Goal: Transaction & Acquisition: Purchase product/service

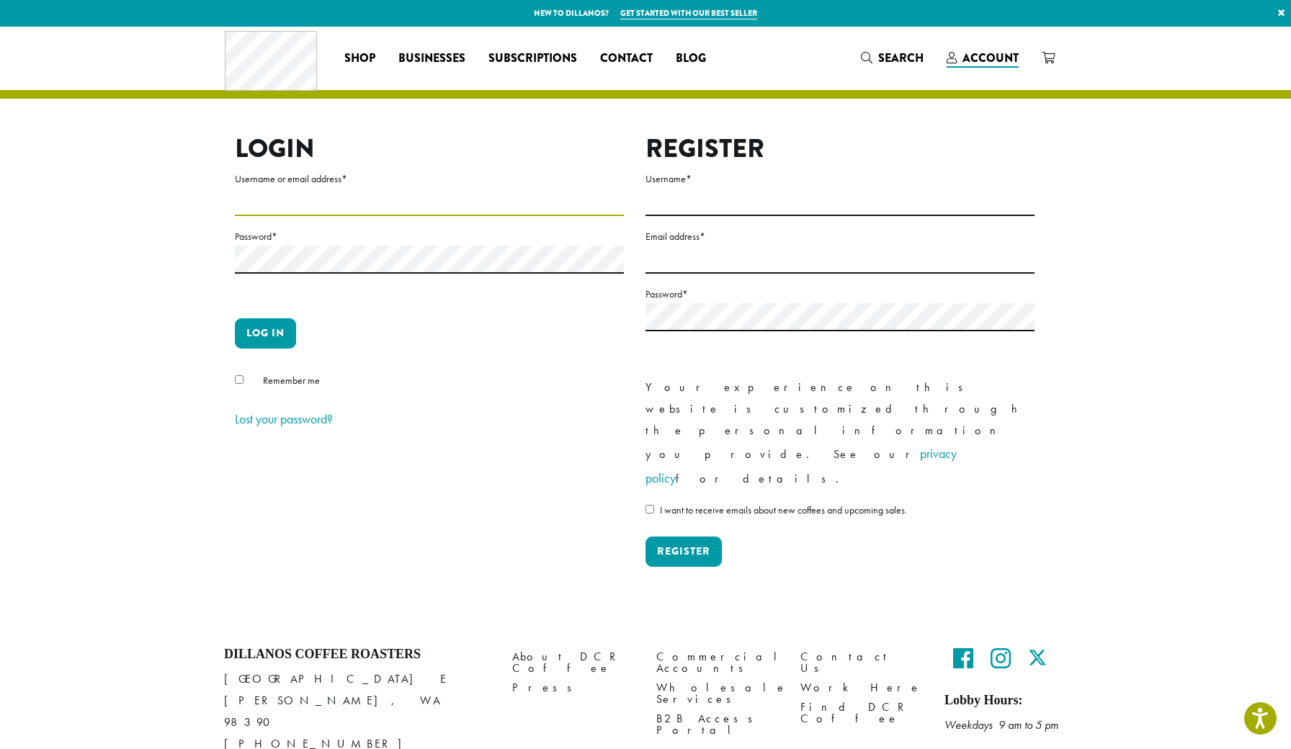
type input "**********"
click at [265, 333] on button "Log in" at bounding box center [265, 334] width 61 height 30
click at [249, 342] on button "Log in" at bounding box center [265, 334] width 61 height 30
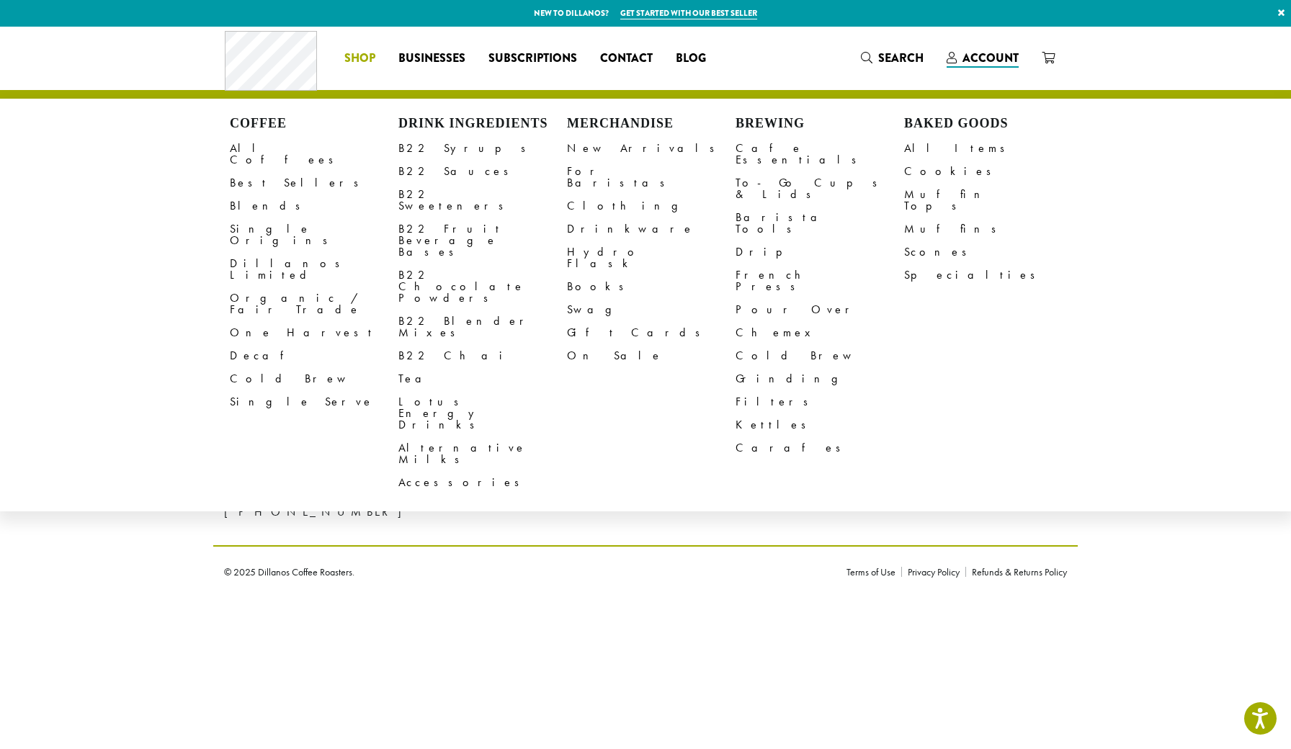
click at [370, 57] on span "Shop" at bounding box center [359, 59] width 31 height 18
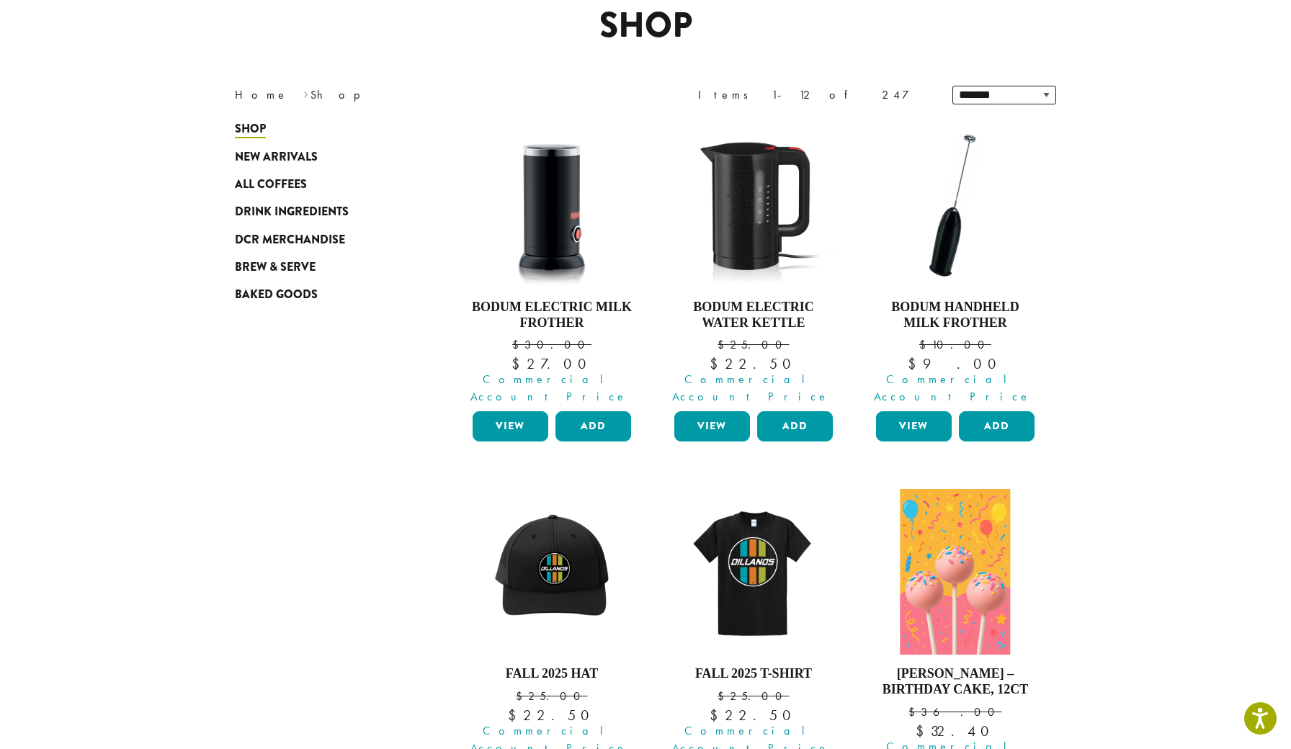
scroll to position [130, 0]
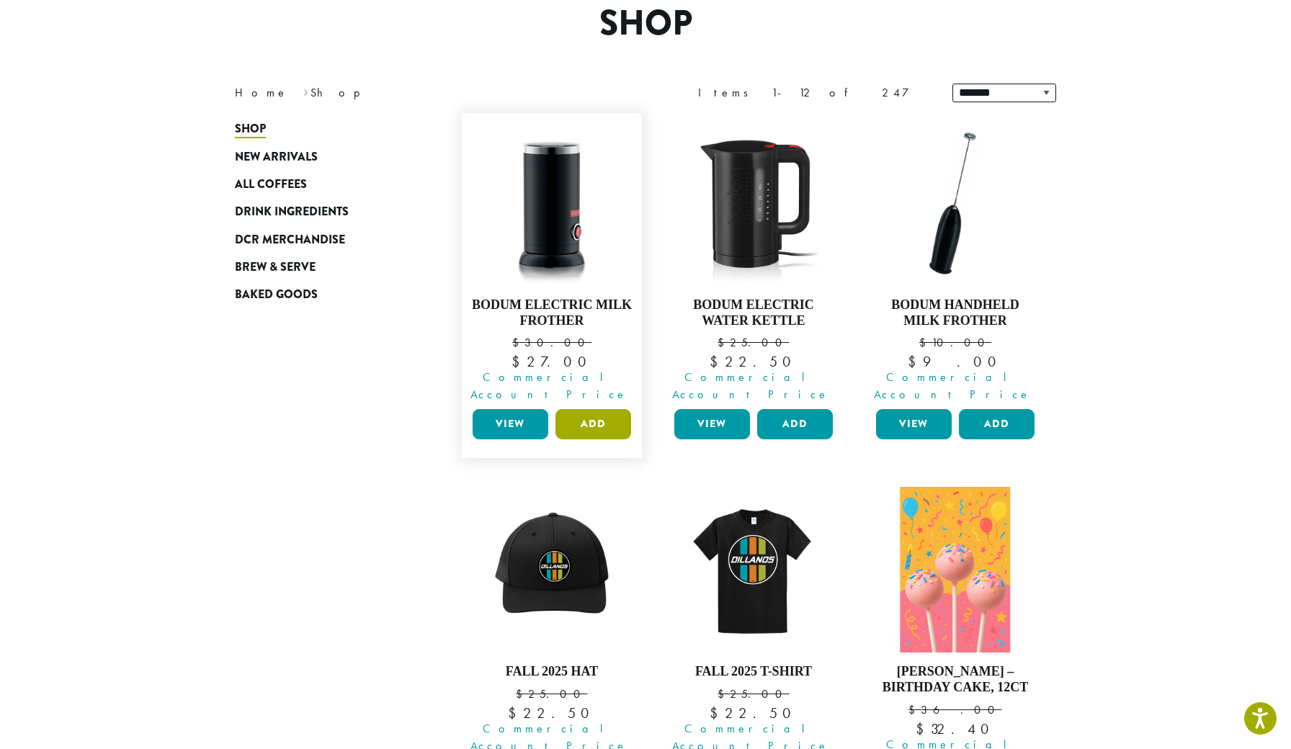
click at [597, 409] on button "Add" at bounding box center [594, 424] width 76 height 30
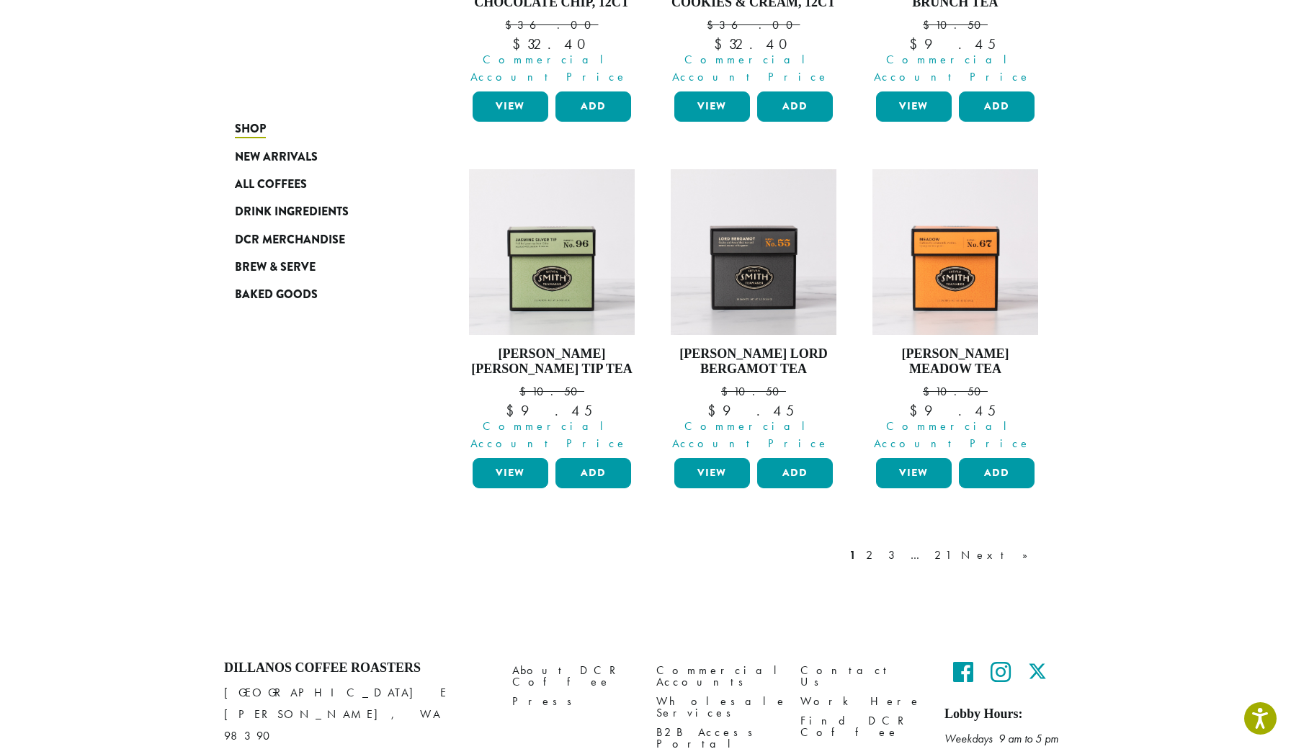
scroll to position [1182, 0]
click at [881, 548] on link "2" at bounding box center [872, 556] width 18 height 17
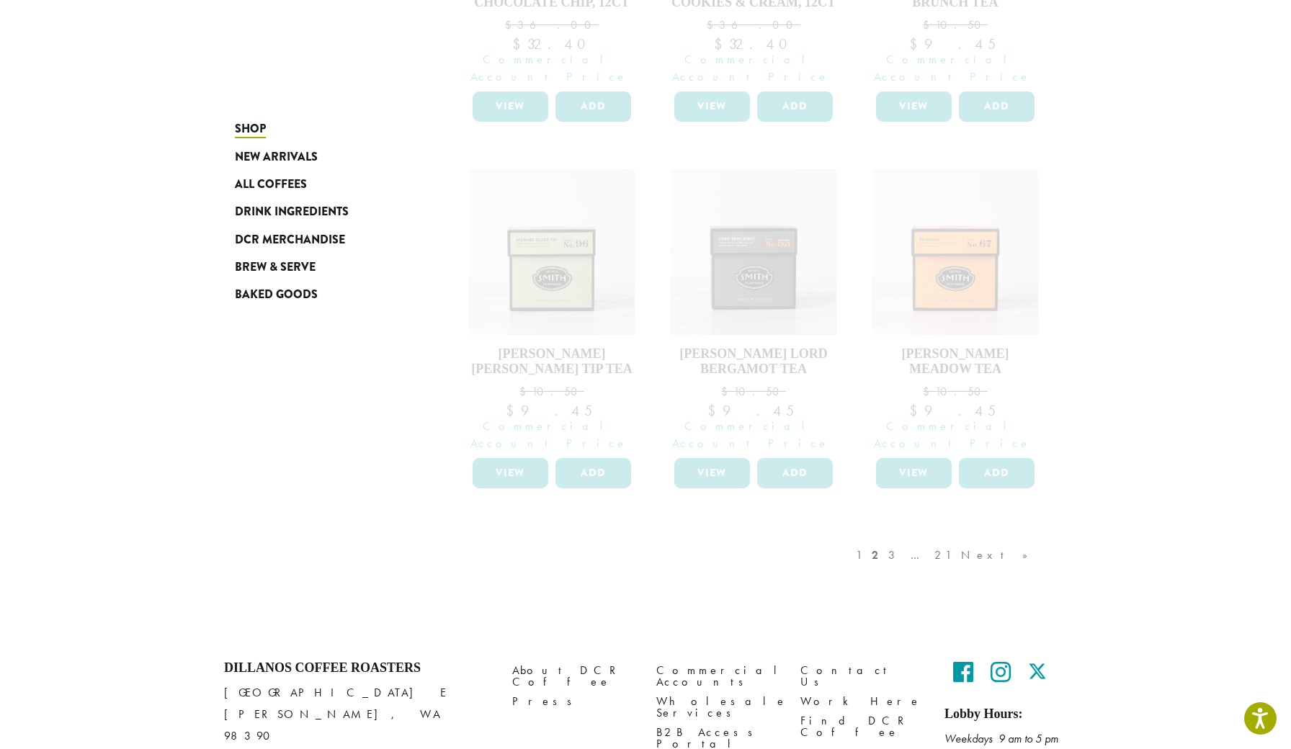
scroll to position [1182, 0]
click at [938, 537] on div "1 2 3 … 21 Next »" at bounding box center [949, 571] width 192 height 68
click at [1012, 537] on div "1 2 3 … 21 Next »" at bounding box center [949, 571] width 192 height 68
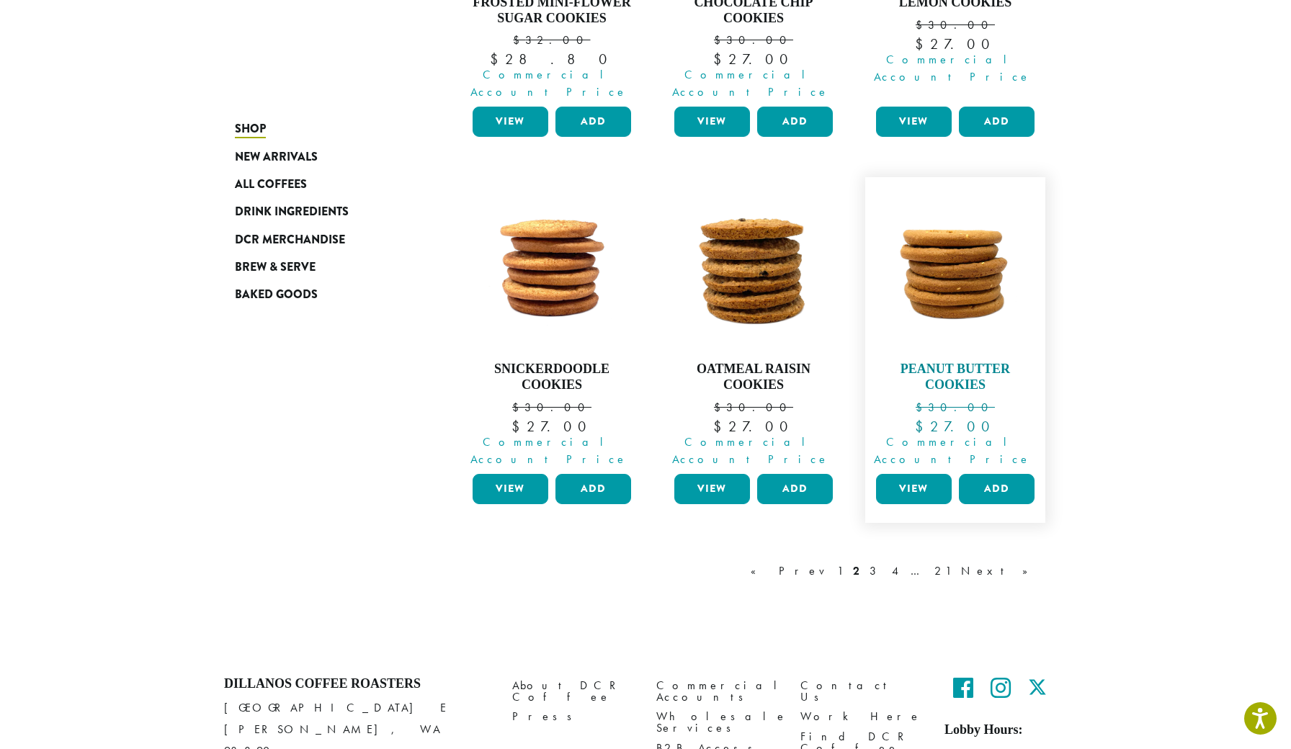
scroll to position [1182, 0]
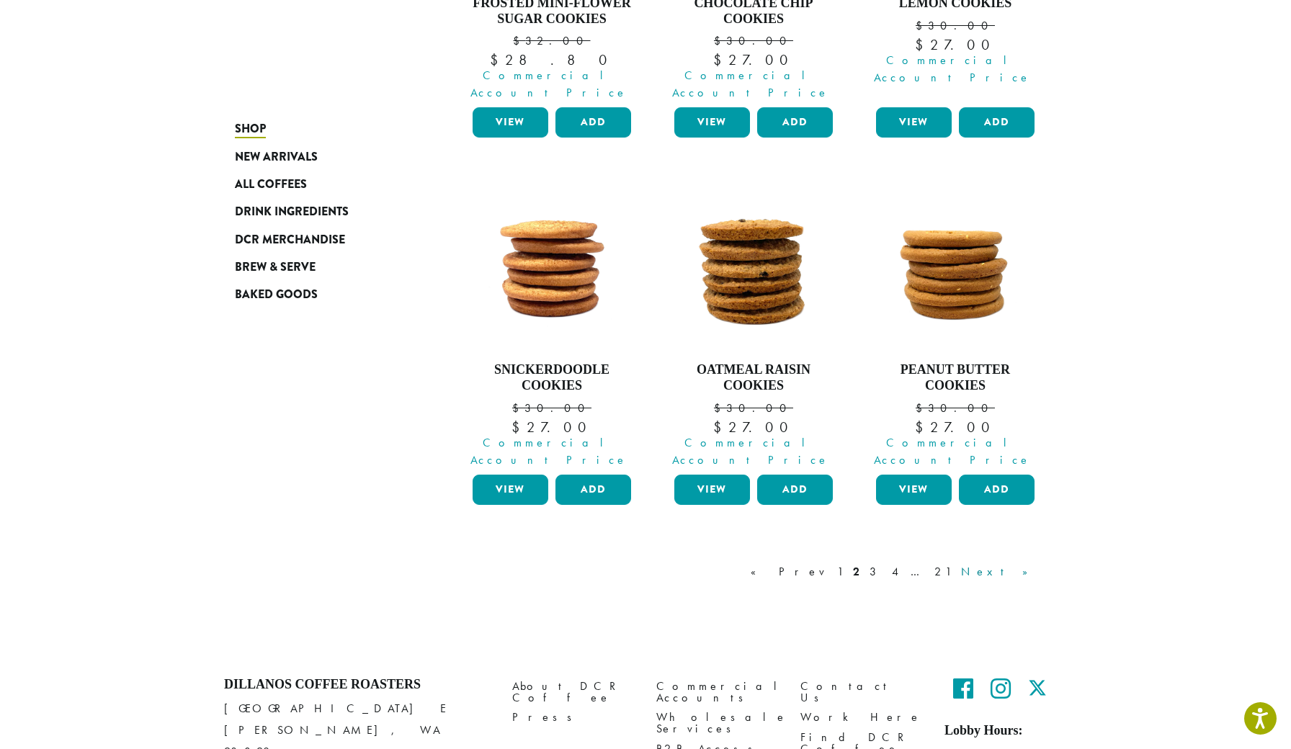
click at [1016, 564] on link "Next »" at bounding box center [999, 572] width 83 height 17
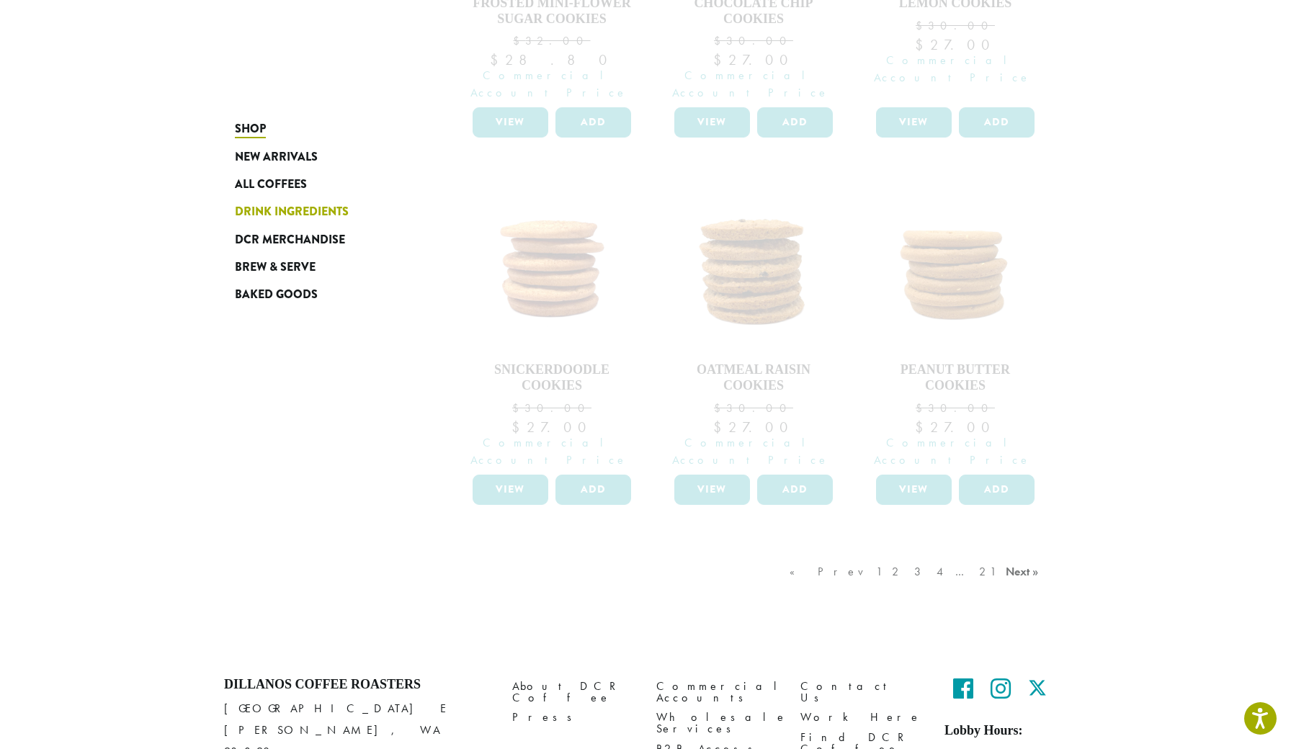
click at [292, 210] on span "Drink Ingredients" at bounding box center [292, 212] width 114 height 18
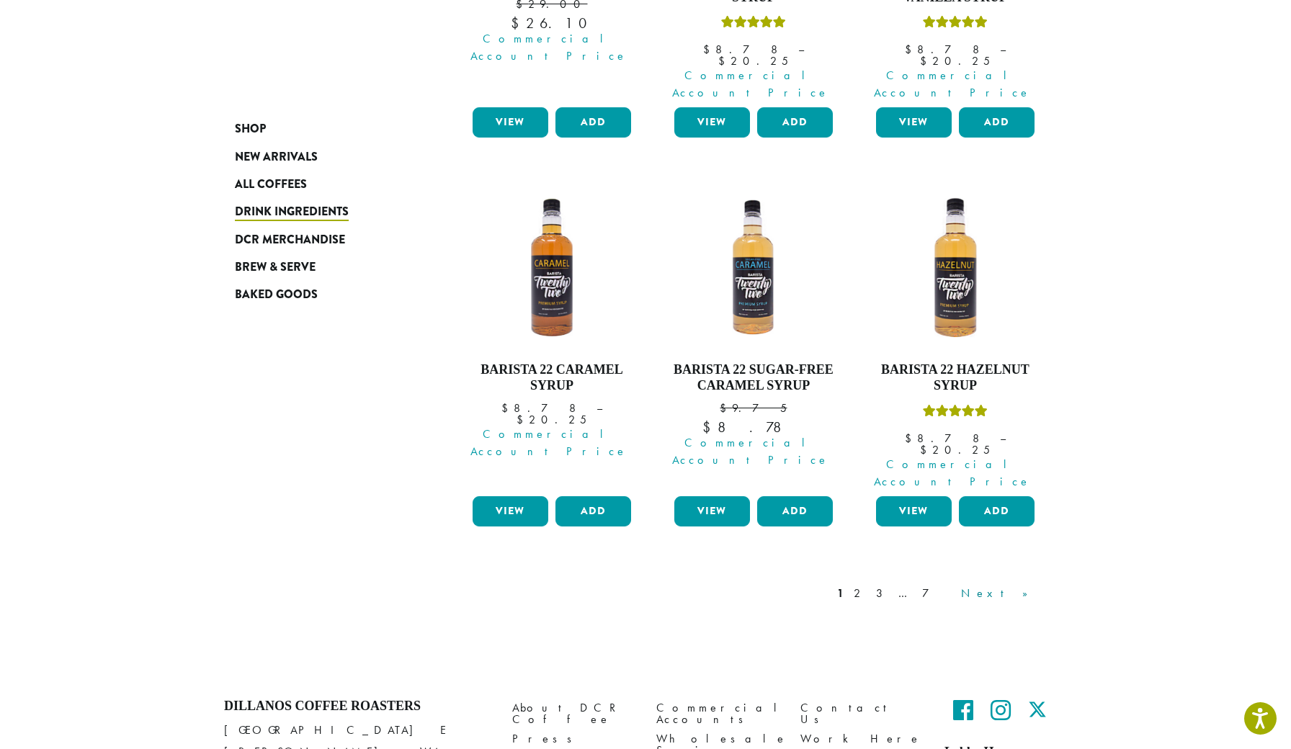
scroll to position [1202, 0]
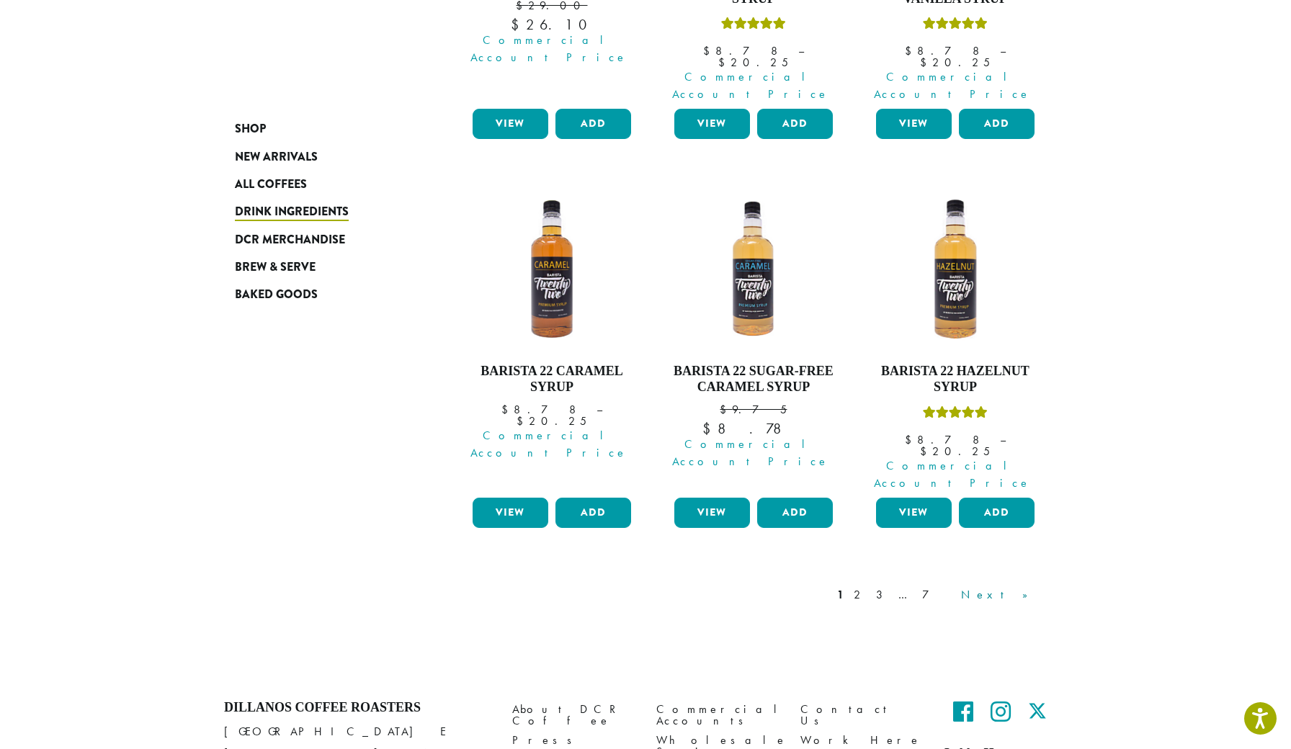
click at [1028, 587] on link "Next »" at bounding box center [999, 595] width 83 height 17
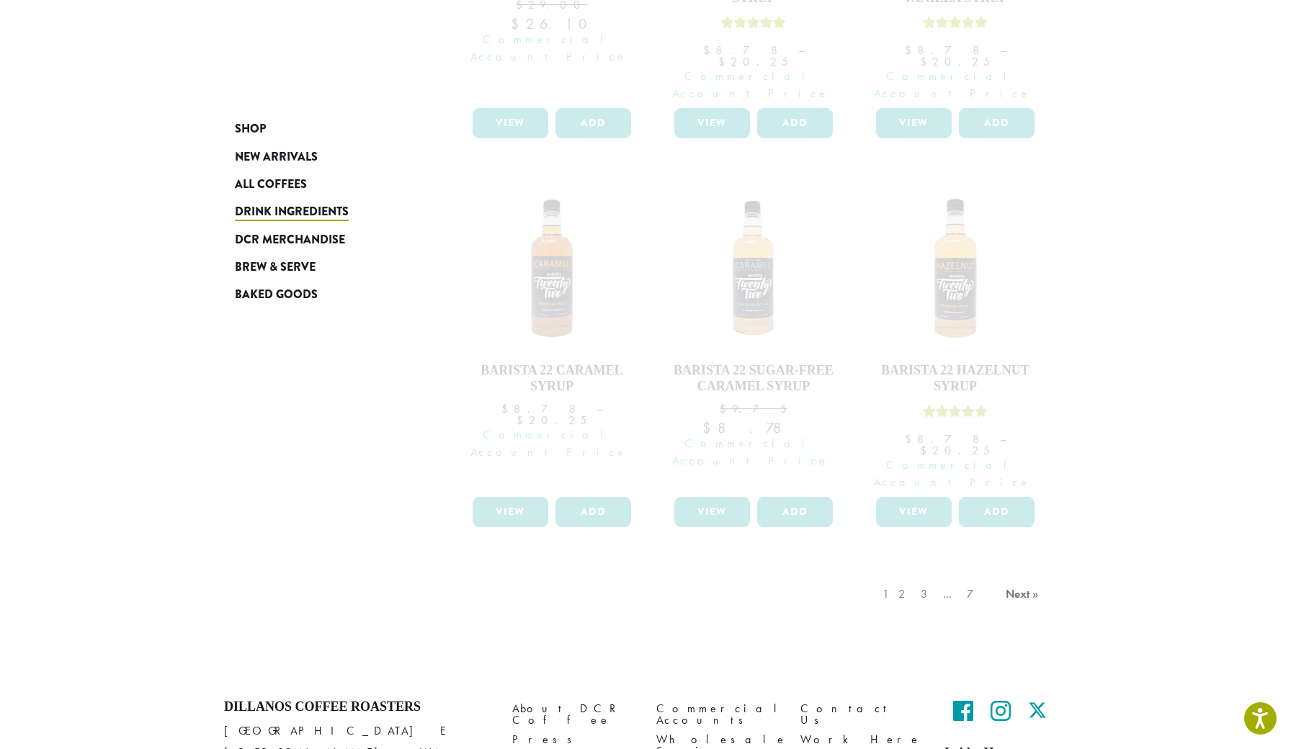
scroll to position [1202, 0]
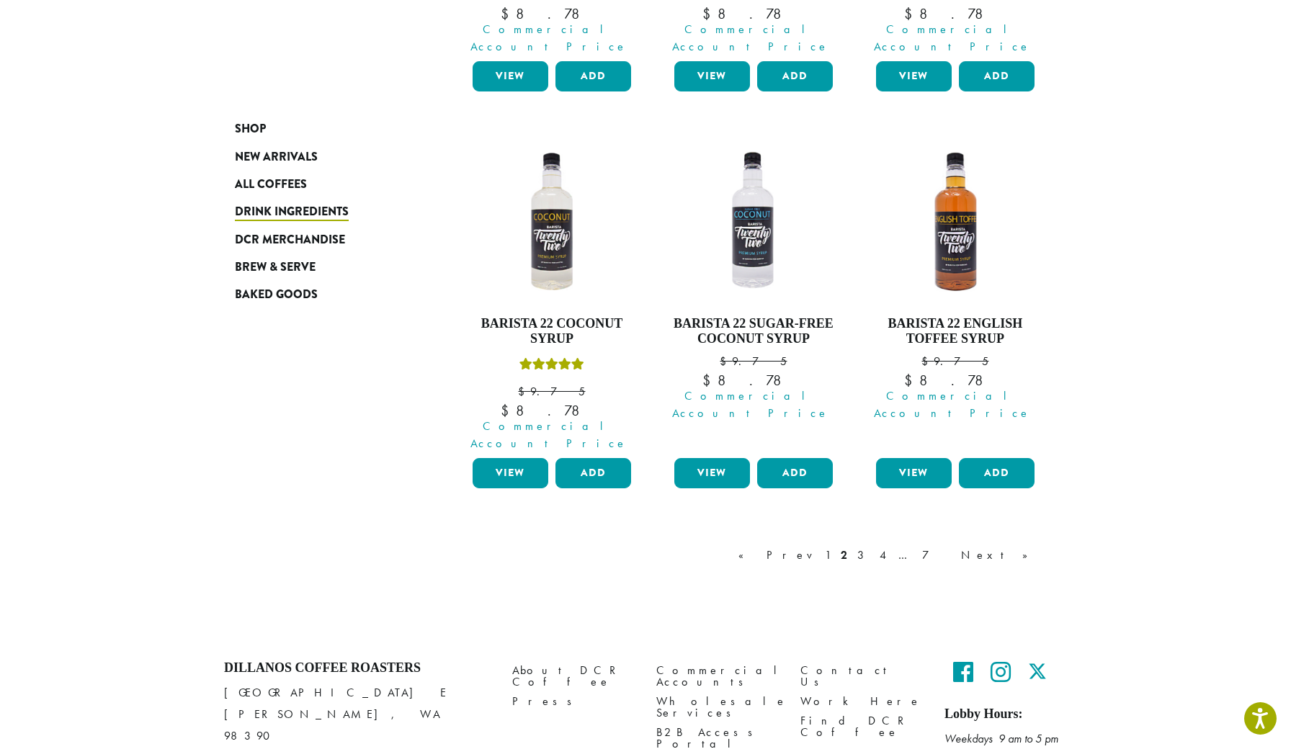
scroll to position [1273, 0]
click at [873, 548] on link "3" at bounding box center [864, 556] width 18 height 17
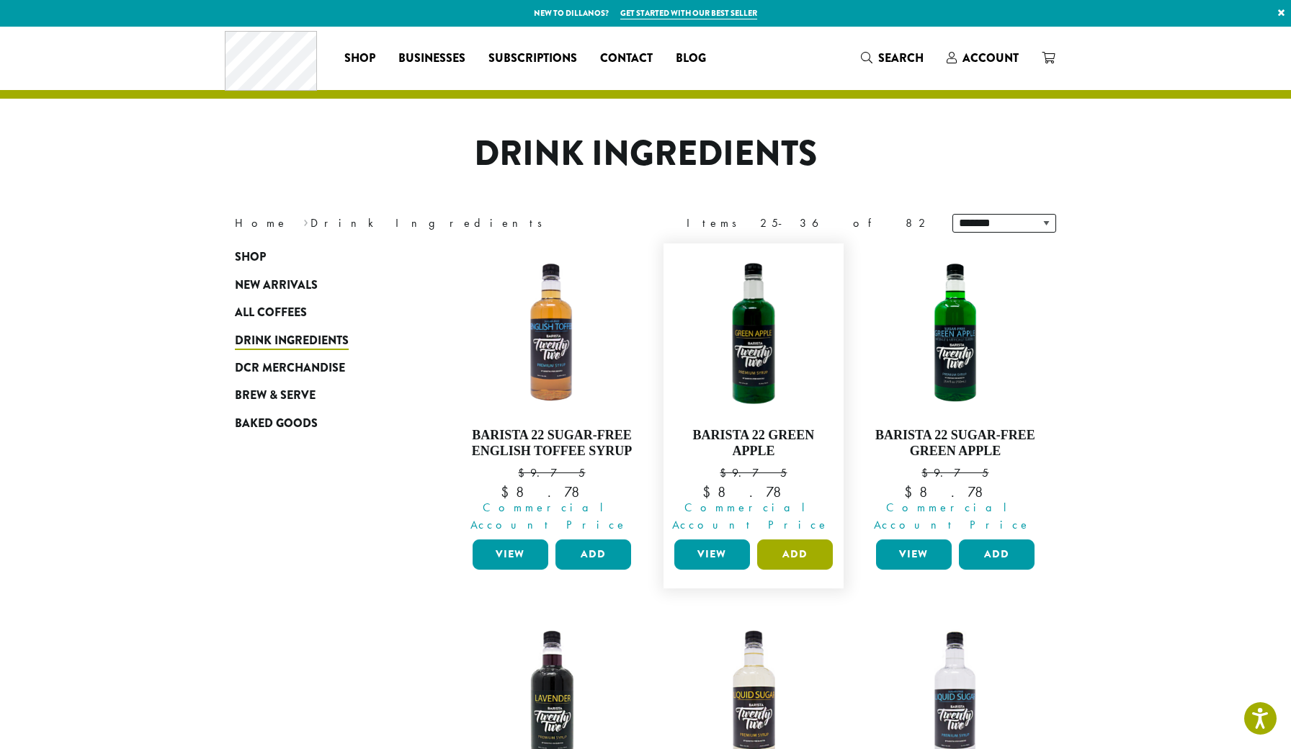
click at [782, 546] on button "Add" at bounding box center [795, 555] width 76 height 30
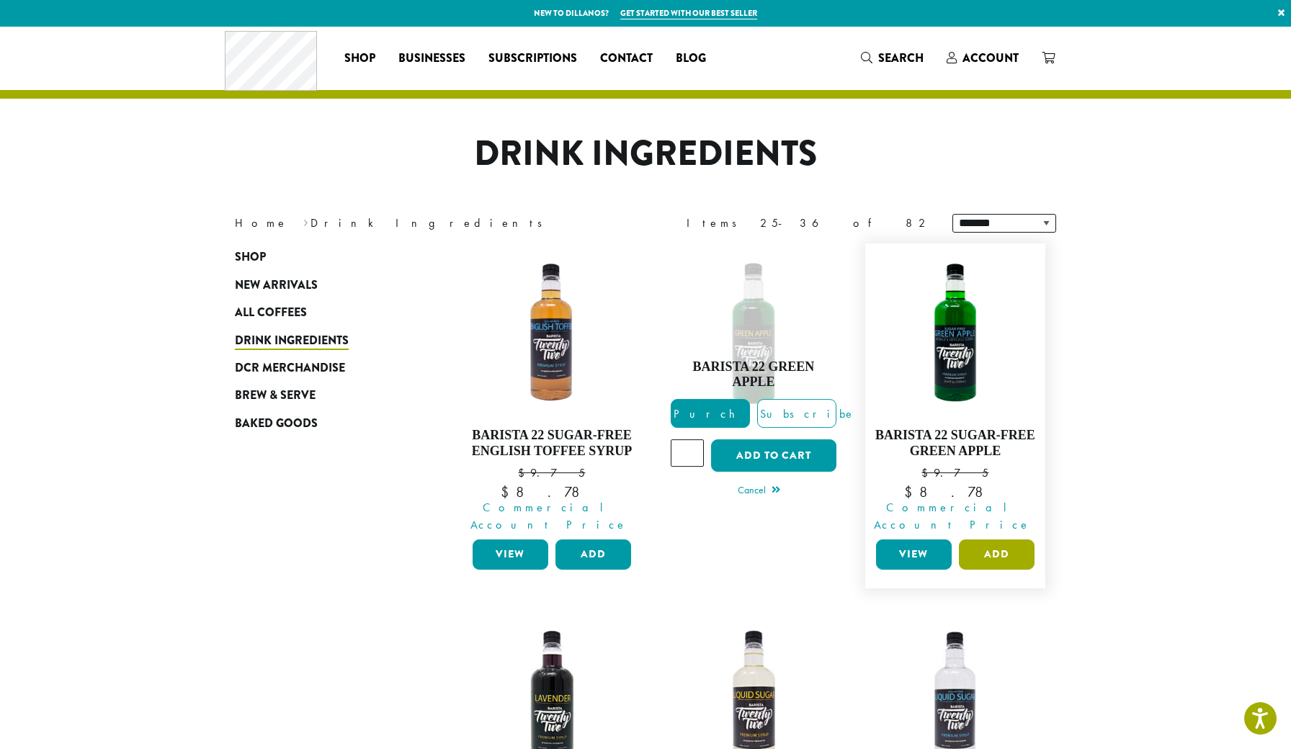
click at [1007, 546] on button "Add" at bounding box center [997, 555] width 76 height 30
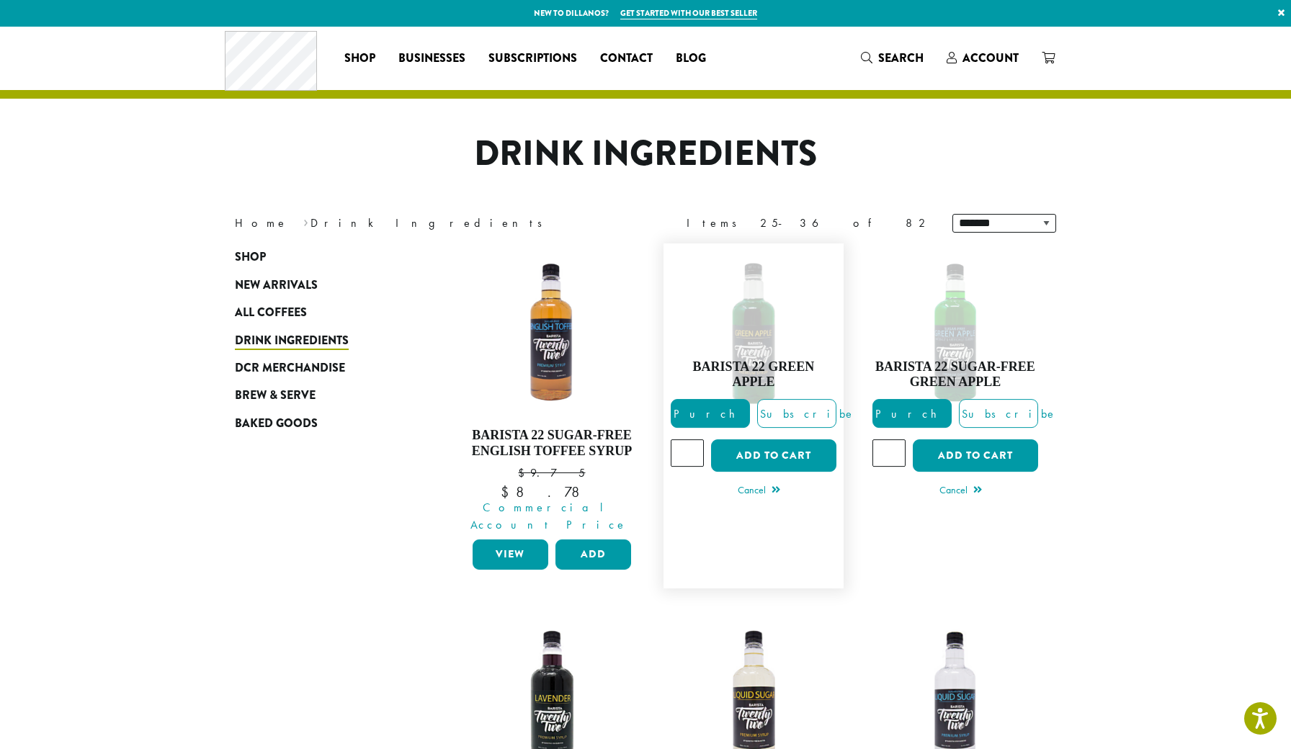
type input "*"
click at [690, 440] on input "*" at bounding box center [687, 453] width 33 height 27
click at [745, 450] on button "Add to cart" at bounding box center [773, 456] width 125 height 32
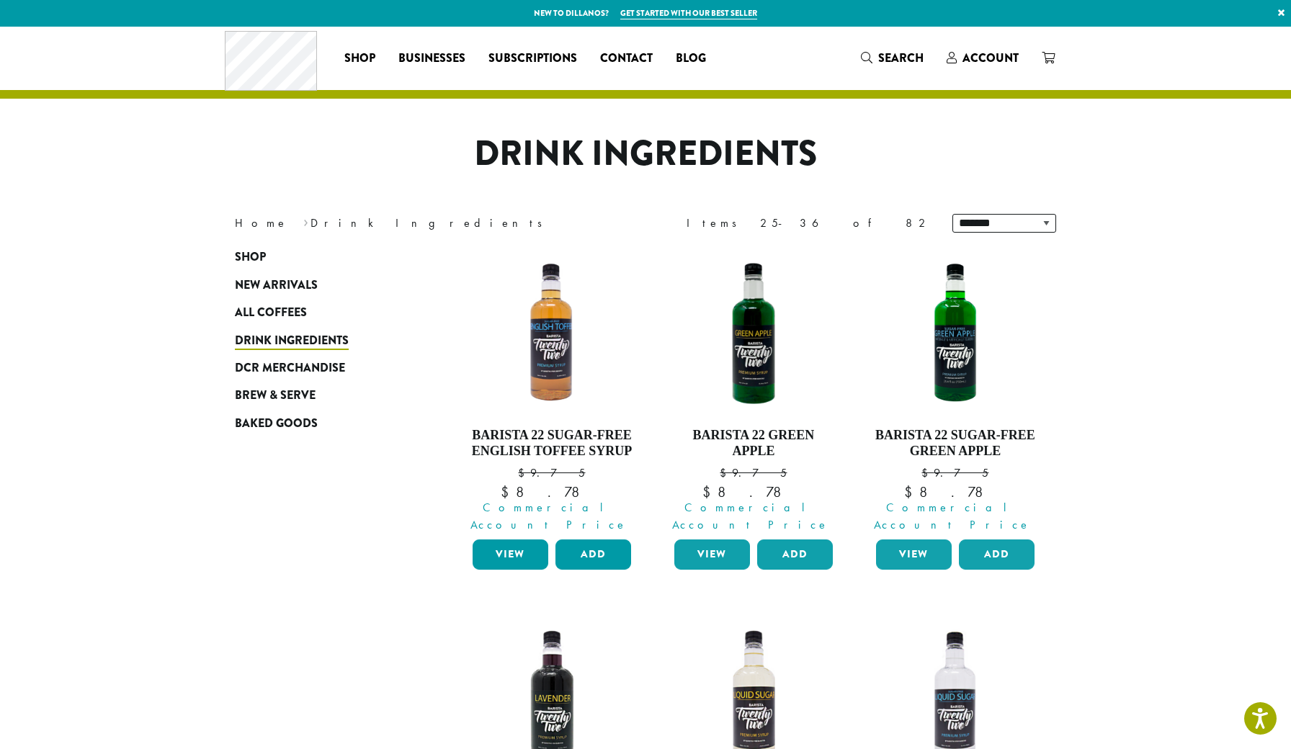
scroll to position [162, 0]
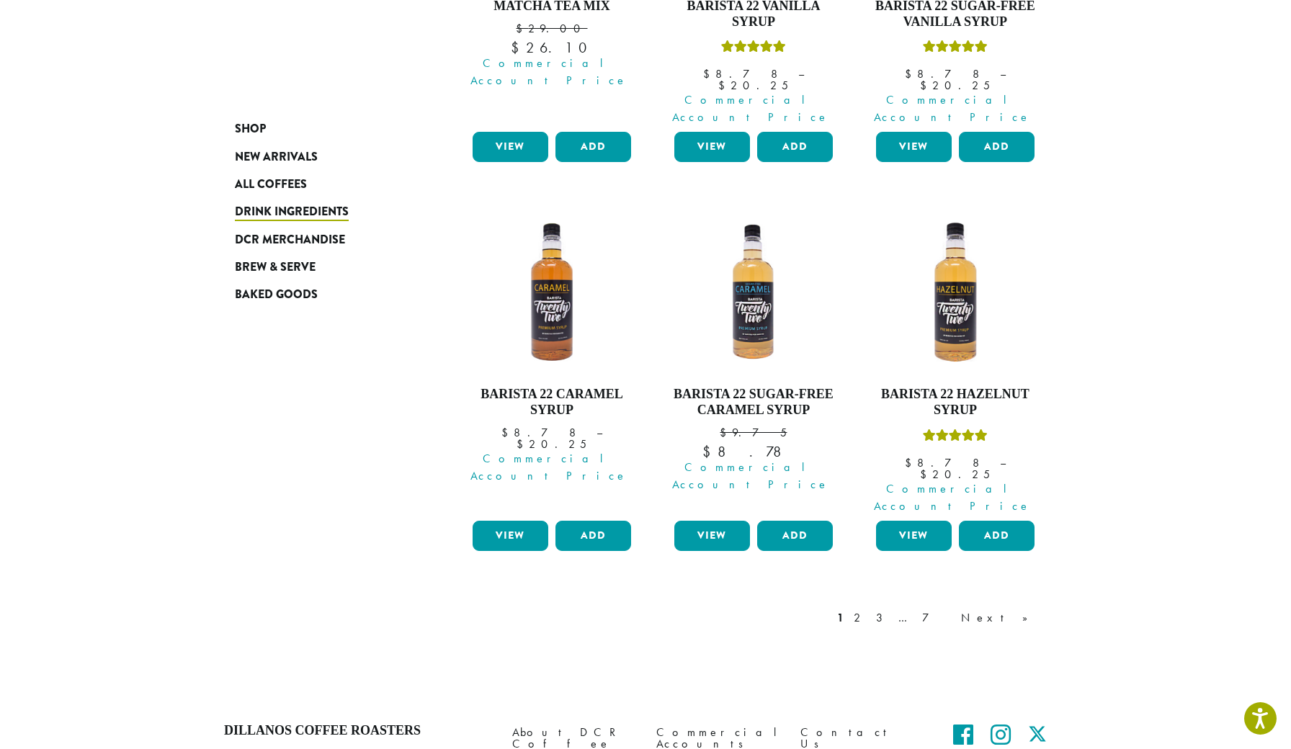
scroll to position [1189, 0]
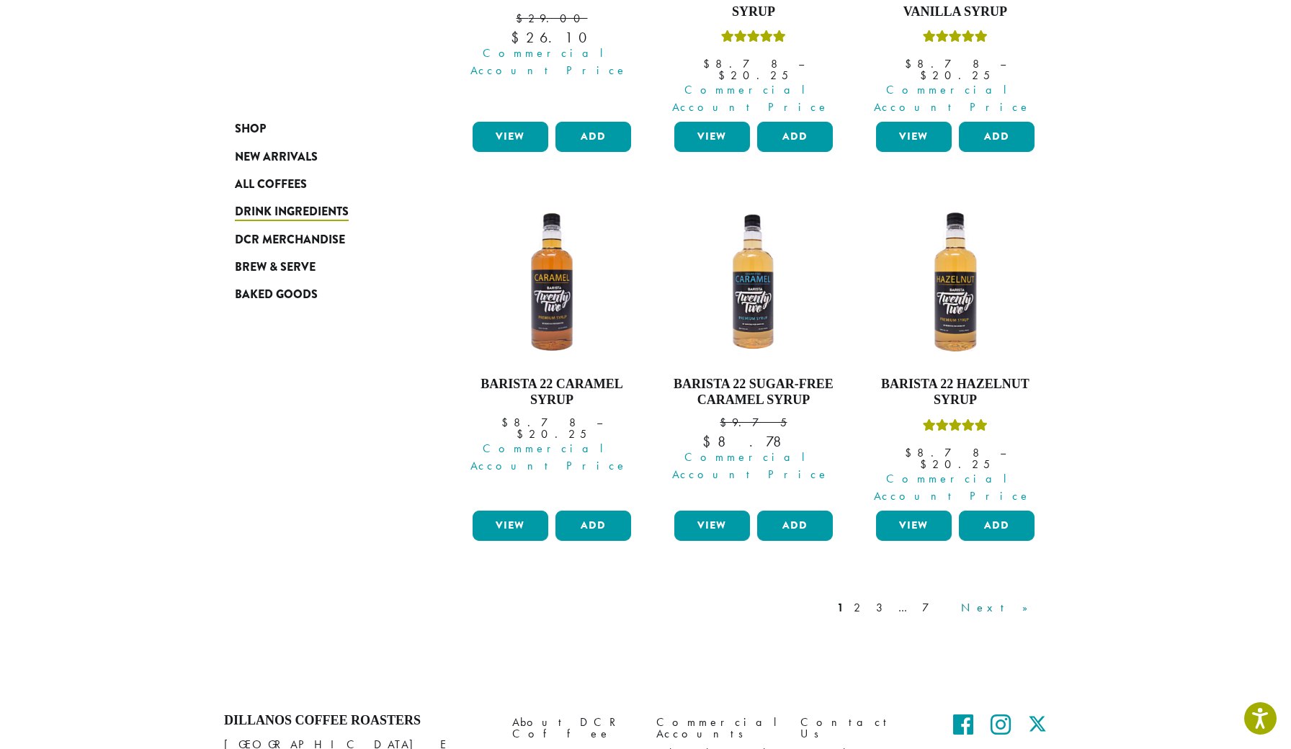
click at [1009, 600] on link "Next »" at bounding box center [999, 608] width 83 height 17
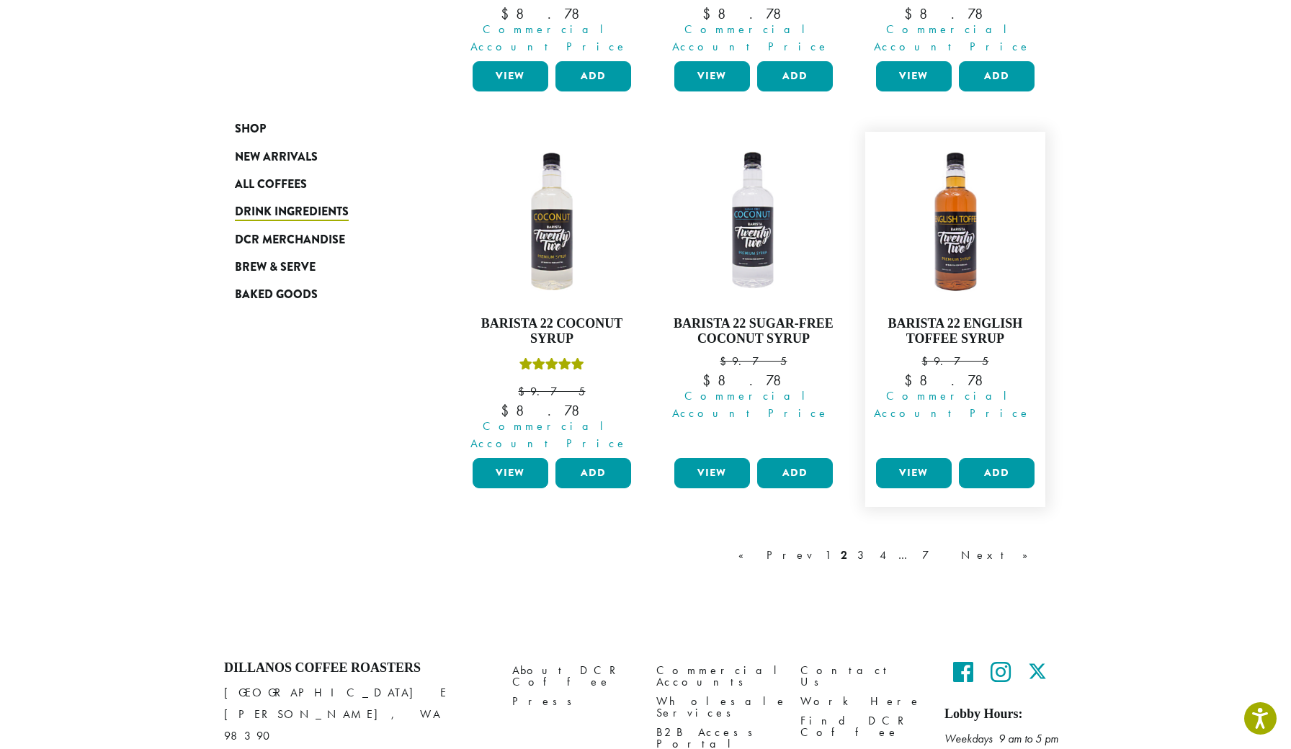
scroll to position [1273, 0]
click at [1018, 537] on div "« Prev 1 2 3 4 … 7 Next »" at bounding box center [891, 571] width 310 height 68
click at [1020, 548] on link "Next »" at bounding box center [999, 556] width 83 height 17
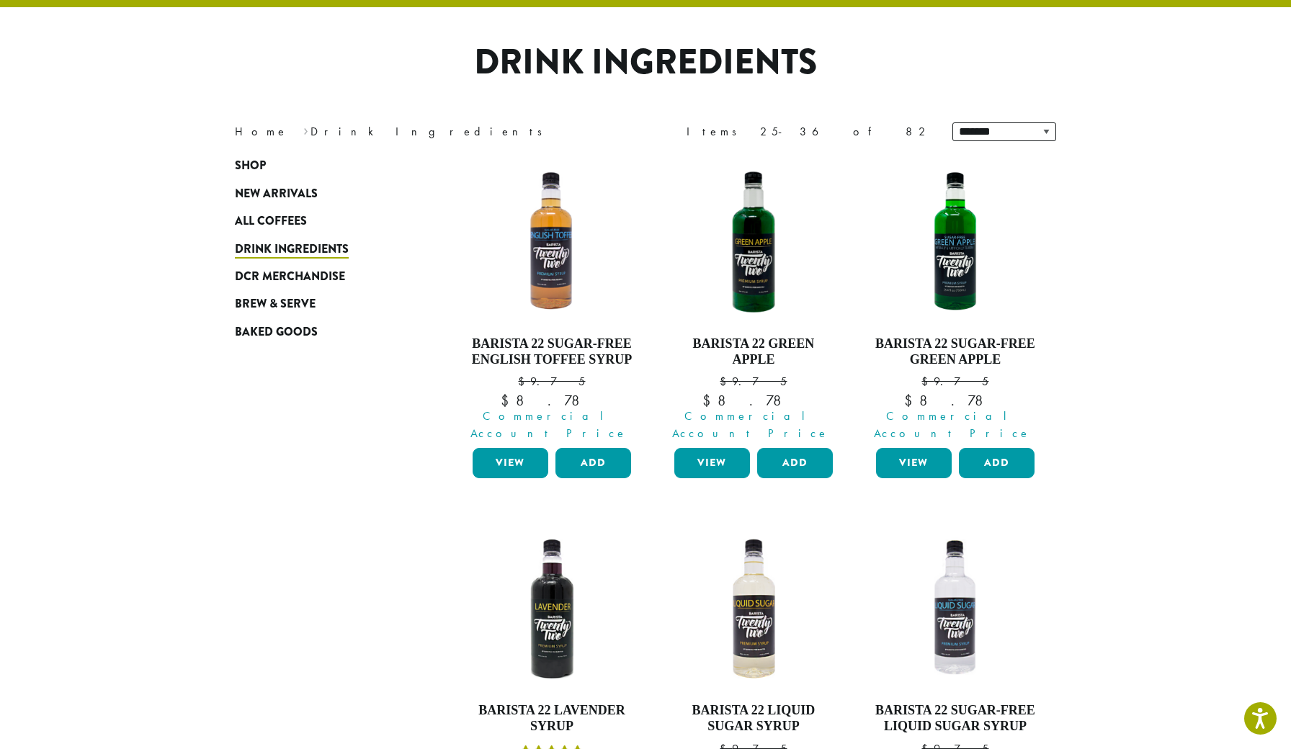
scroll to position [88, 0]
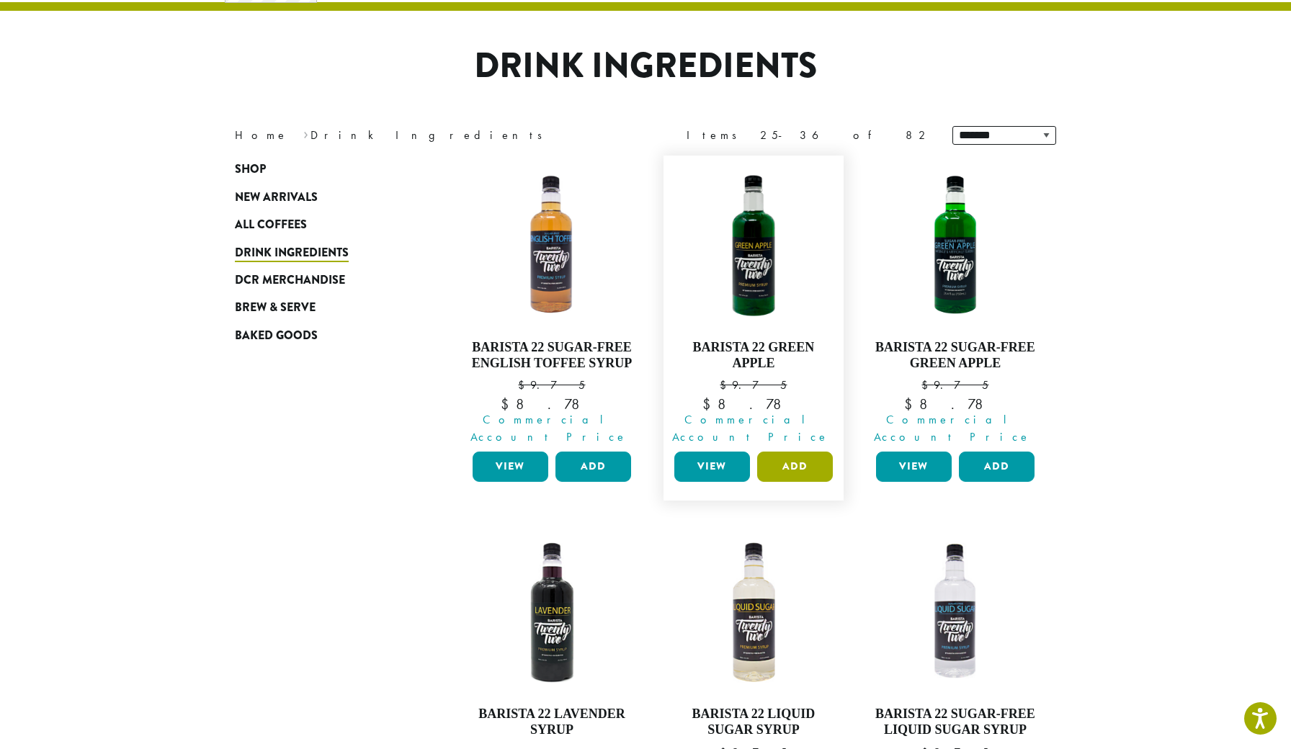
click at [791, 452] on button "Add" at bounding box center [795, 467] width 76 height 30
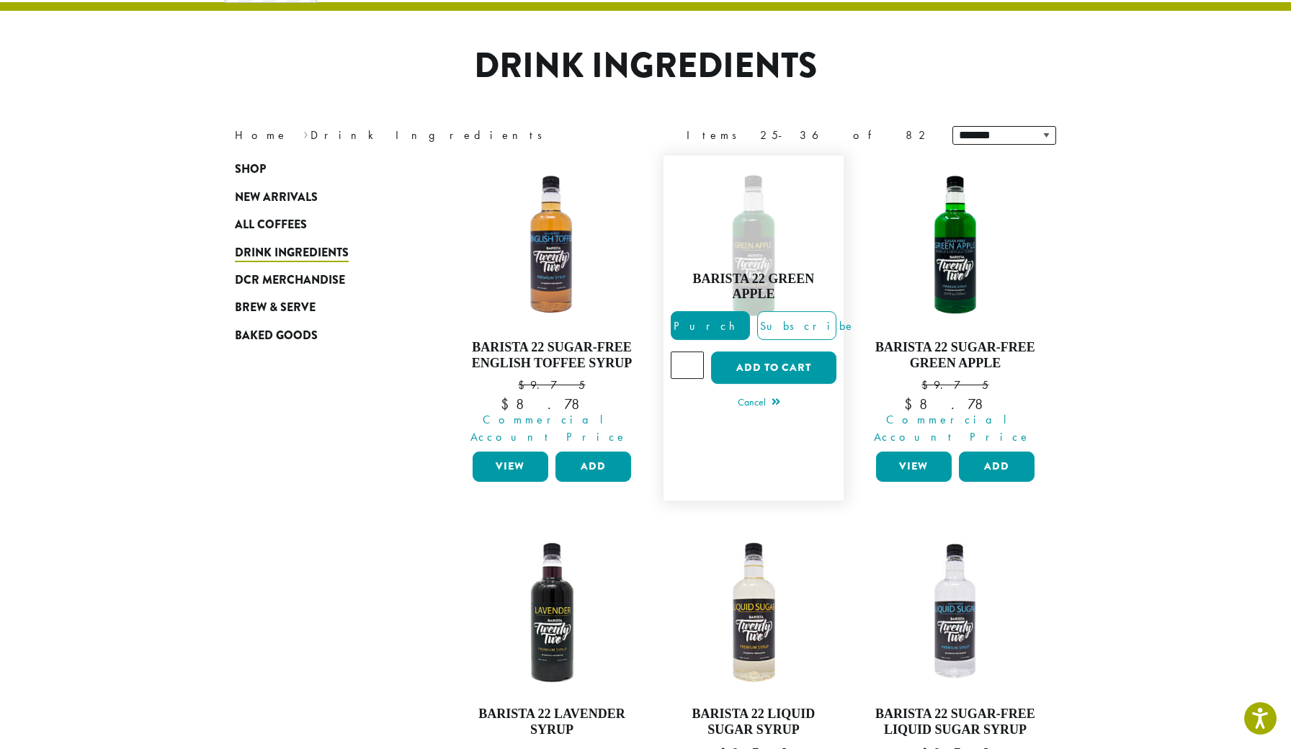
type input "*"
click at [690, 352] on input "*" at bounding box center [687, 365] width 33 height 27
click at [748, 360] on button "Add to cart" at bounding box center [773, 368] width 125 height 32
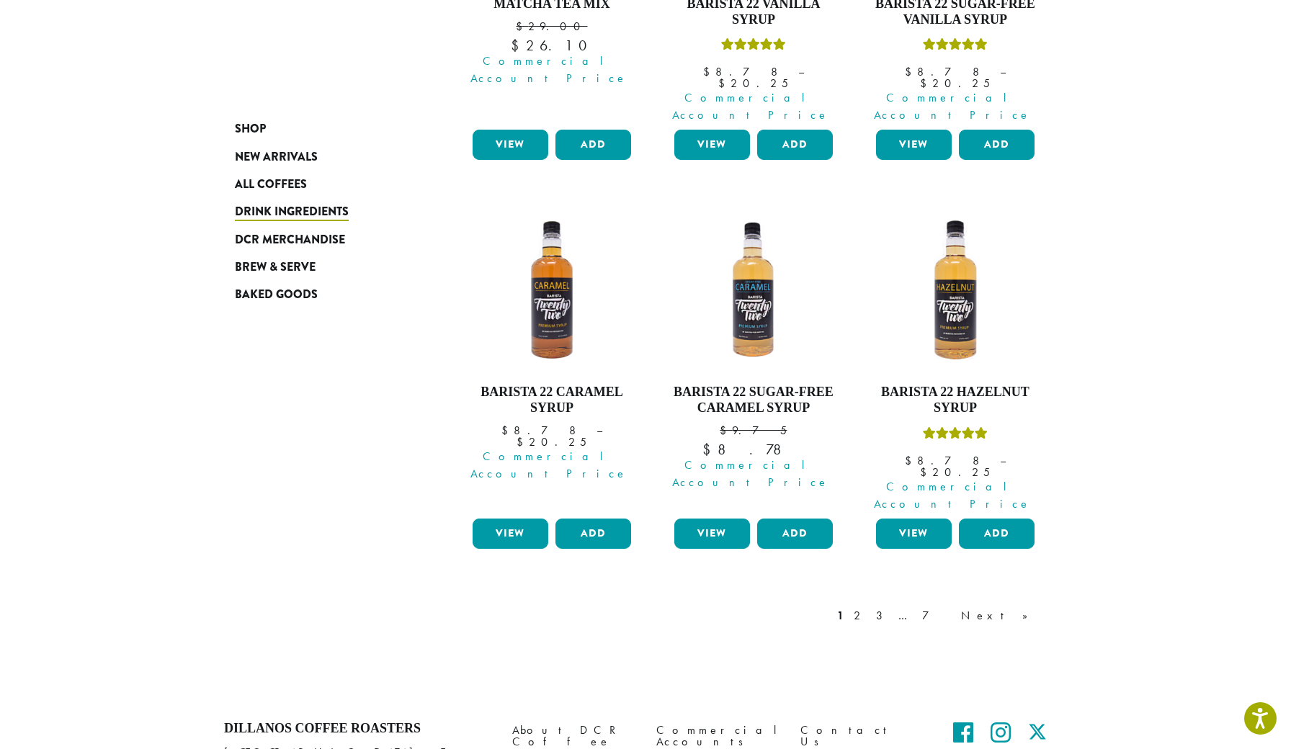
scroll to position [1278, 0]
click at [891, 608] on link "3" at bounding box center [882, 616] width 18 height 17
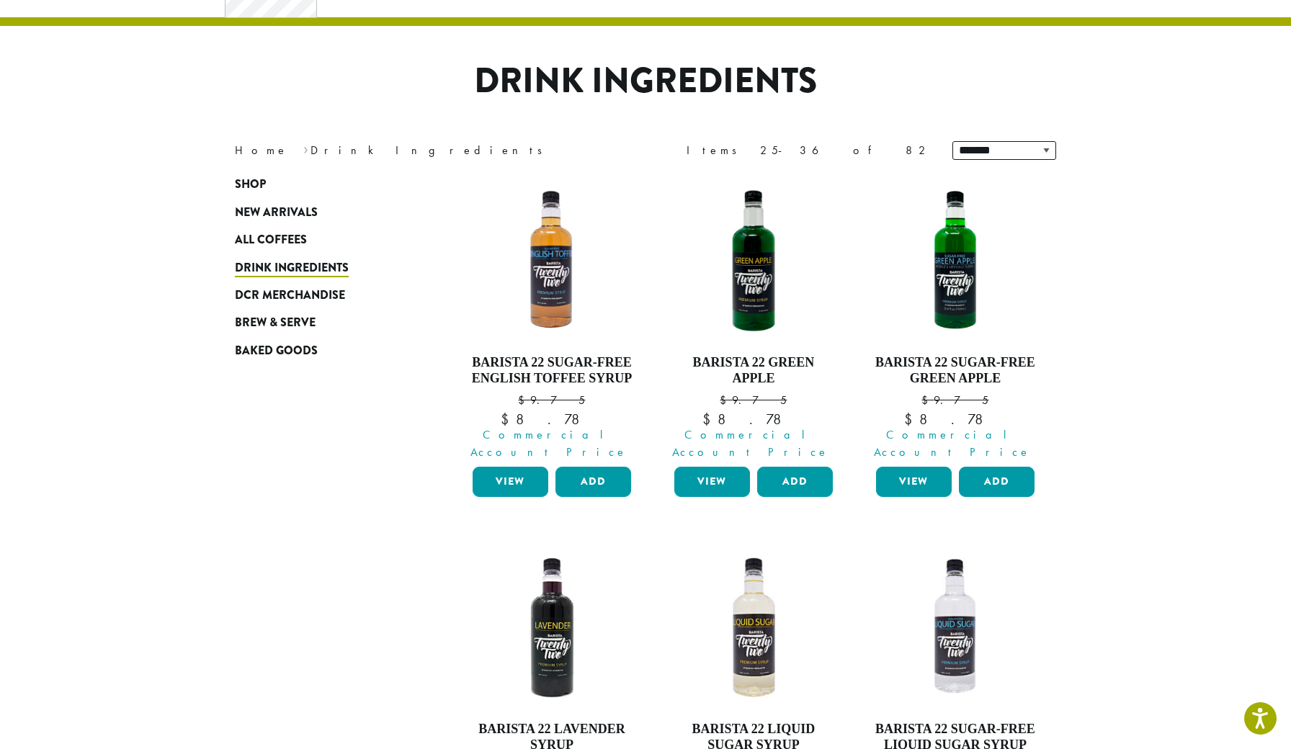
scroll to position [88, 0]
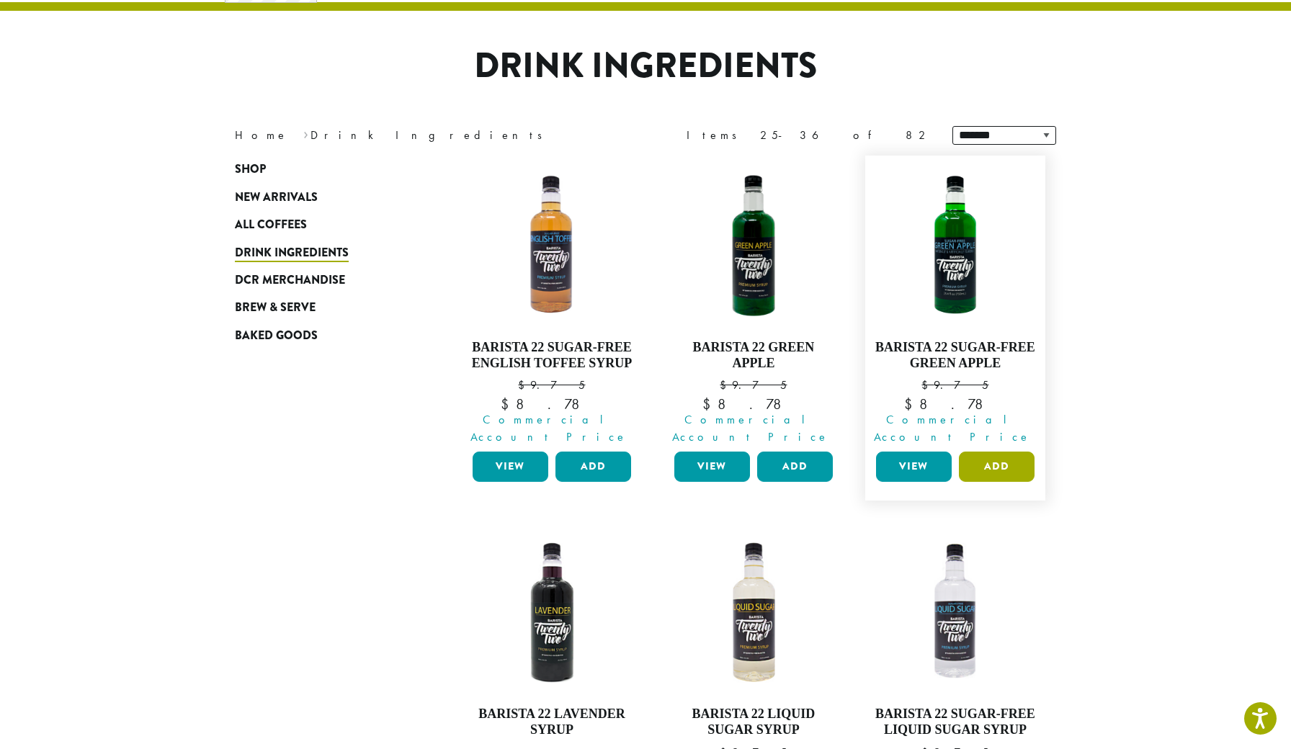
click at [994, 452] on button "Add" at bounding box center [997, 467] width 76 height 30
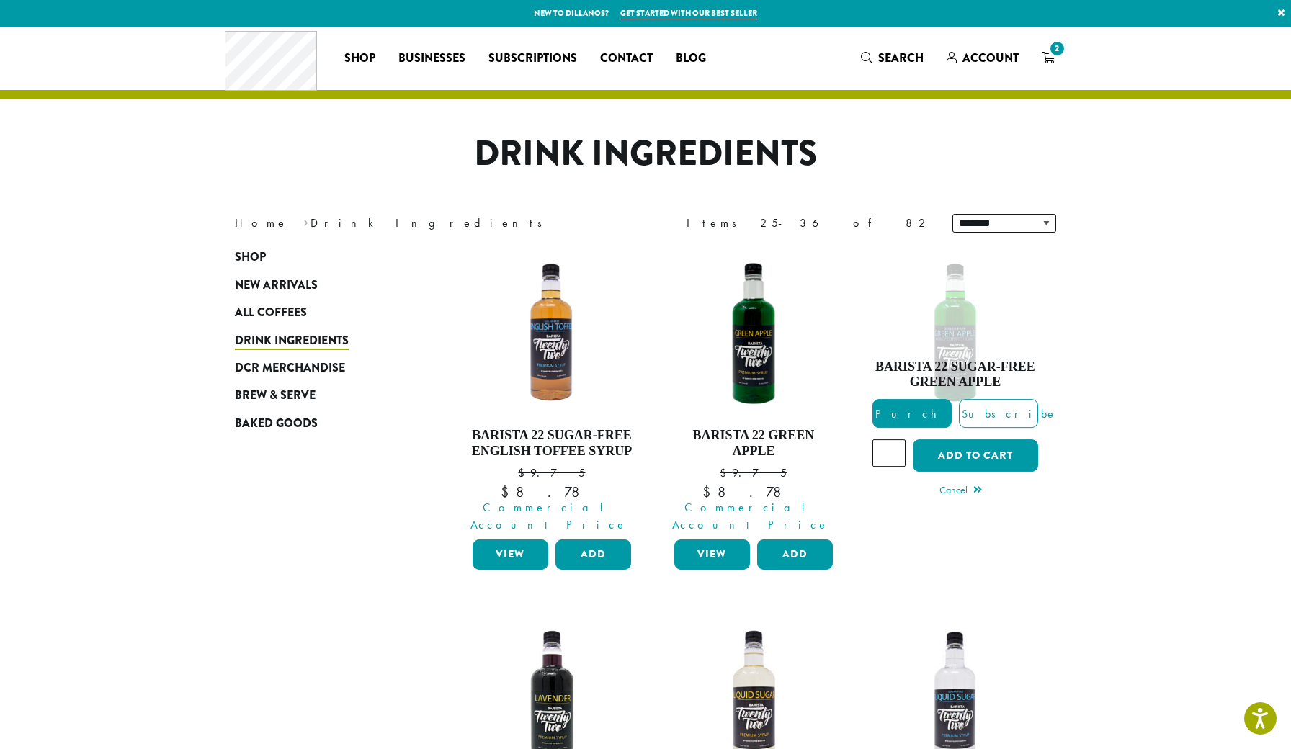
scroll to position [0, 0]
click at [997, 440] on button "Add to cart" at bounding box center [975, 456] width 125 height 32
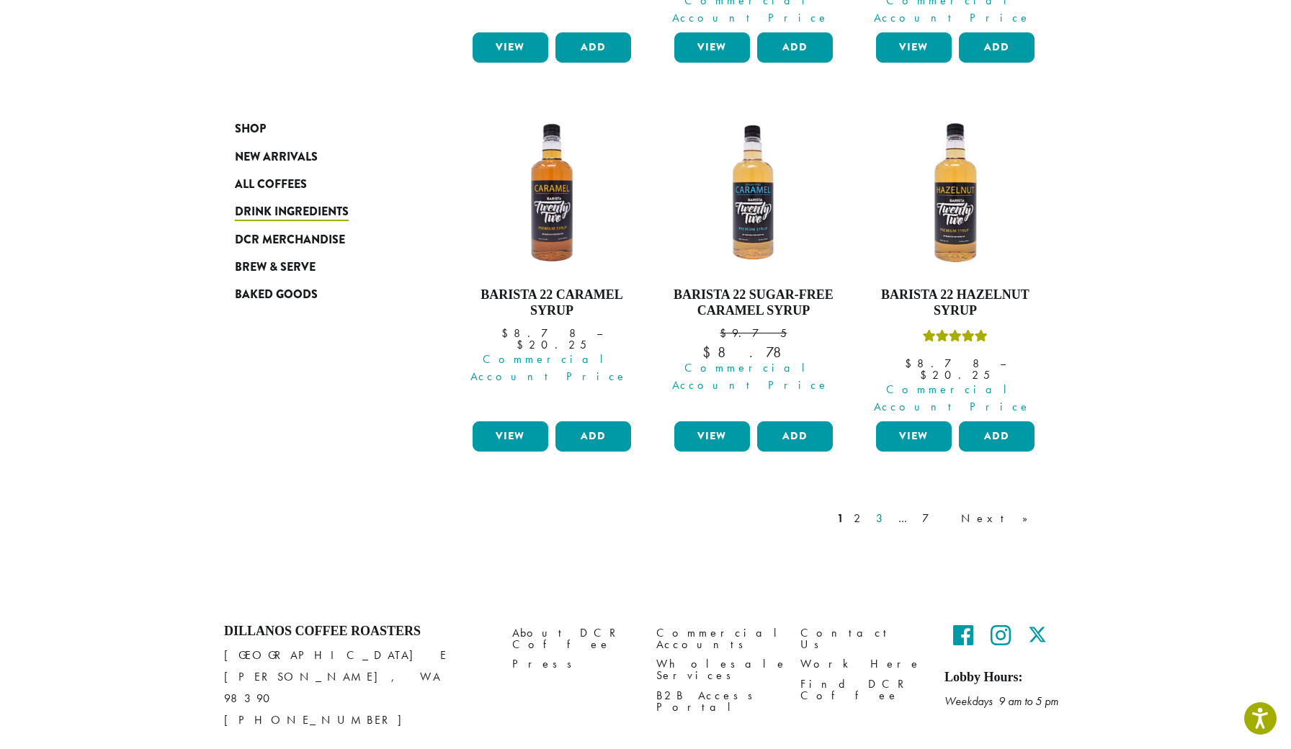
scroll to position [1202, 0]
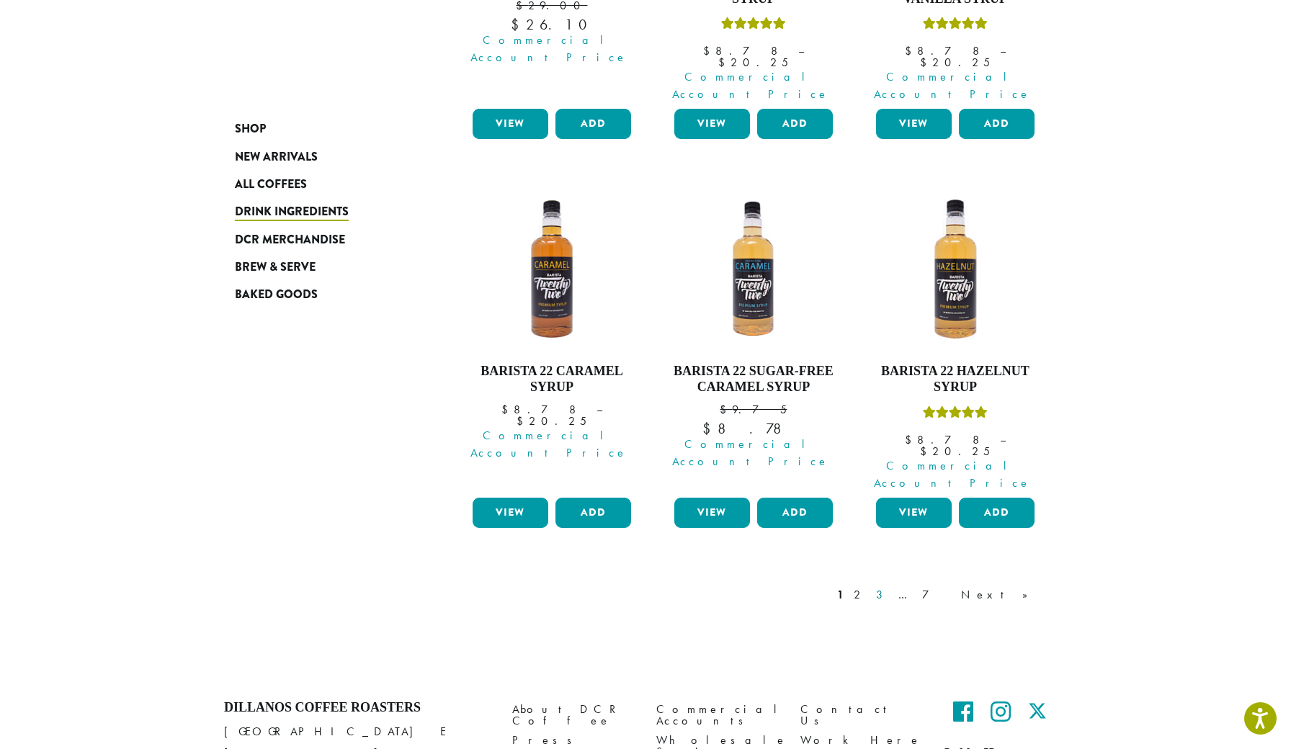
click at [891, 587] on link "3" at bounding box center [882, 595] width 18 height 17
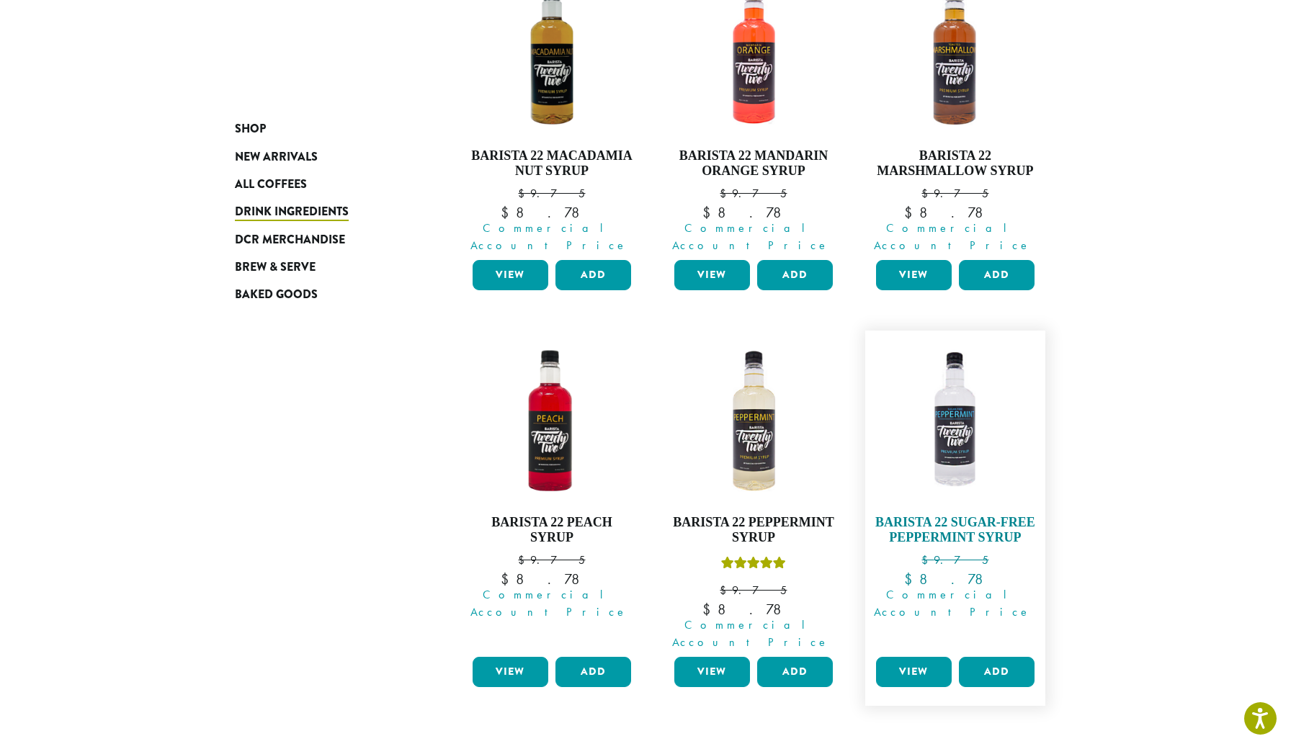
scroll to position [1045, 0]
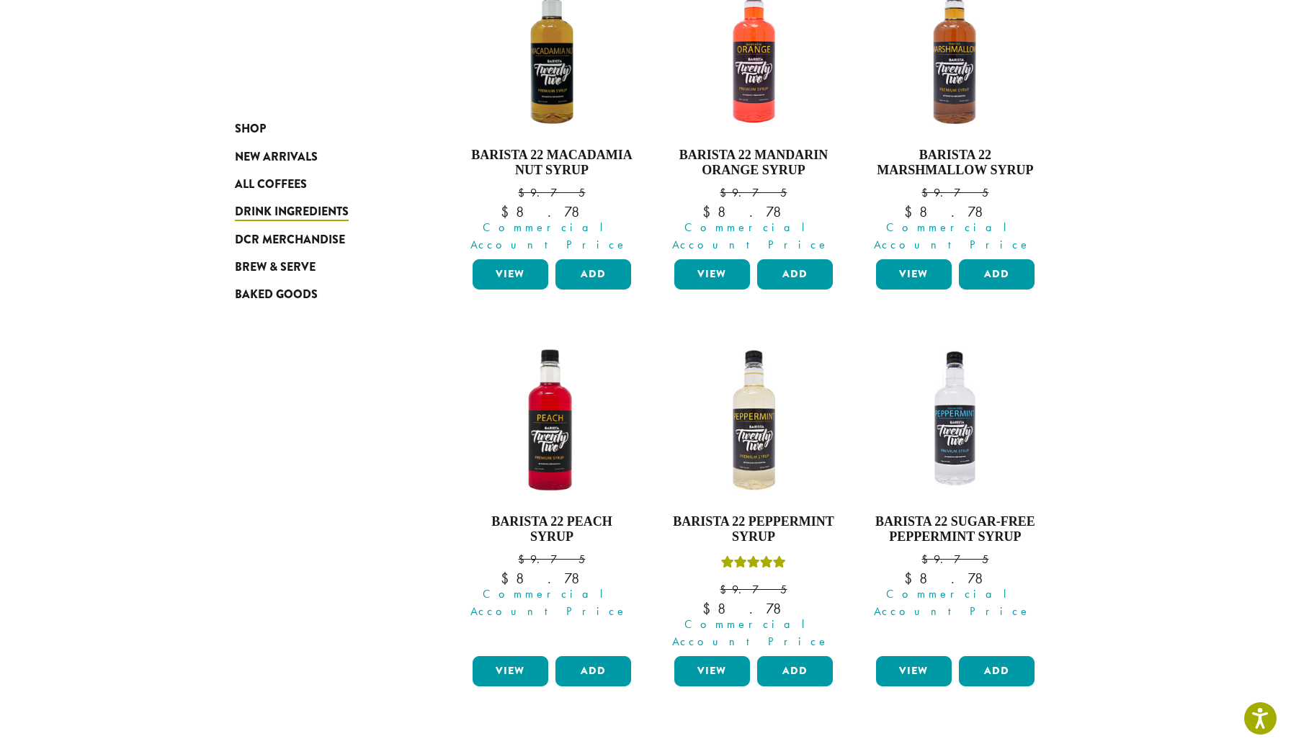
click at [875, 745] on link "4" at bounding box center [867, 753] width 14 height 17
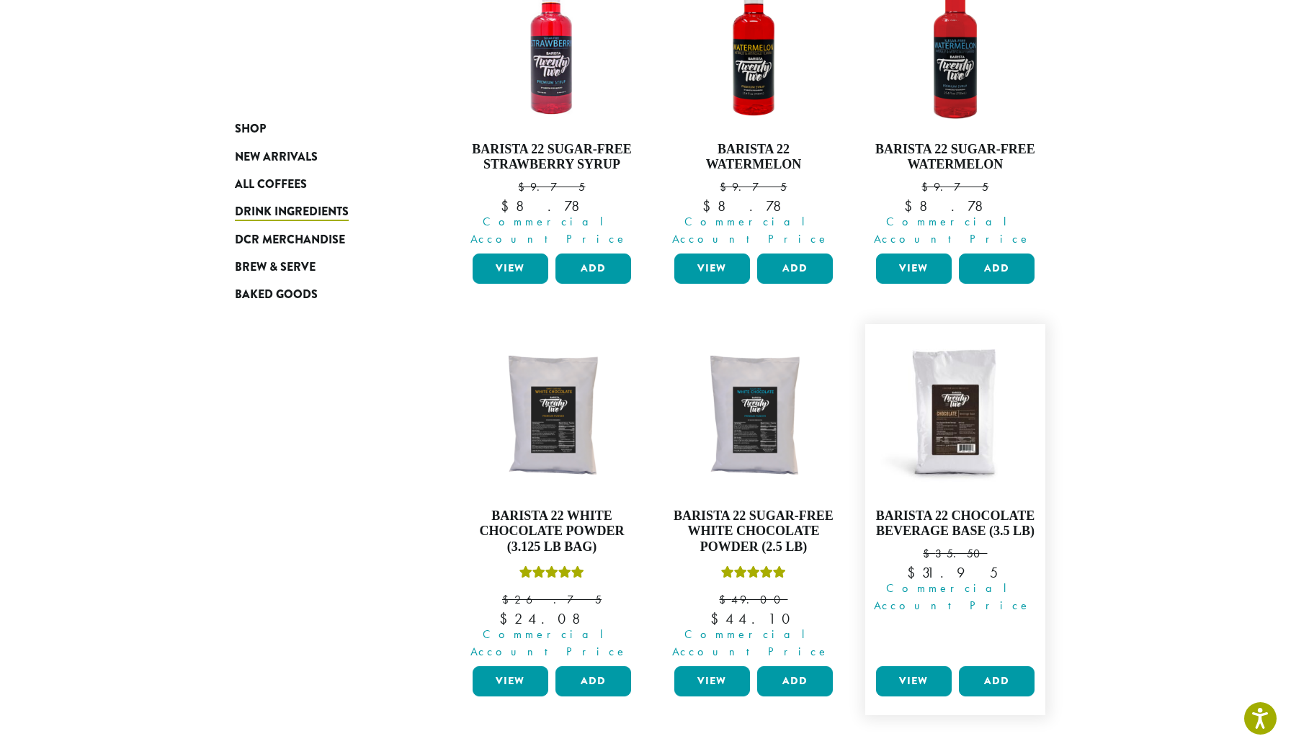
scroll to position [1062, 0]
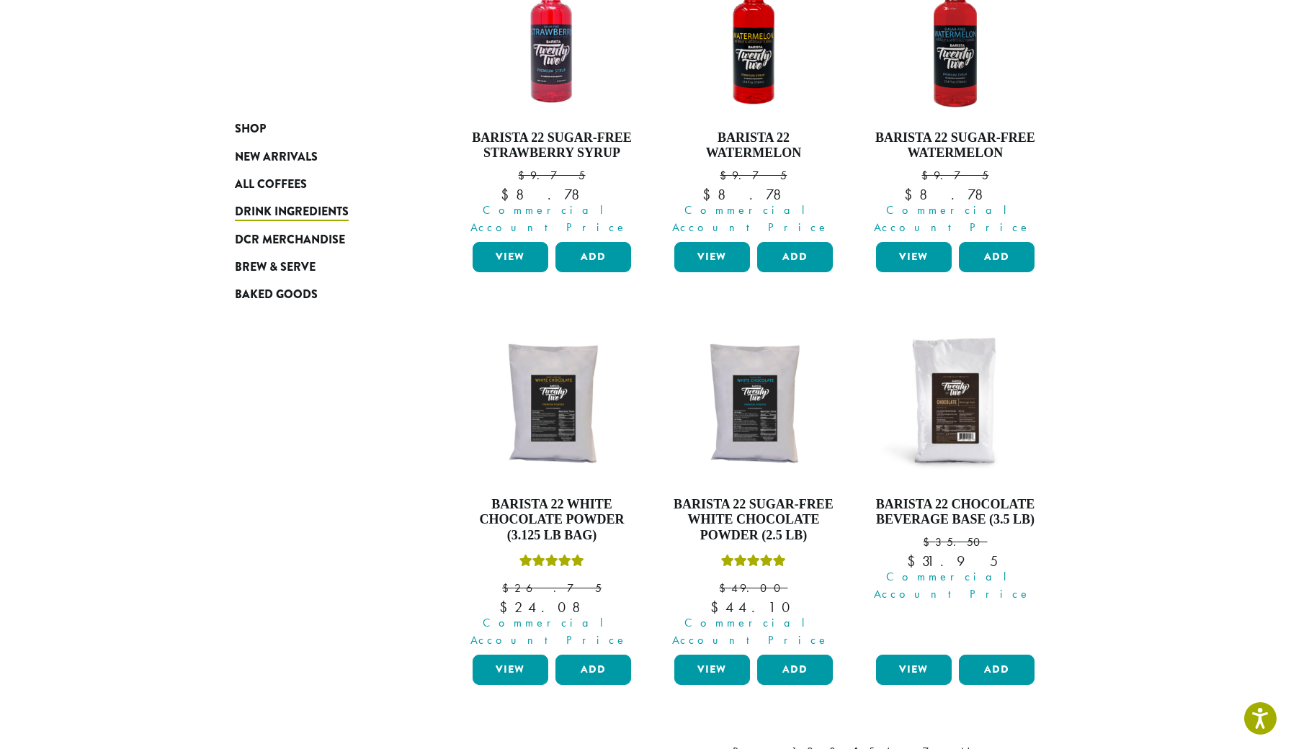
click at [1026, 744] on link "Next »" at bounding box center [999, 752] width 83 height 17
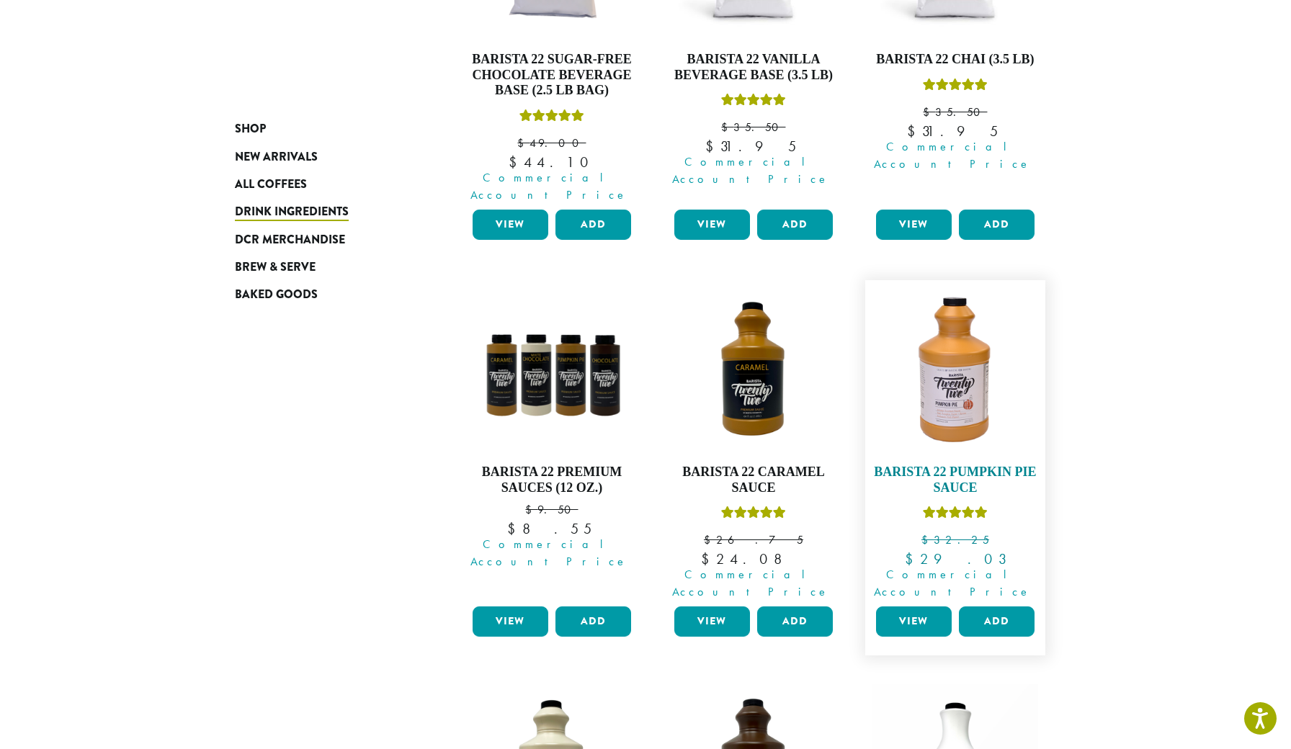
scroll to position [377, 0]
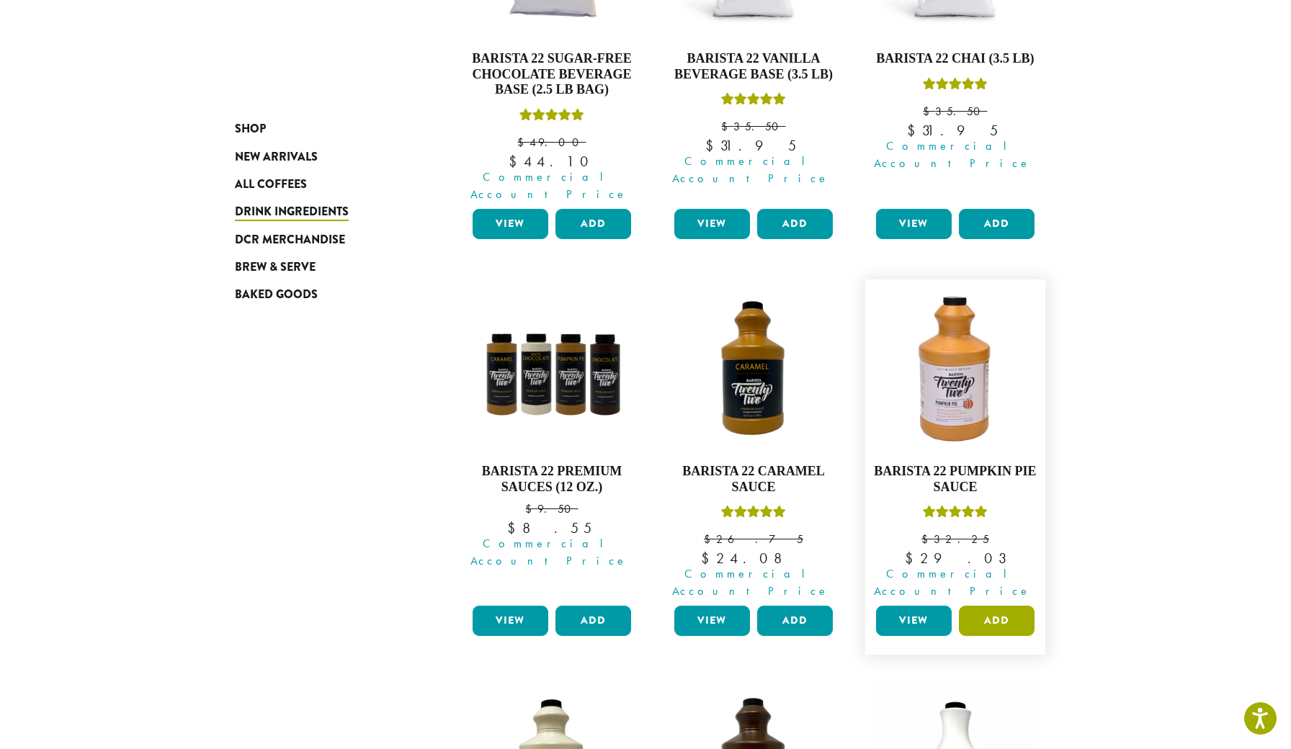
click at [1014, 606] on button "Add" at bounding box center [997, 621] width 76 height 30
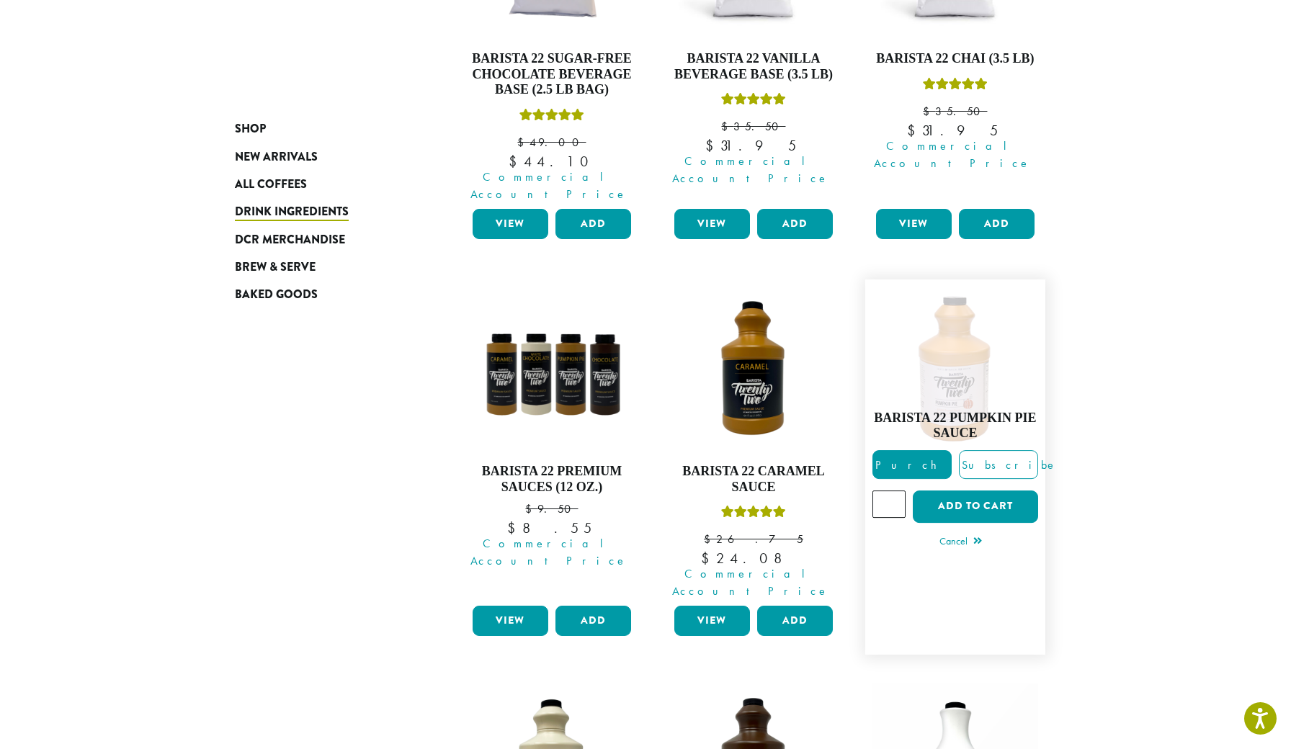
type input "*"
click at [894, 491] on input "*" at bounding box center [889, 504] width 33 height 27
click at [948, 491] on button "Add to cart" at bounding box center [975, 507] width 125 height 32
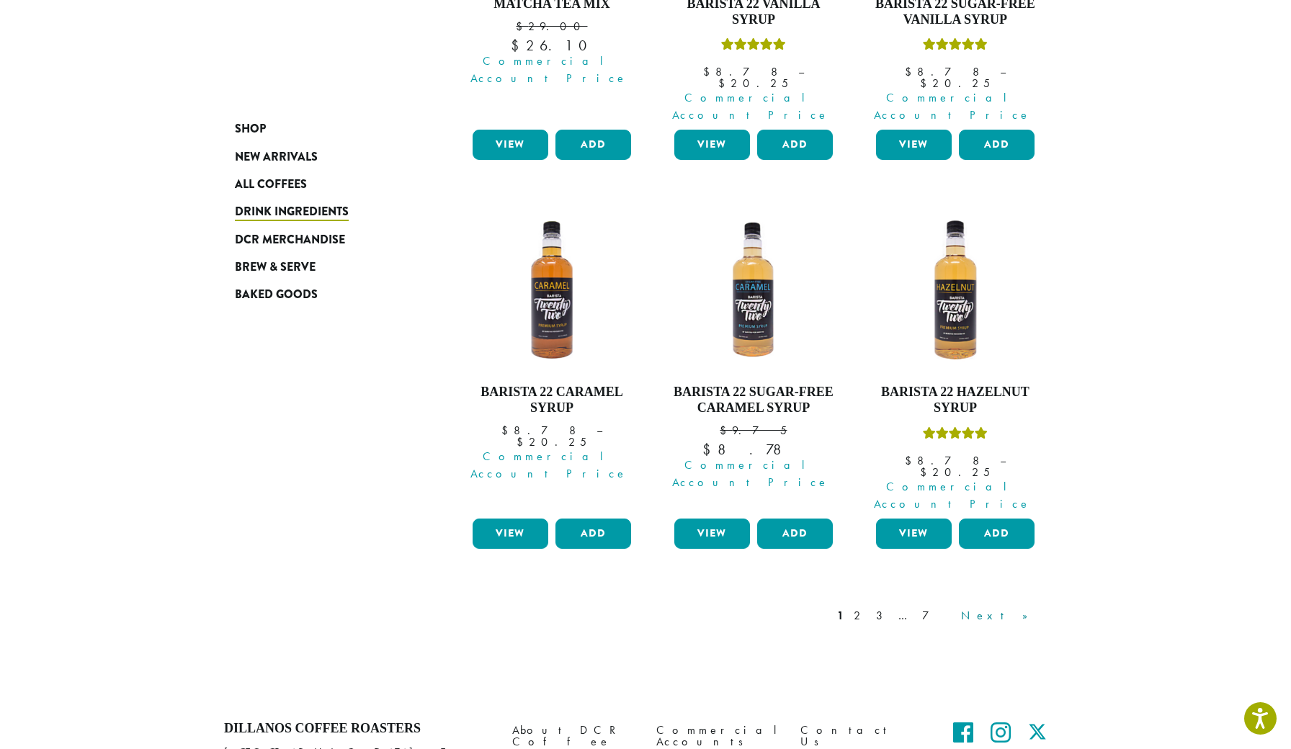
scroll to position [1278, 0]
click at [915, 608] on link "…" at bounding box center [905, 616] width 19 height 17
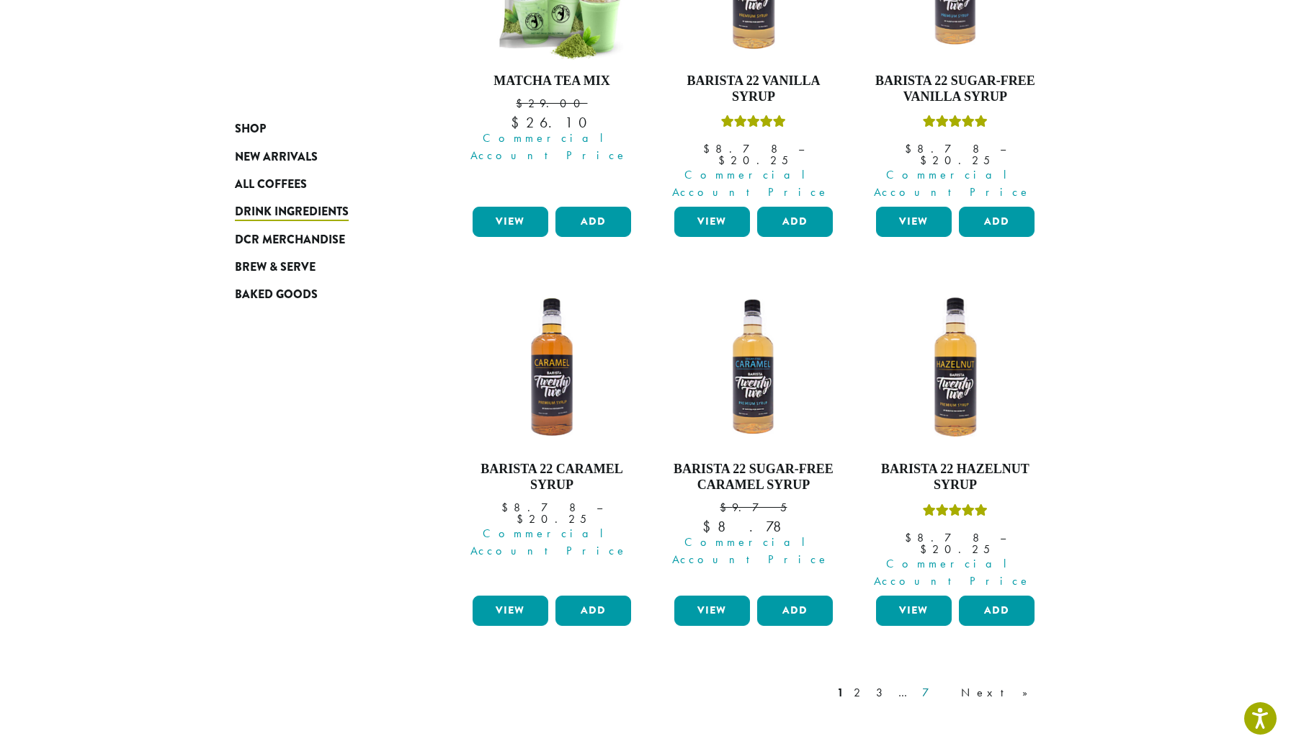
click at [954, 685] on link "7" at bounding box center [937, 693] width 35 height 17
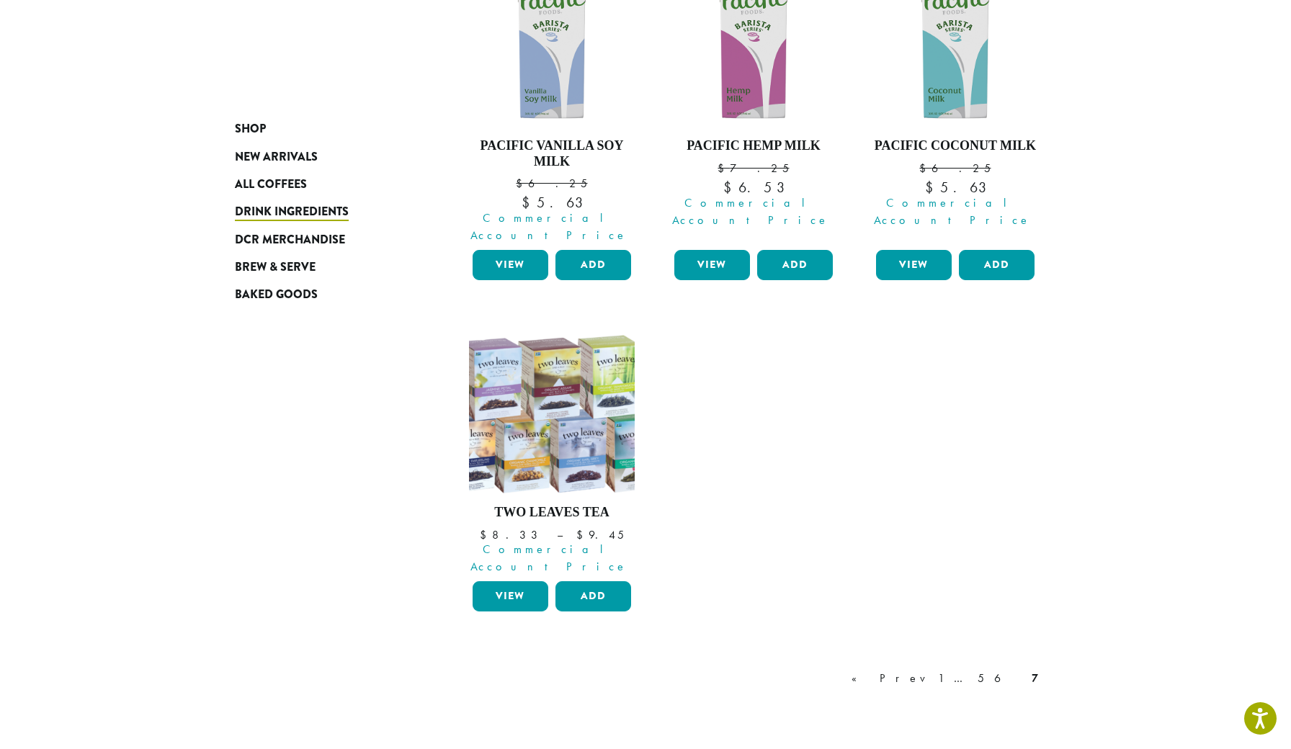
scroll to position [1068, 0]
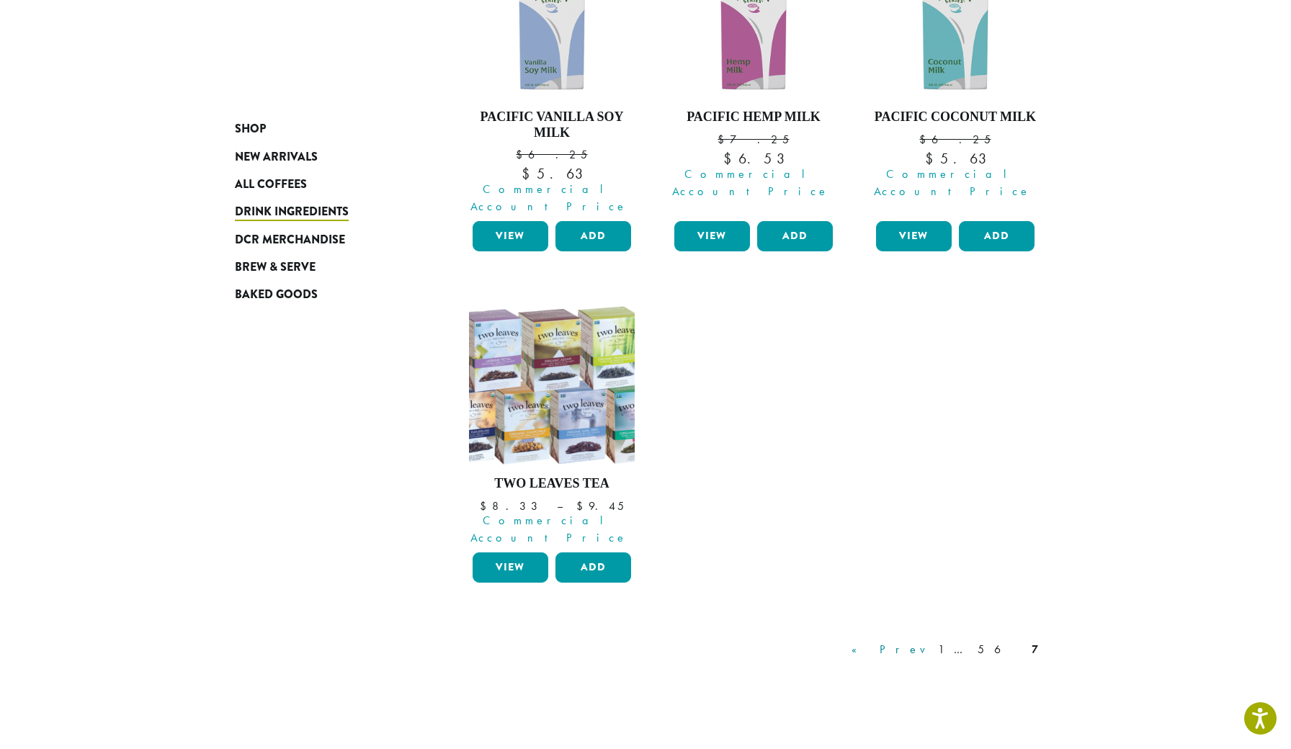
click at [931, 641] on link "« Prev" at bounding box center [890, 649] width 82 height 17
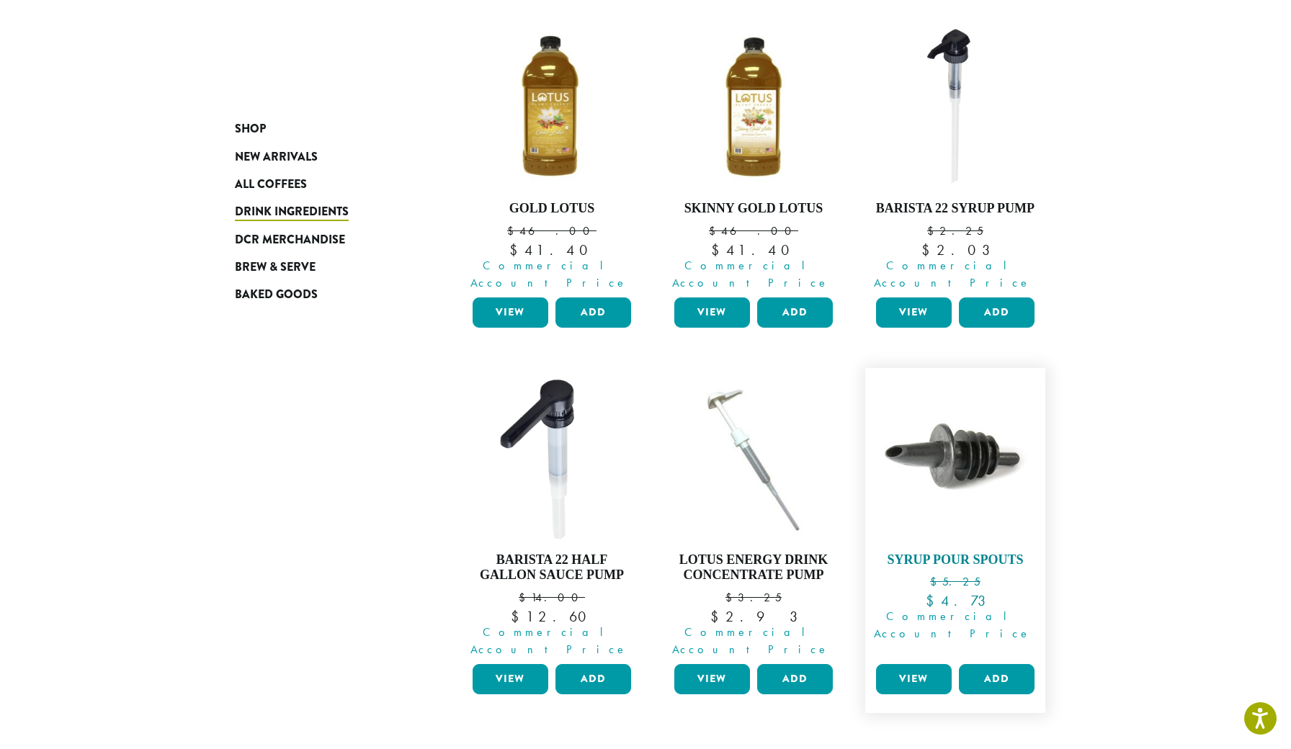
scroll to position [977, 0]
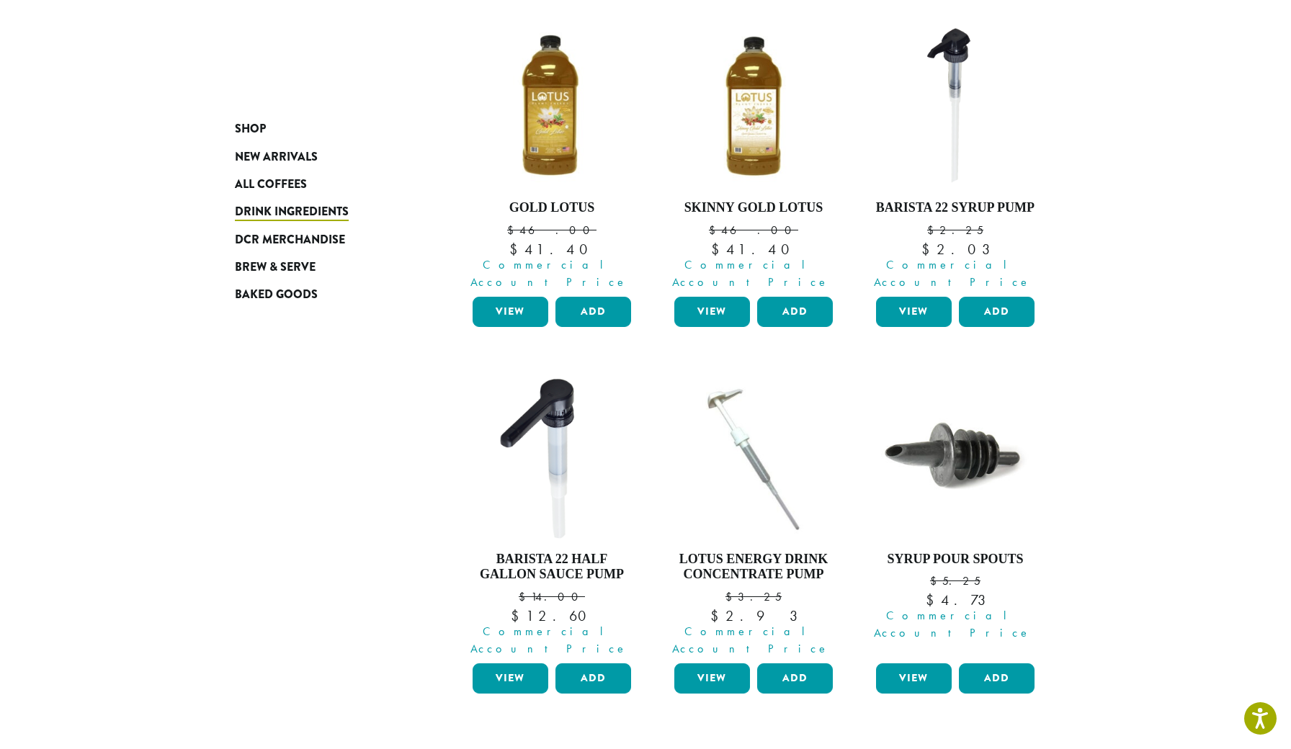
click at [899, 749] on link "5" at bounding box center [892, 760] width 12 height 17
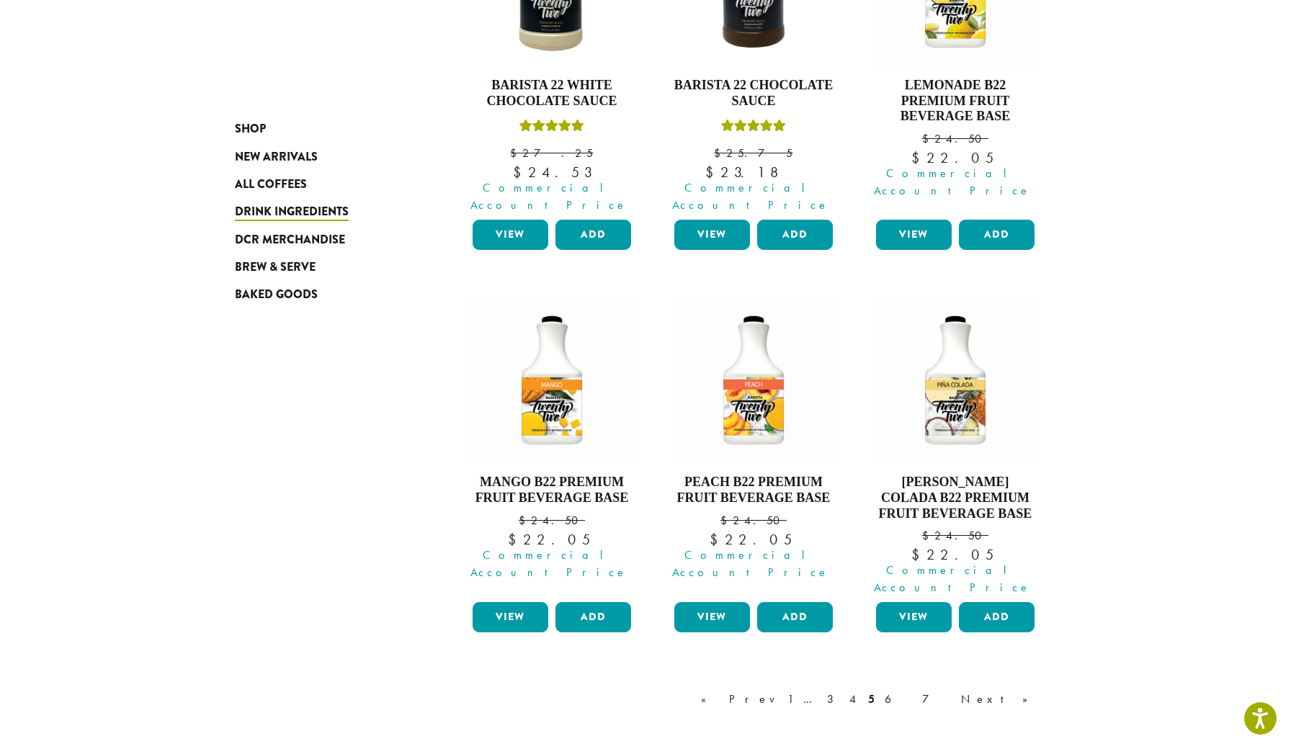
scroll to position [1161, 0]
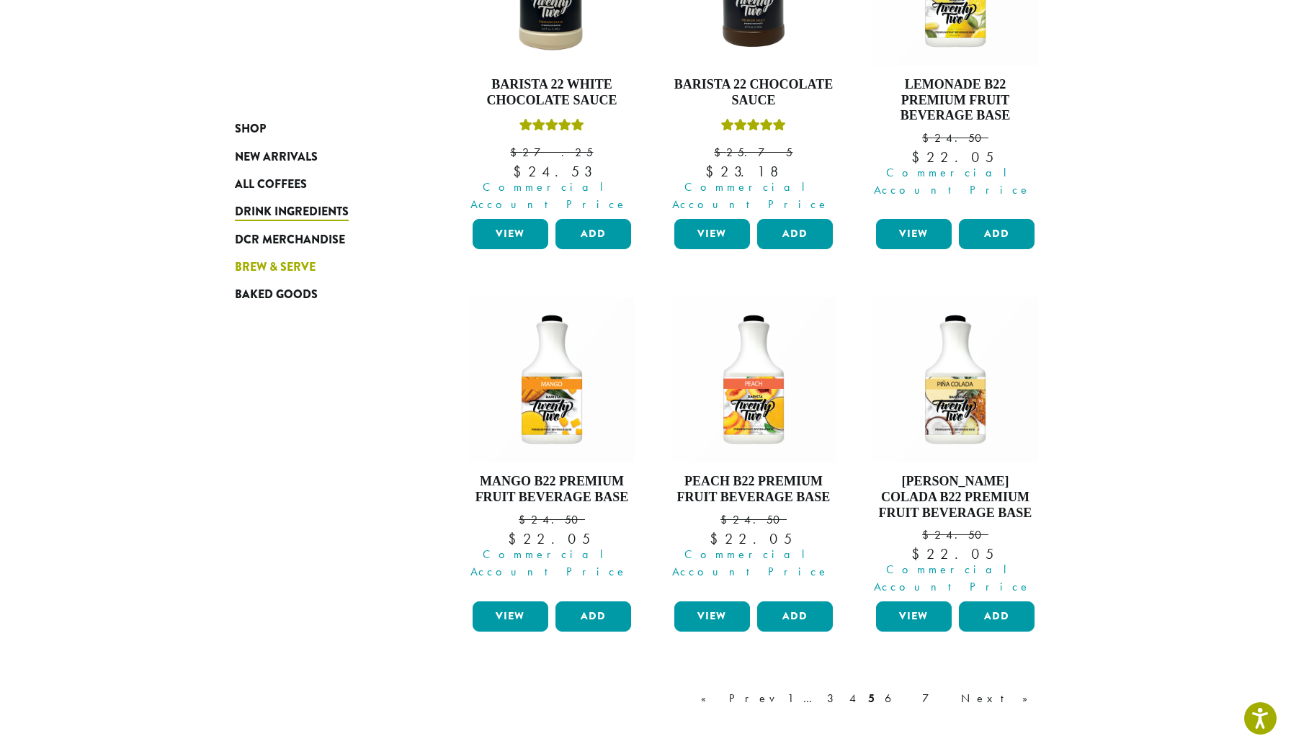
click at [300, 270] on span "Brew & Serve" at bounding box center [275, 268] width 81 height 18
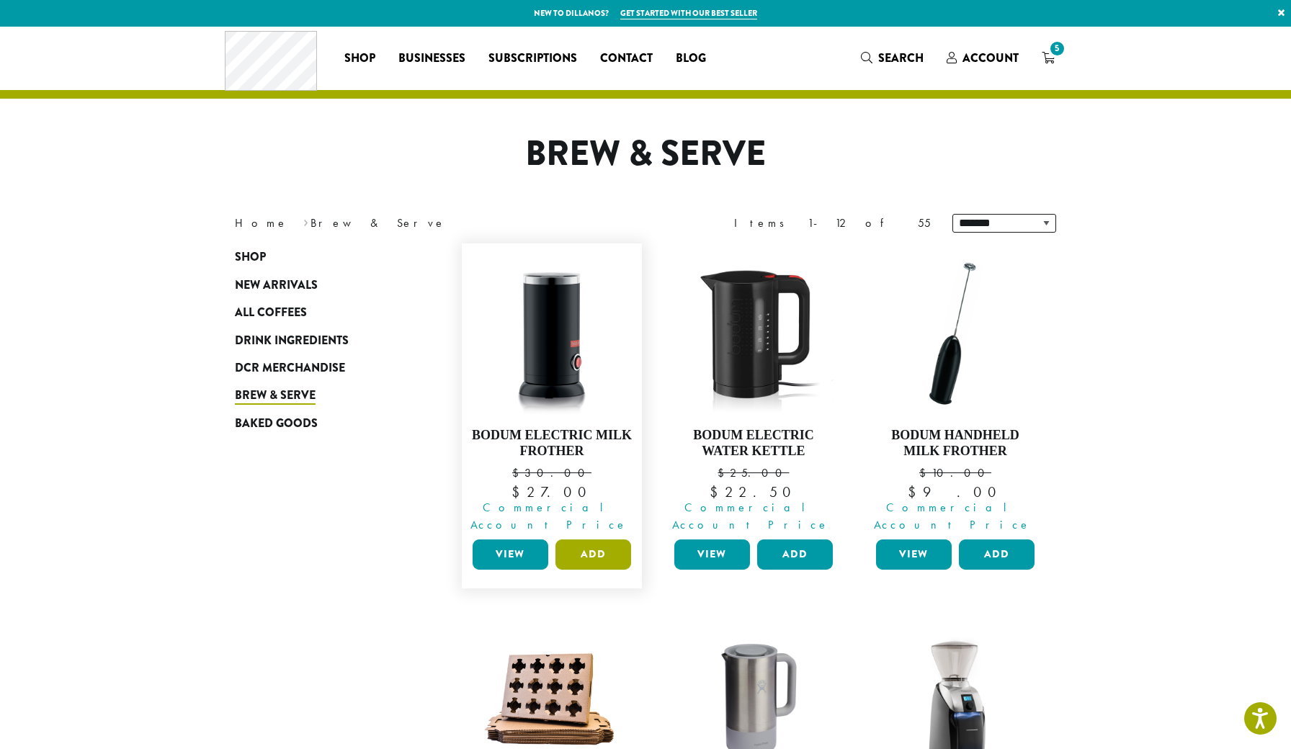
click at [601, 541] on button "Add" at bounding box center [594, 555] width 76 height 30
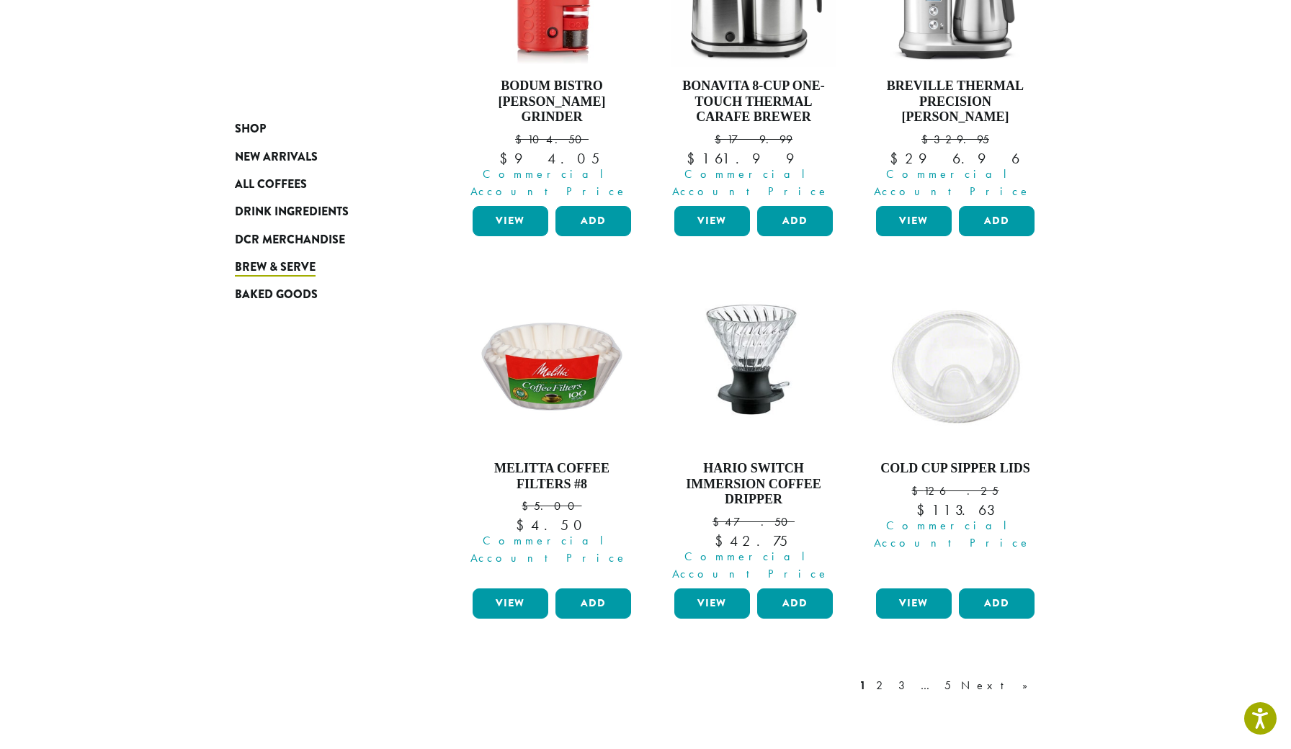
scroll to position [1101, 0]
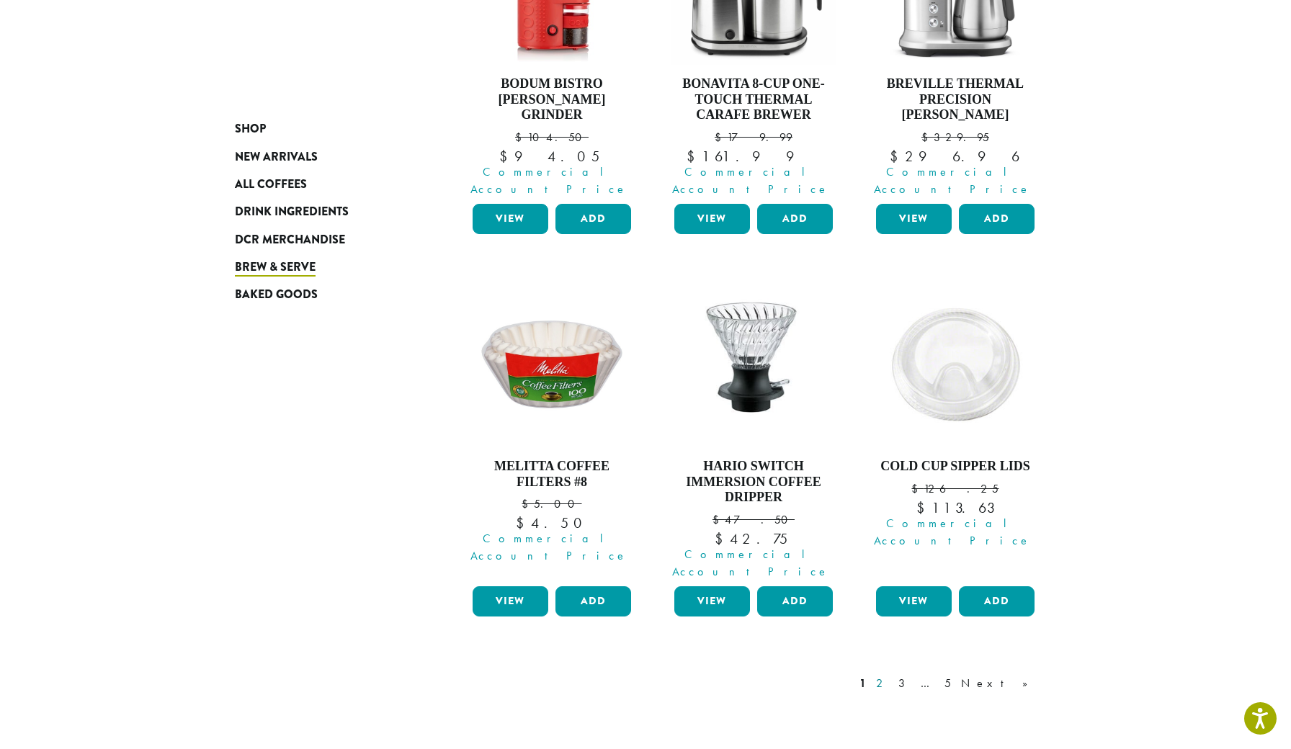
click at [891, 675] on link "2" at bounding box center [882, 683] width 18 height 17
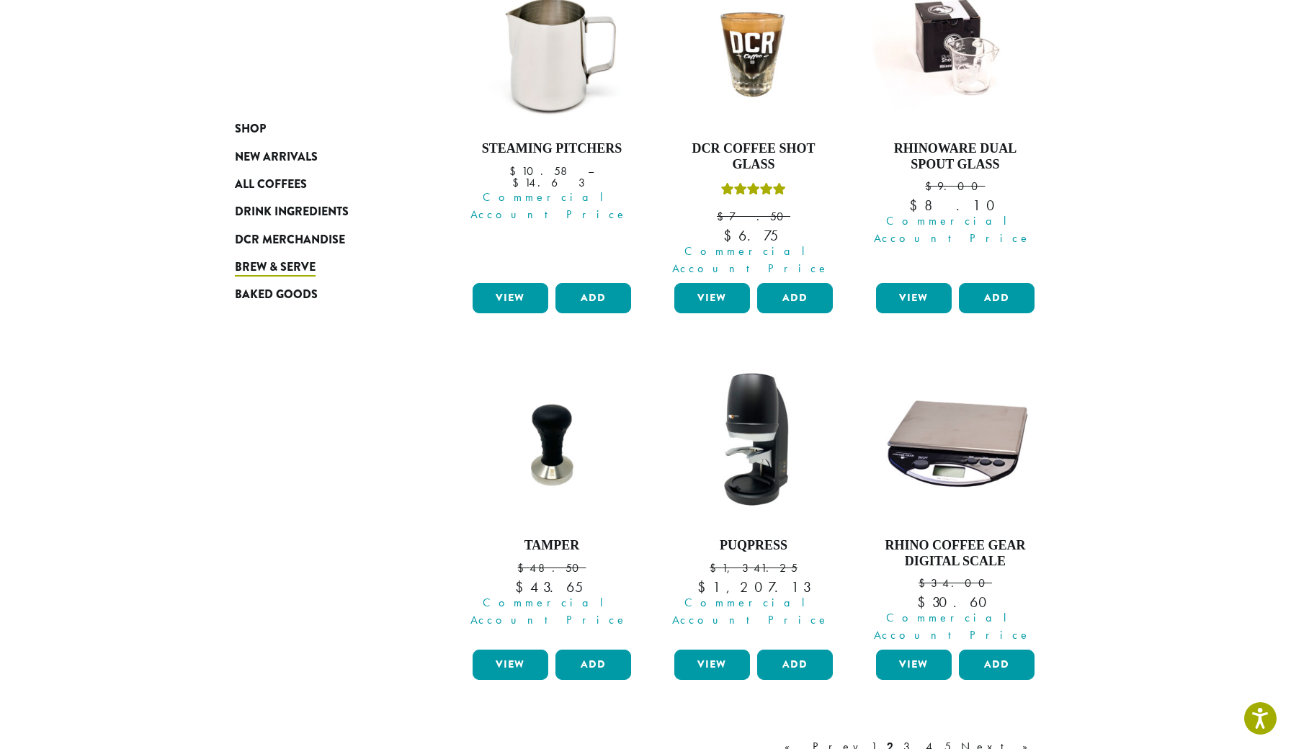
scroll to position [1015, 0]
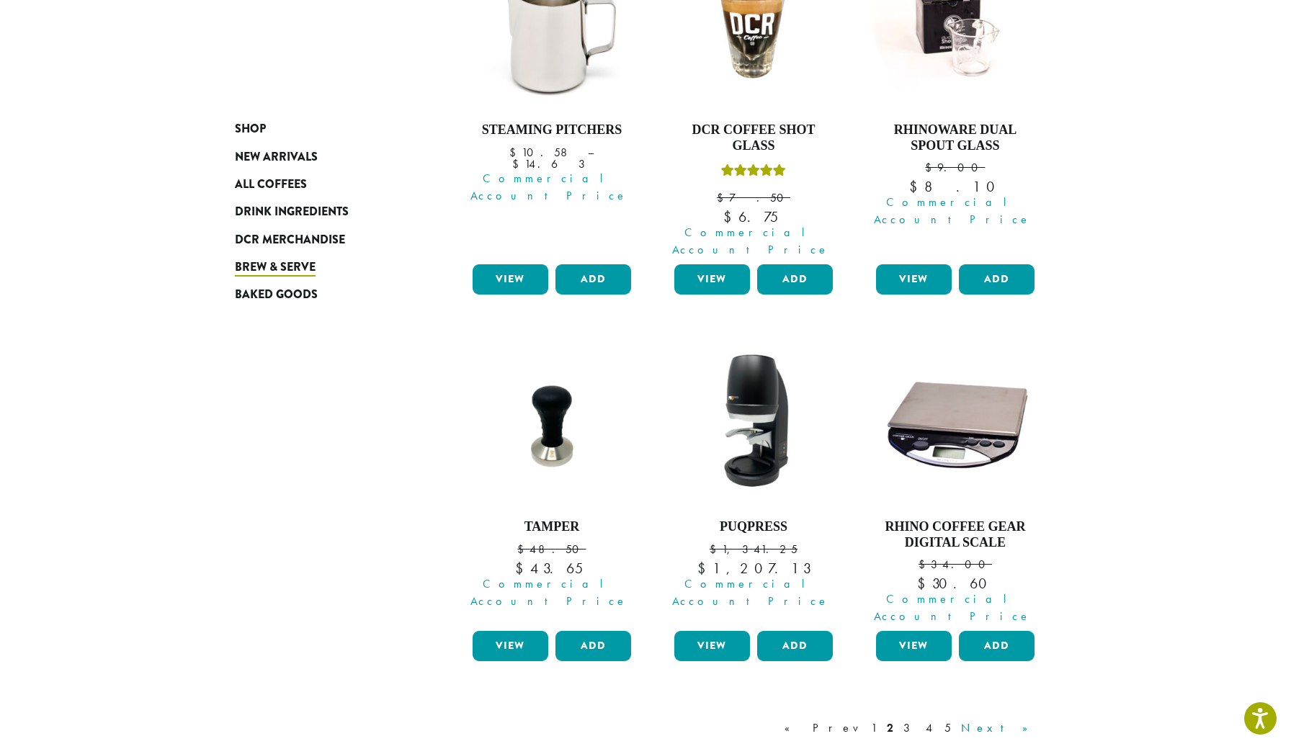
click at [1022, 720] on link "Next »" at bounding box center [999, 728] width 83 height 17
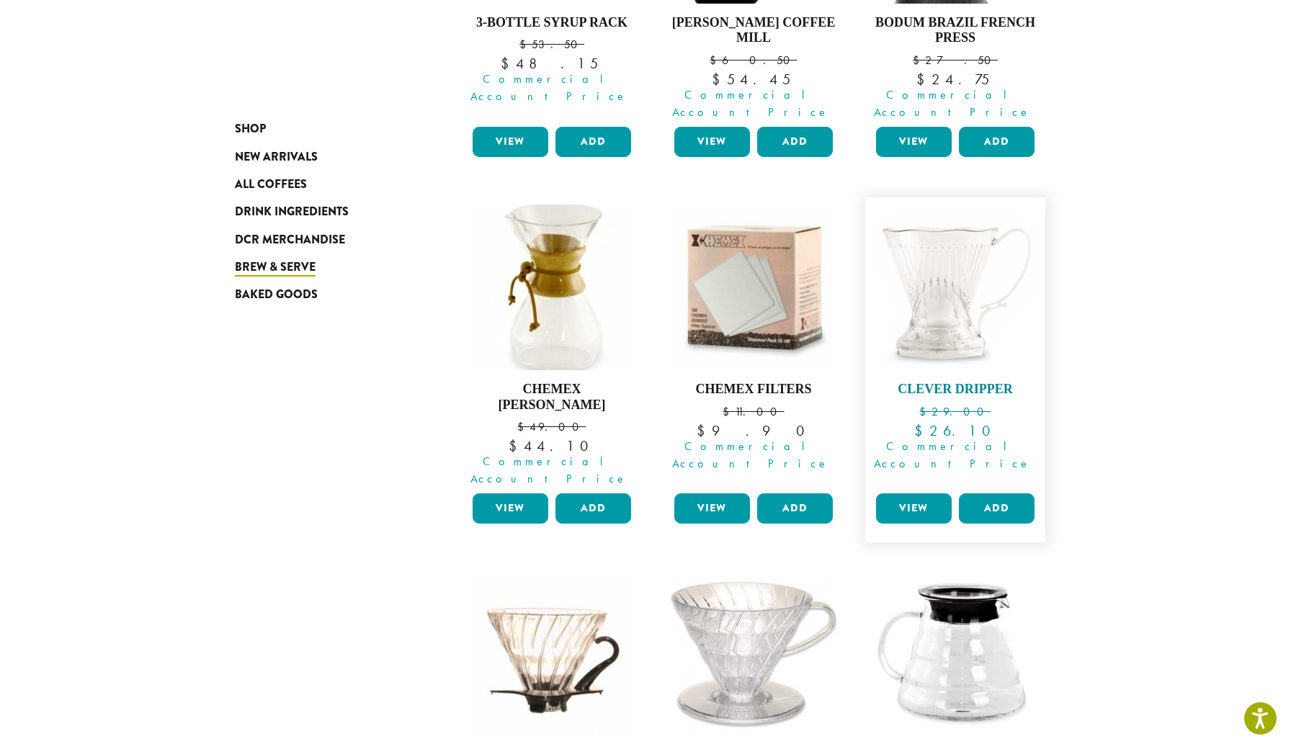
scroll to position [956, 0]
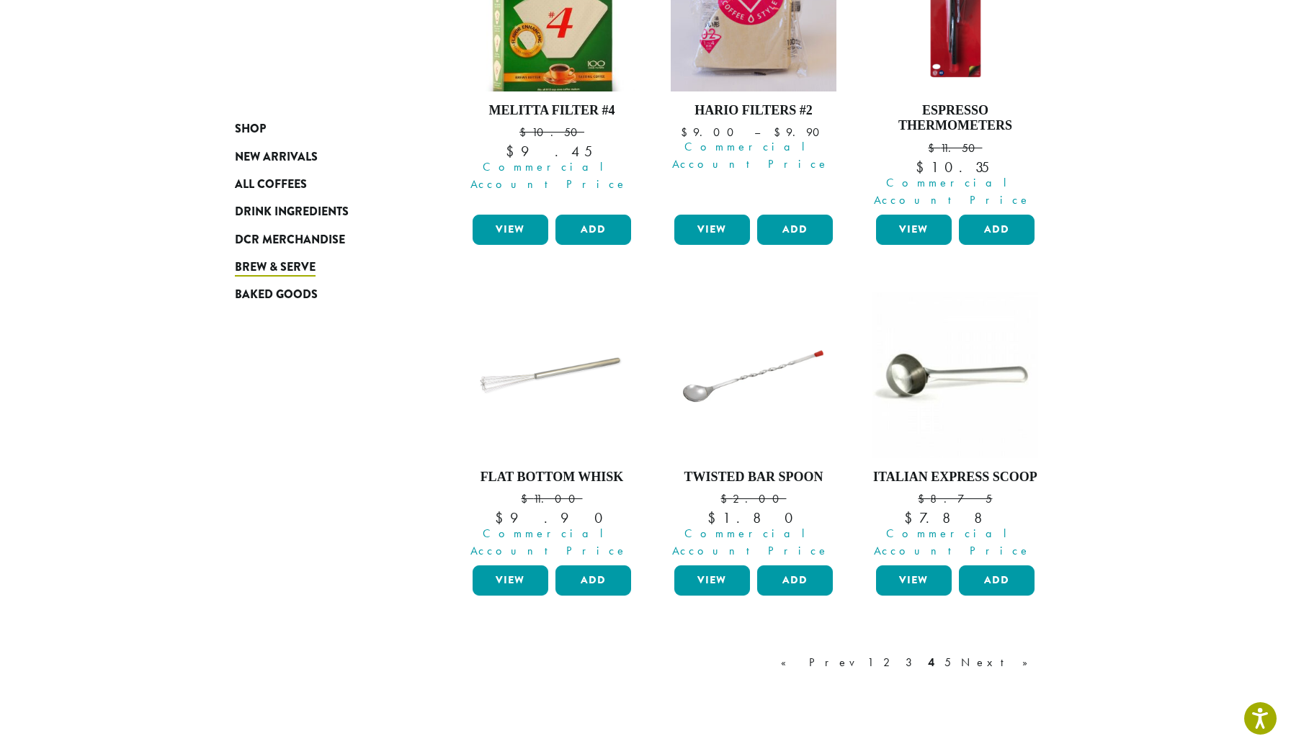
scroll to position [1061, 0]
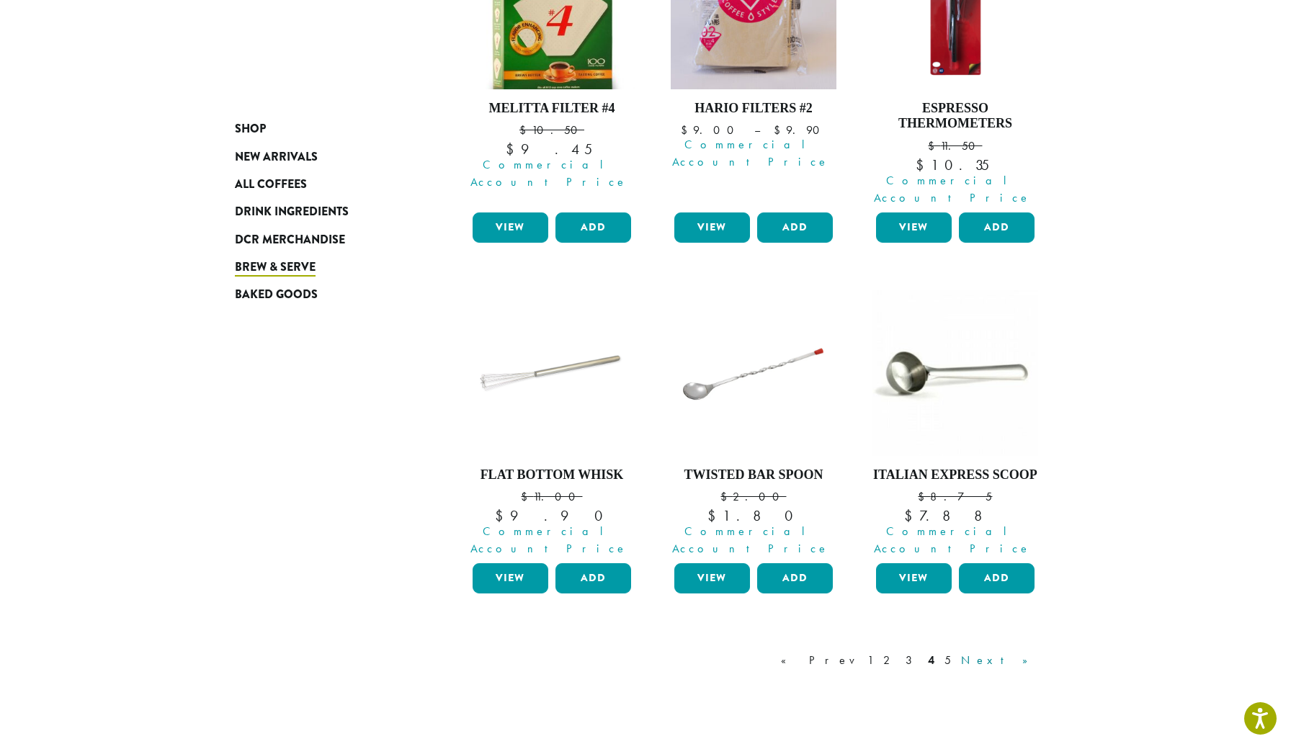
click at [1021, 652] on link "Next »" at bounding box center [999, 660] width 83 height 17
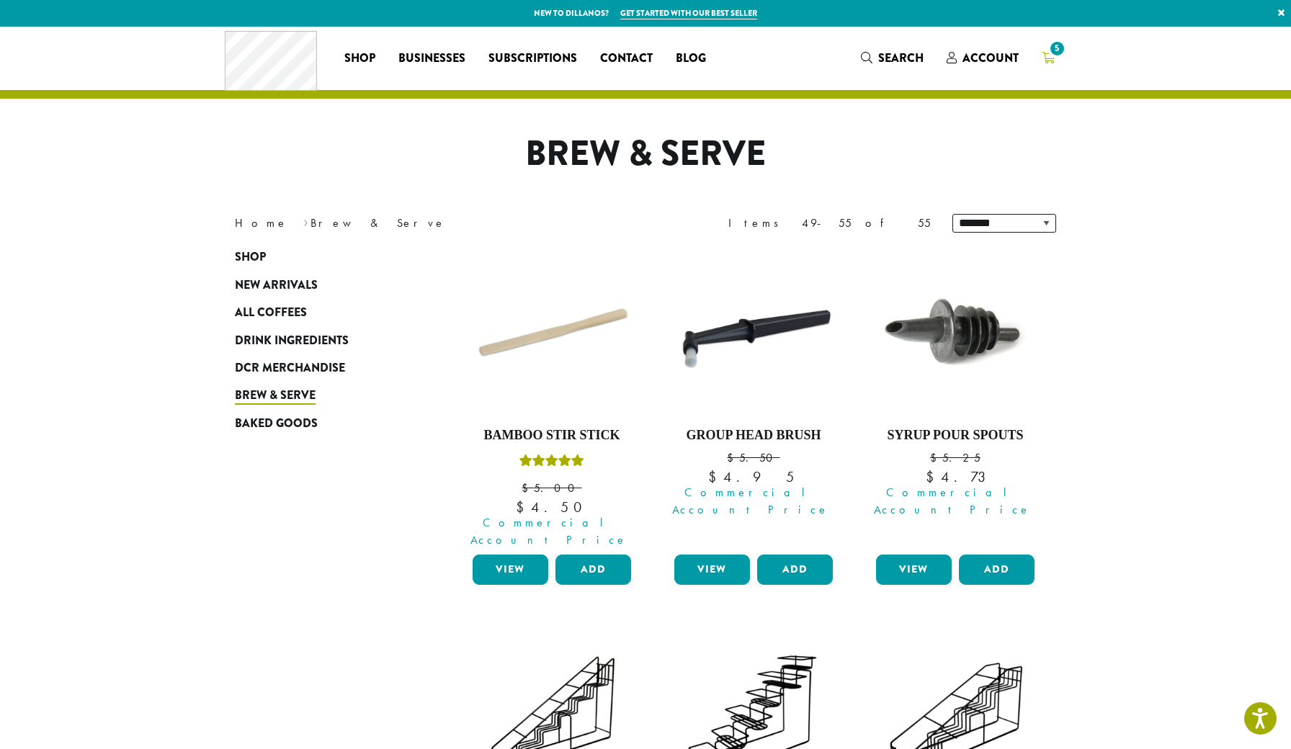
click at [1046, 61] on icon "5" at bounding box center [1048, 58] width 13 height 12
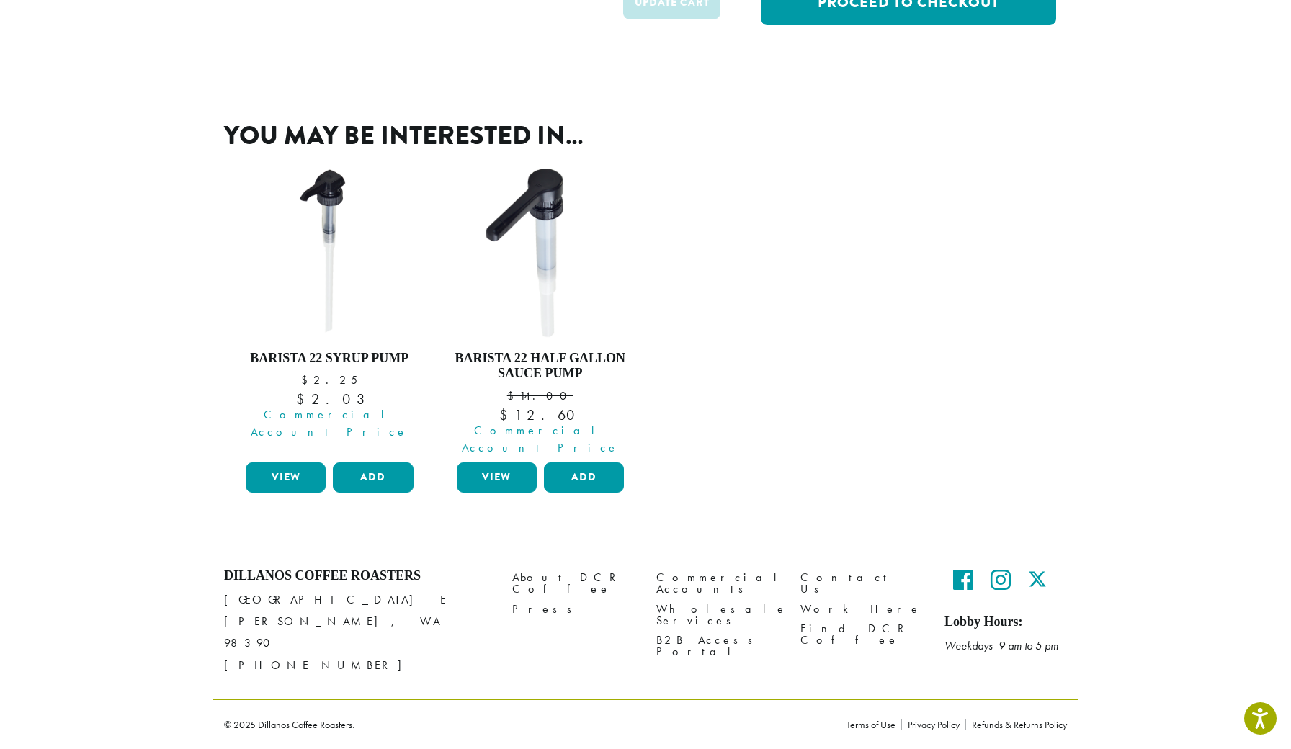
scroll to position [445, 0]
click at [592, 493] on button "Add" at bounding box center [584, 478] width 80 height 30
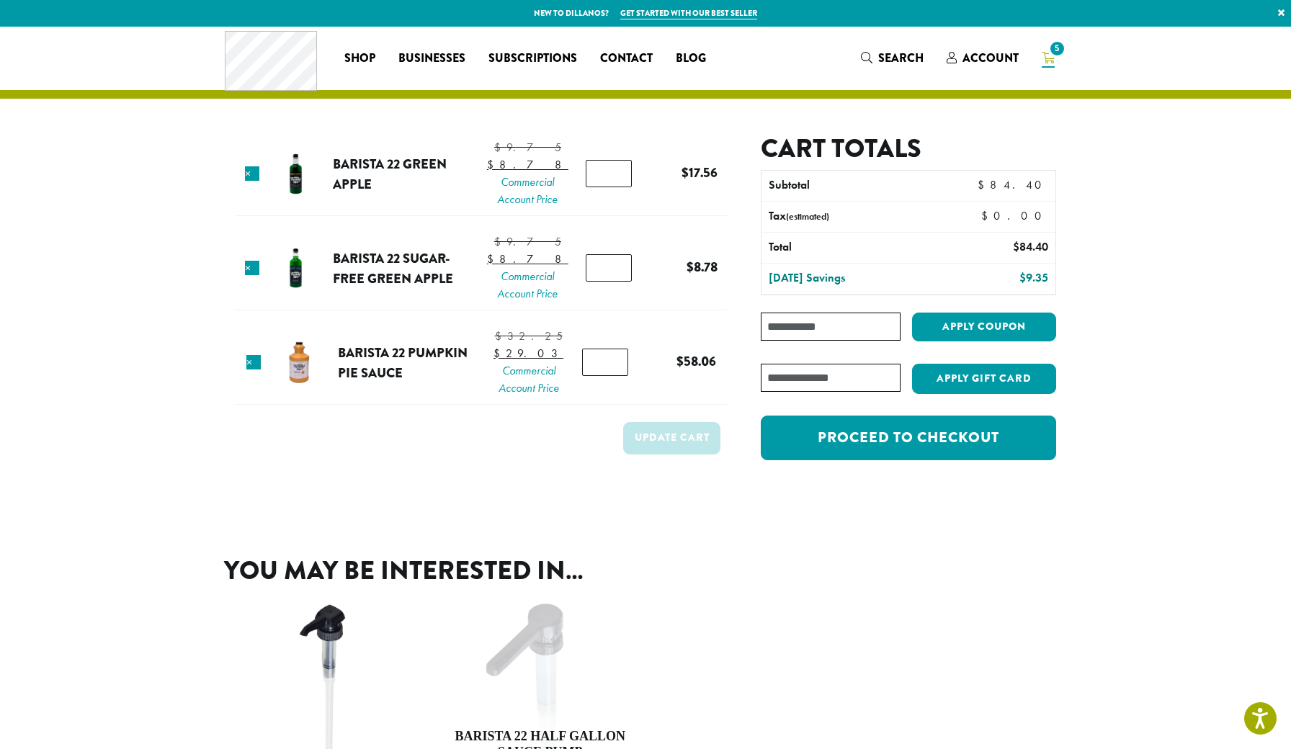
scroll to position [0, 0]
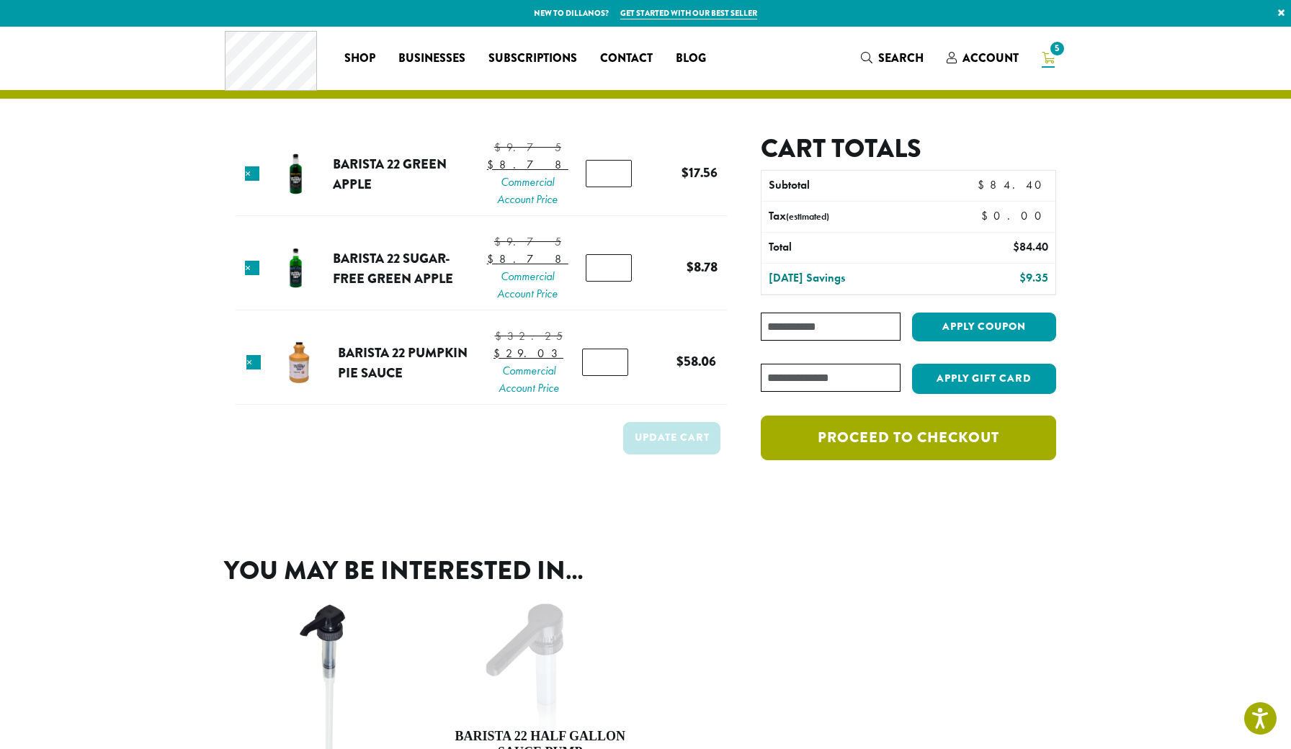
click at [955, 440] on link "Proceed to checkout" at bounding box center [908, 438] width 295 height 45
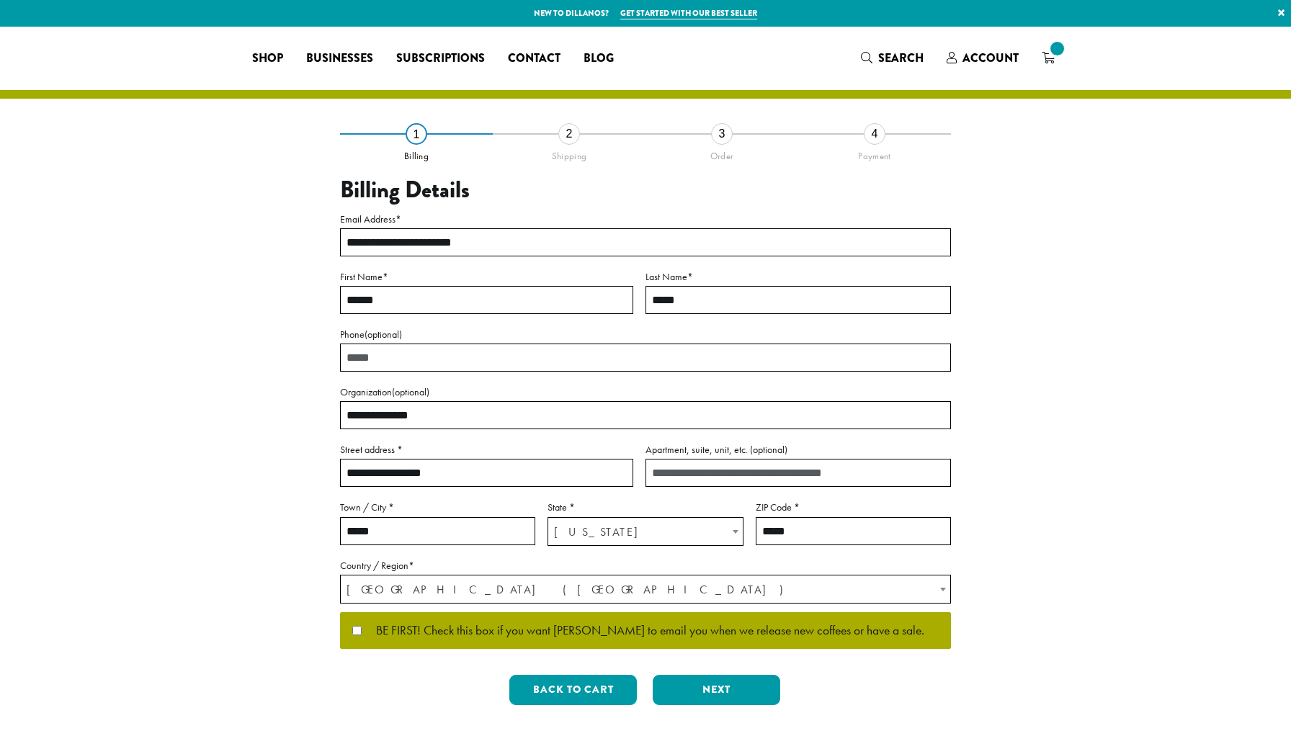
select select "**"
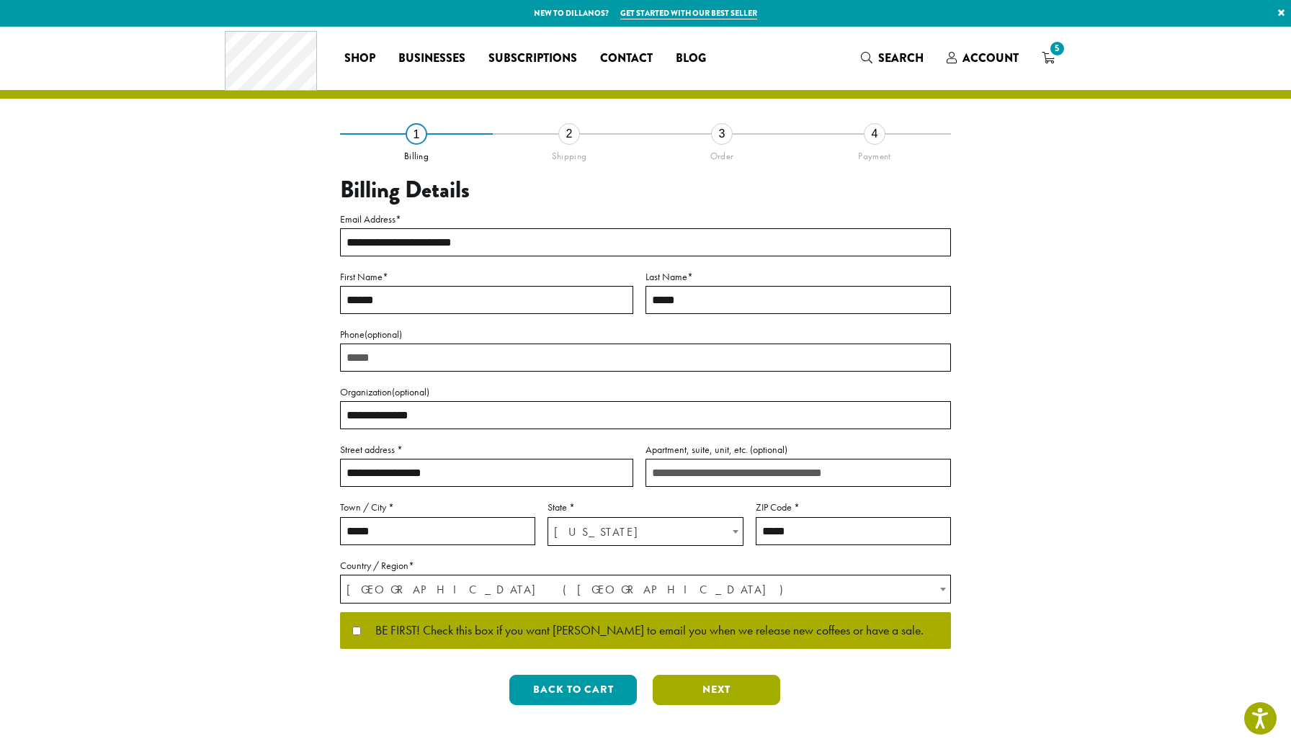
click at [703, 692] on button "Next" at bounding box center [717, 690] width 128 height 30
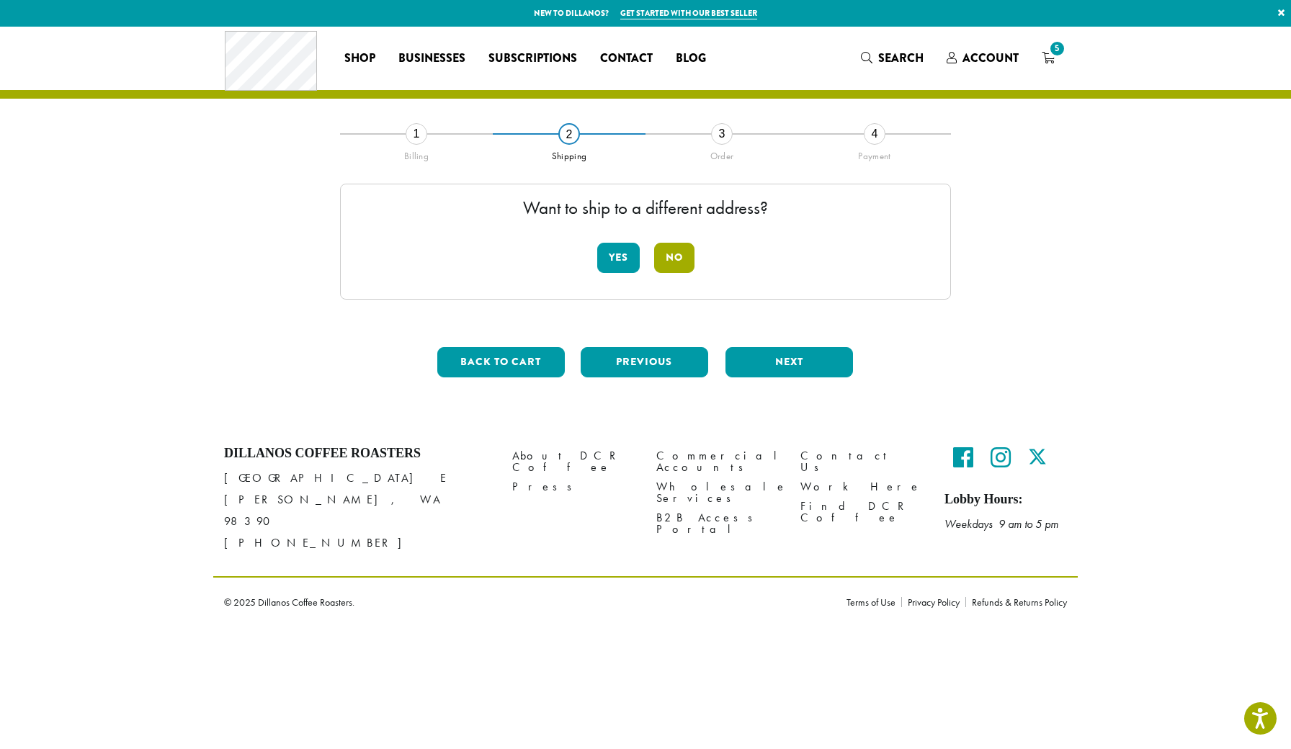
click at [682, 259] on button "No" at bounding box center [674, 258] width 40 height 30
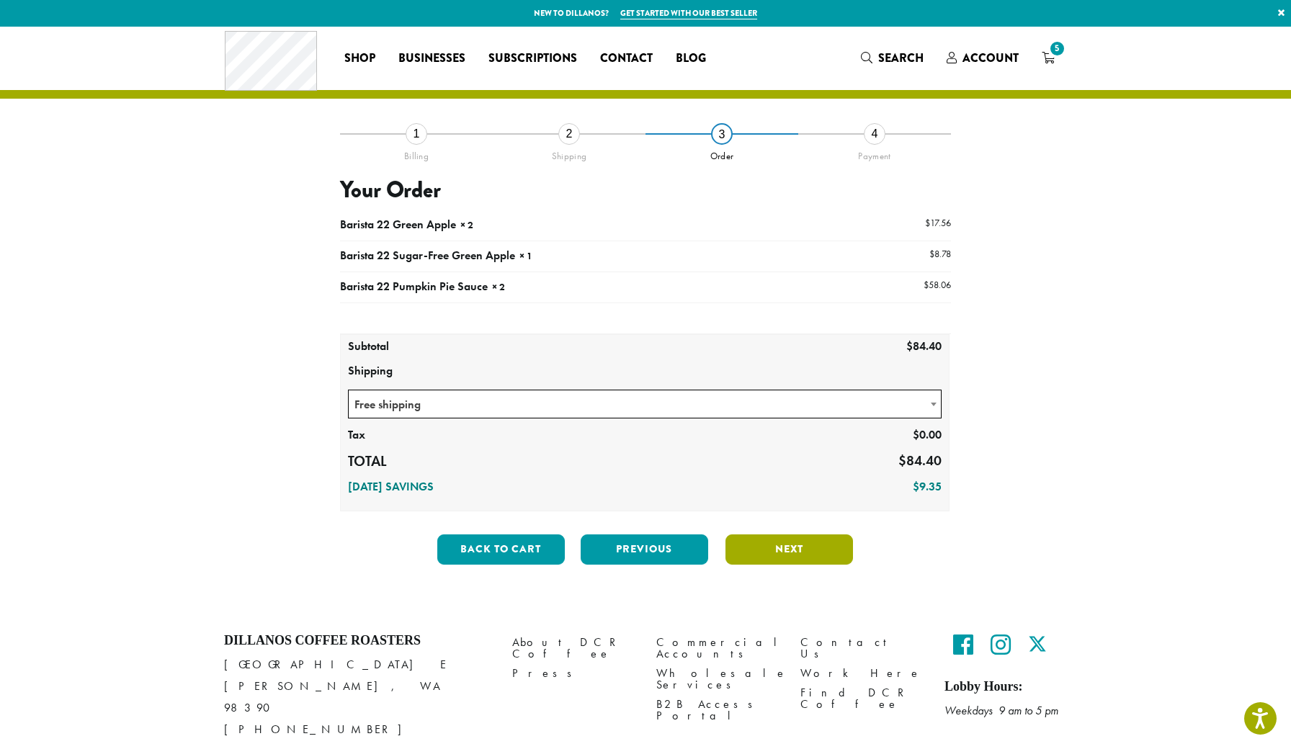
click at [783, 553] on button "Next" at bounding box center [790, 550] width 128 height 30
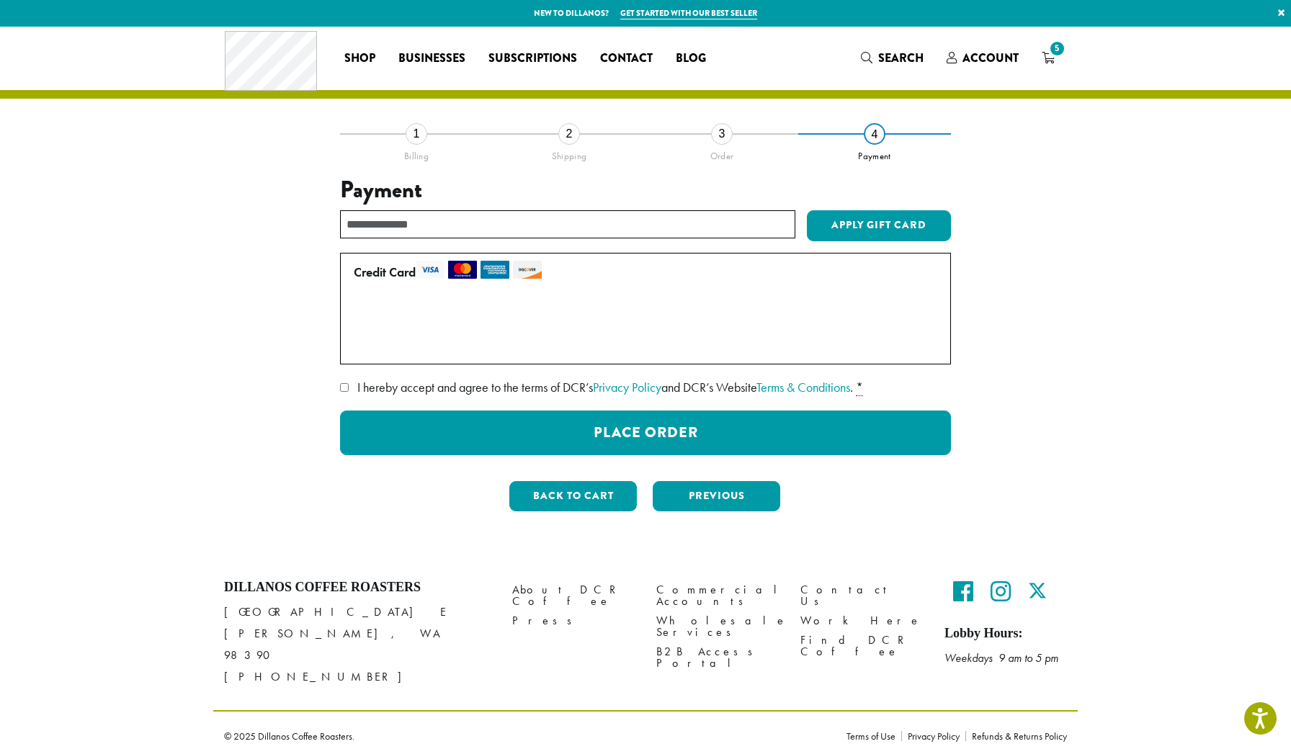
click at [396, 347] on label "Use a new card" at bounding box center [643, 344] width 578 height 23
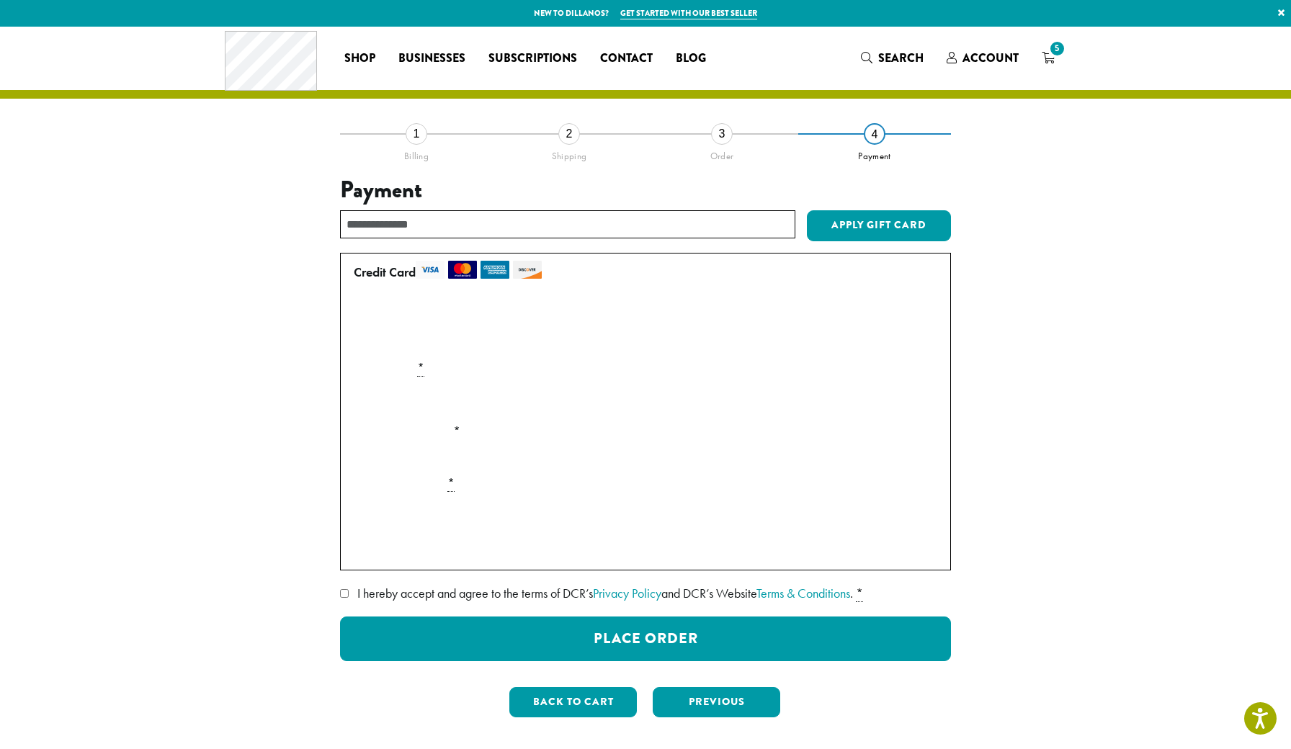
click at [451, 497] on div "Payment Info" at bounding box center [645, 515] width 595 height 40
click at [464, 542] on label "Securely Save to Account" at bounding box center [425, 546] width 127 height 17
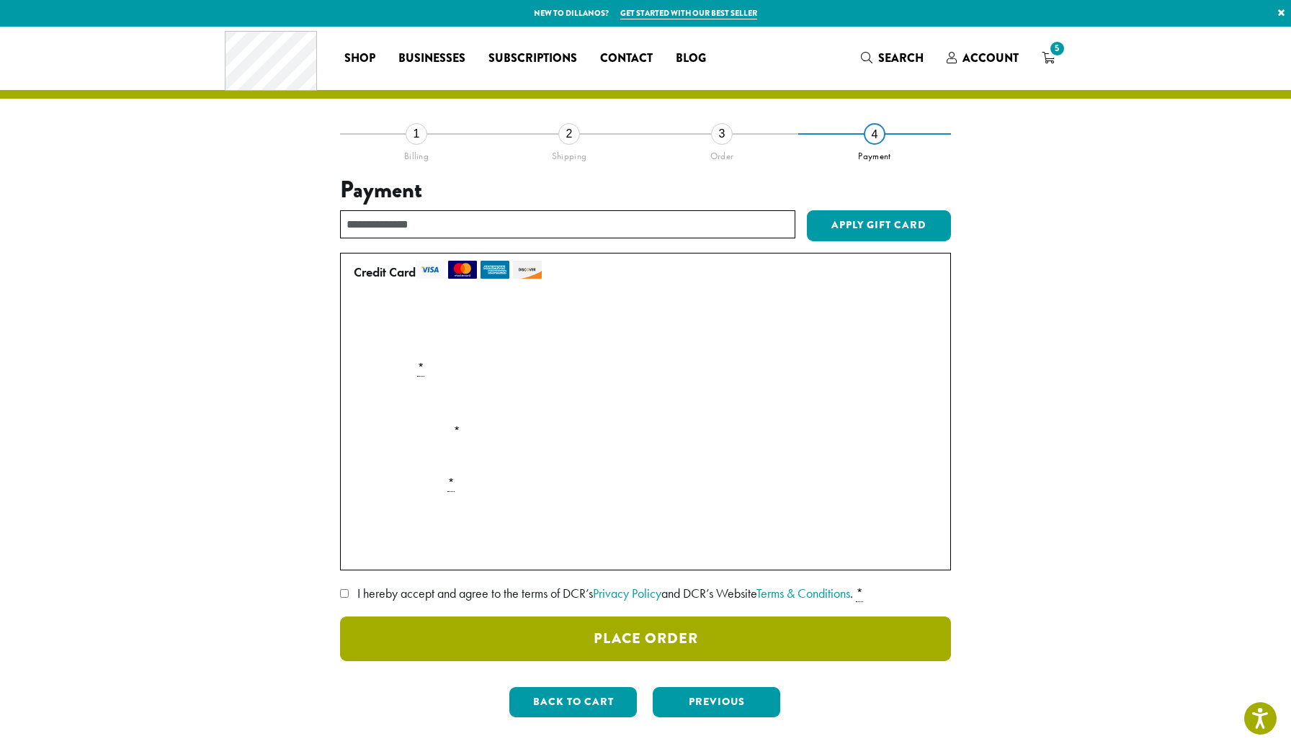
click at [743, 650] on button "Place Order" at bounding box center [645, 639] width 611 height 45
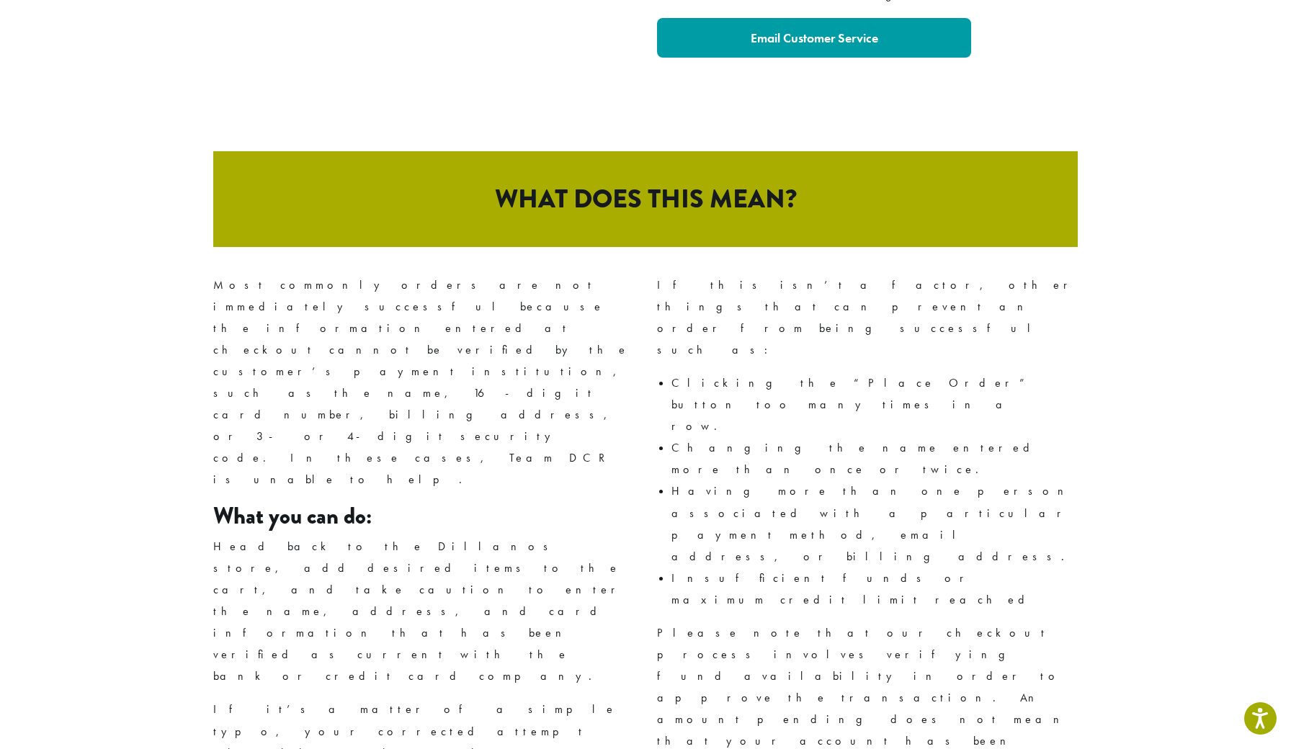
scroll to position [634, 0]
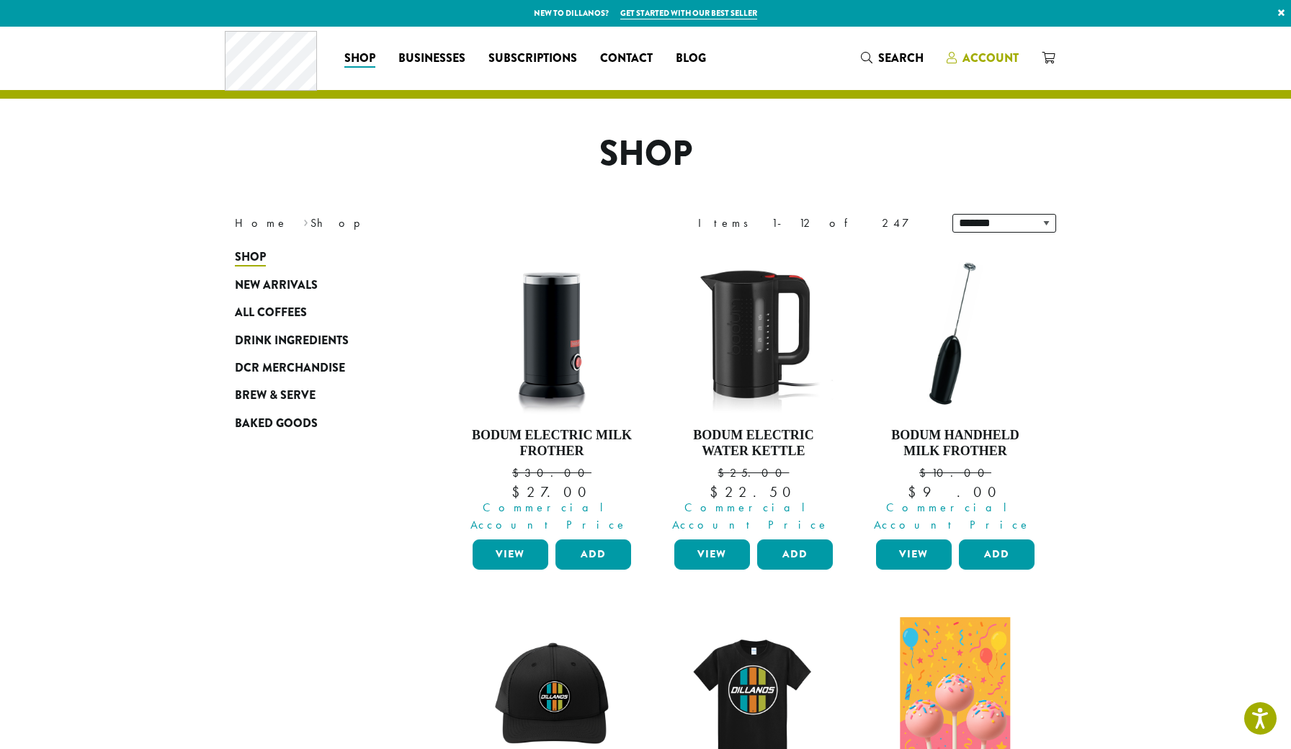
click at [976, 55] on span "Account" at bounding box center [991, 58] width 56 height 17
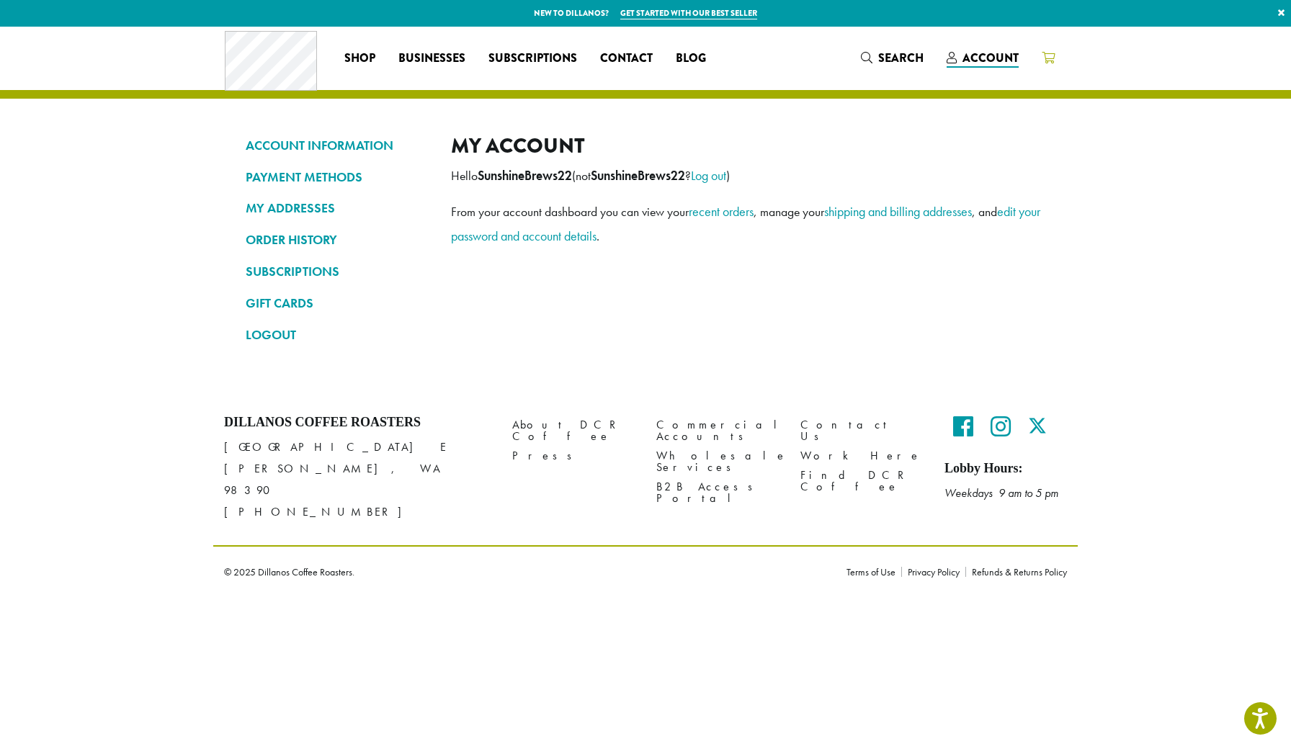
click at [1048, 59] on icon at bounding box center [1048, 58] width 13 height 12
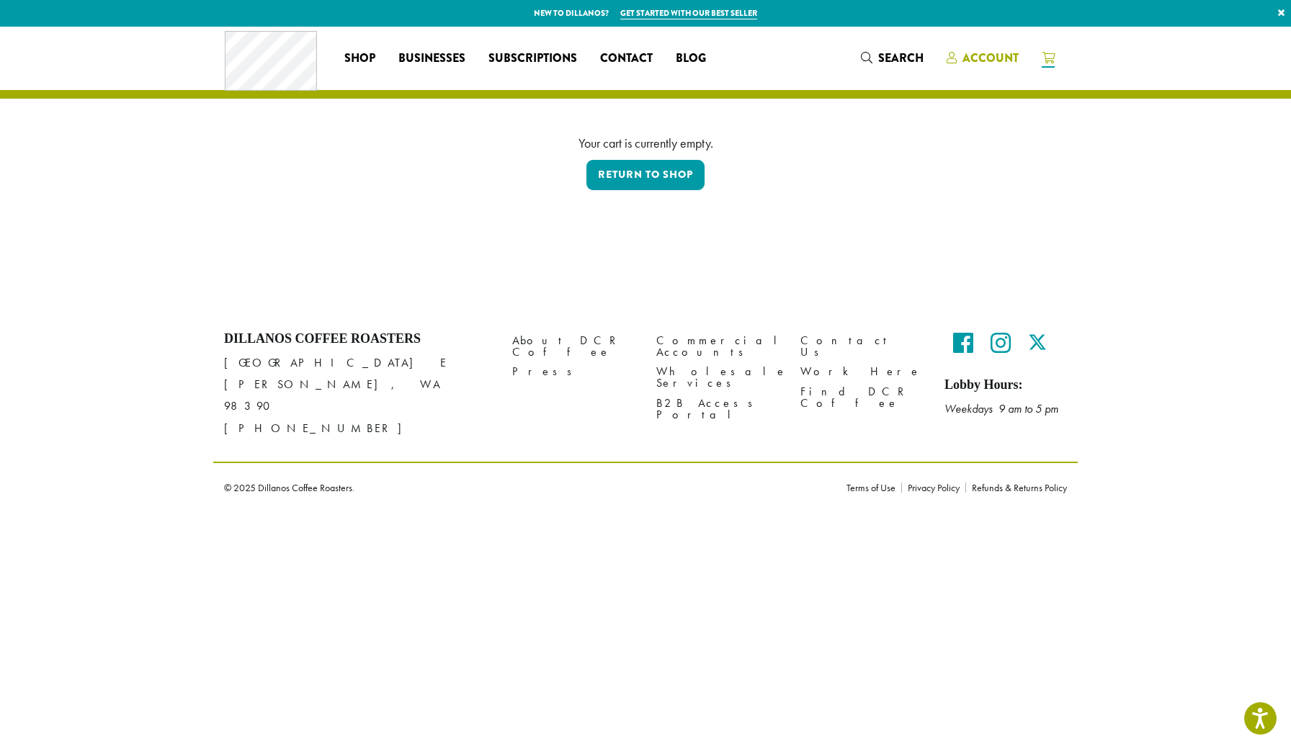
click at [964, 63] on span "Account" at bounding box center [991, 58] width 56 height 17
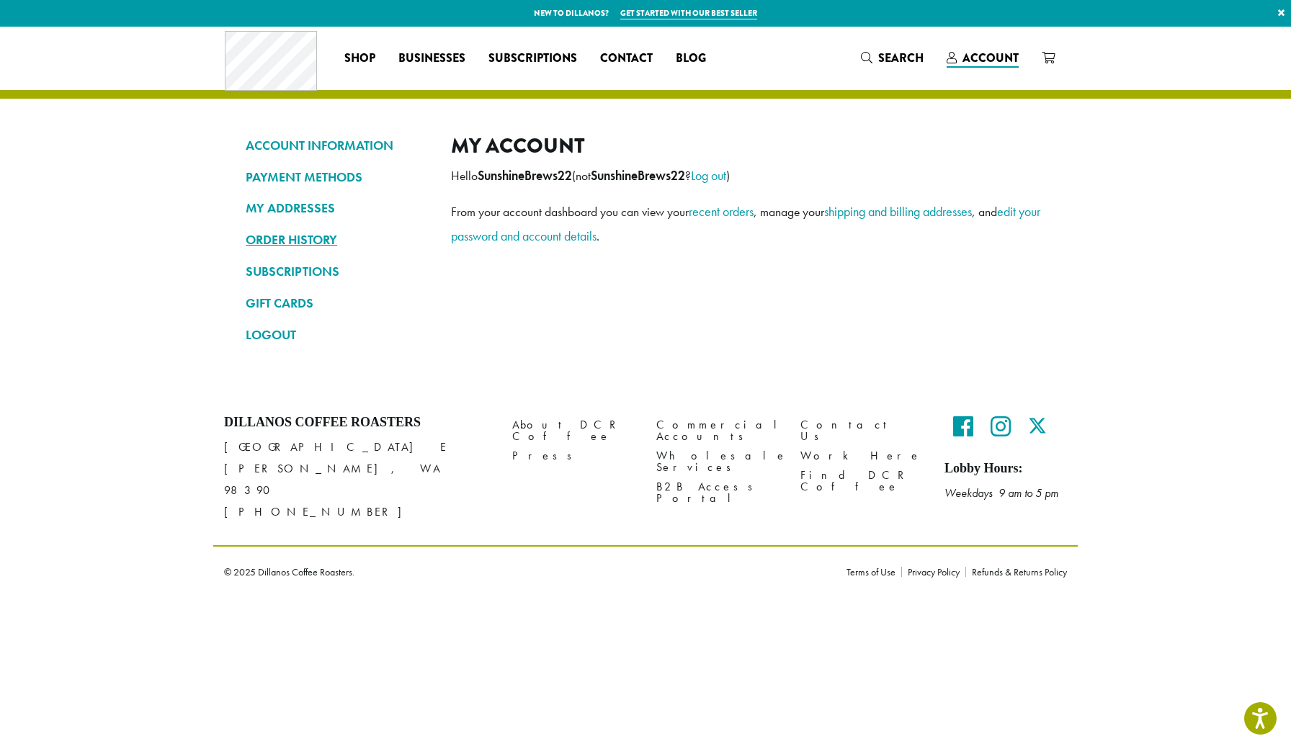
click at [284, 244] on link "ORDER HISTORY" at bounding box center [338, 240] width 184 height 25
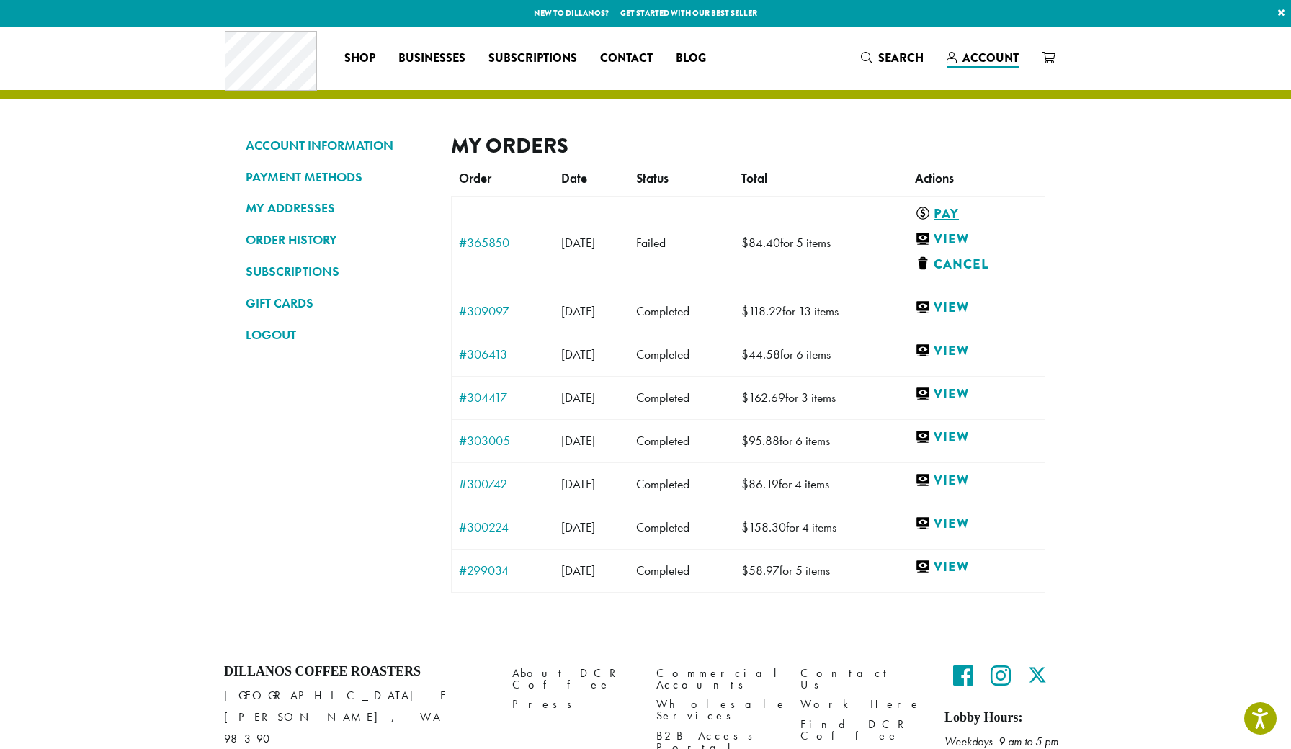
click at [964, 215] on link "Pay" at bounding box center [973, 214] width 117 height 18
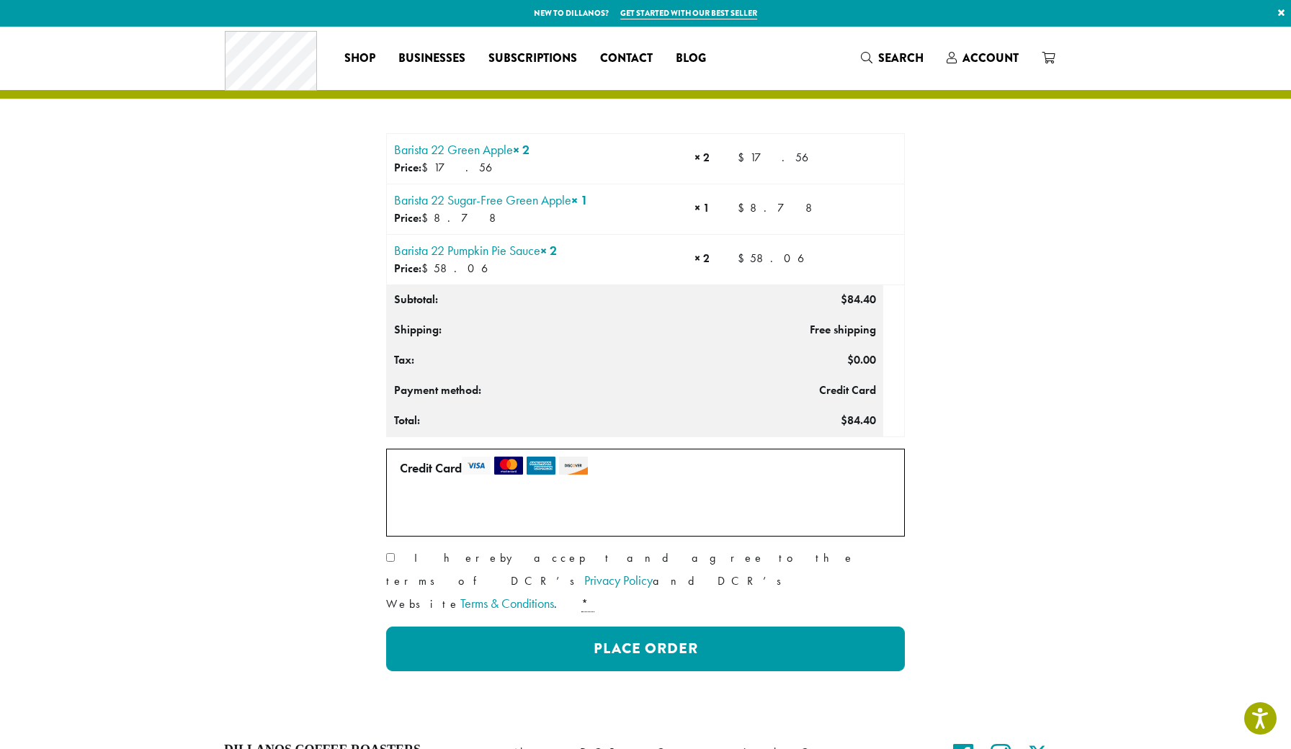
click at [638, 506] on label "Use a new card" at bounding box center [673, 510] width 97 height 17
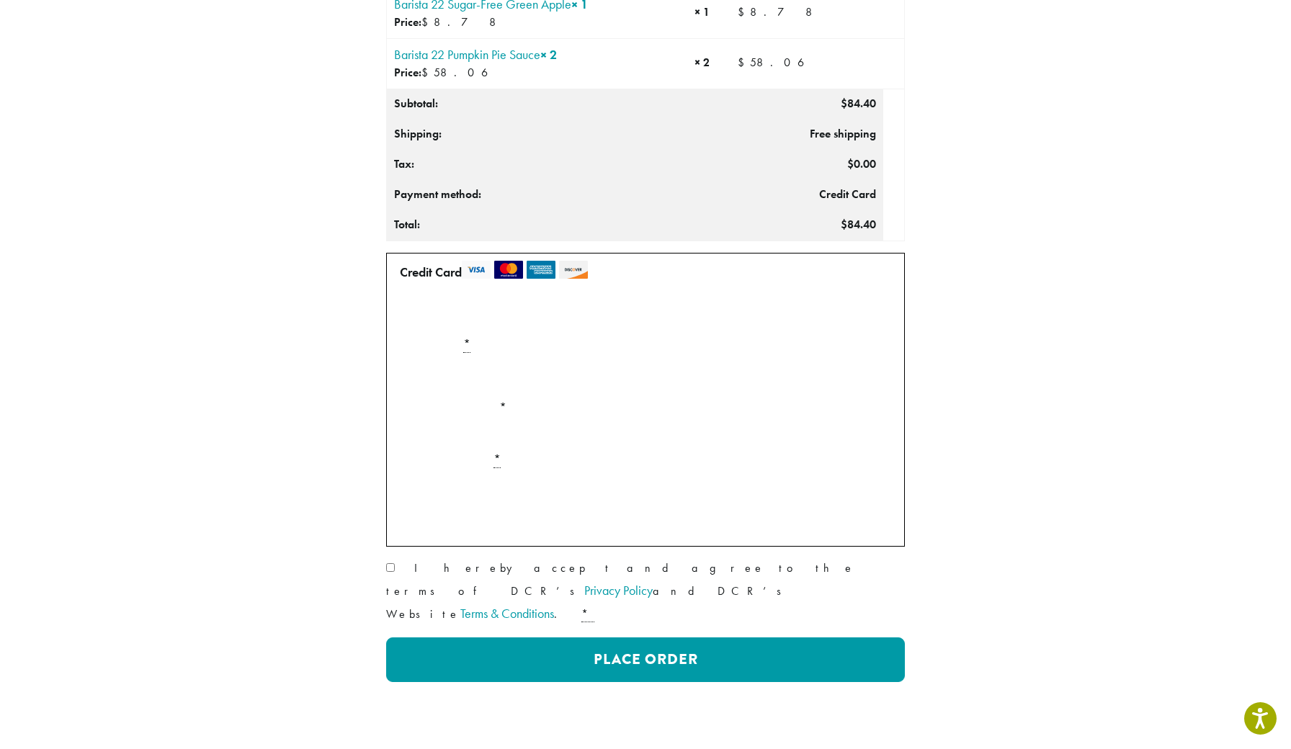
scroll to position [197, 0]
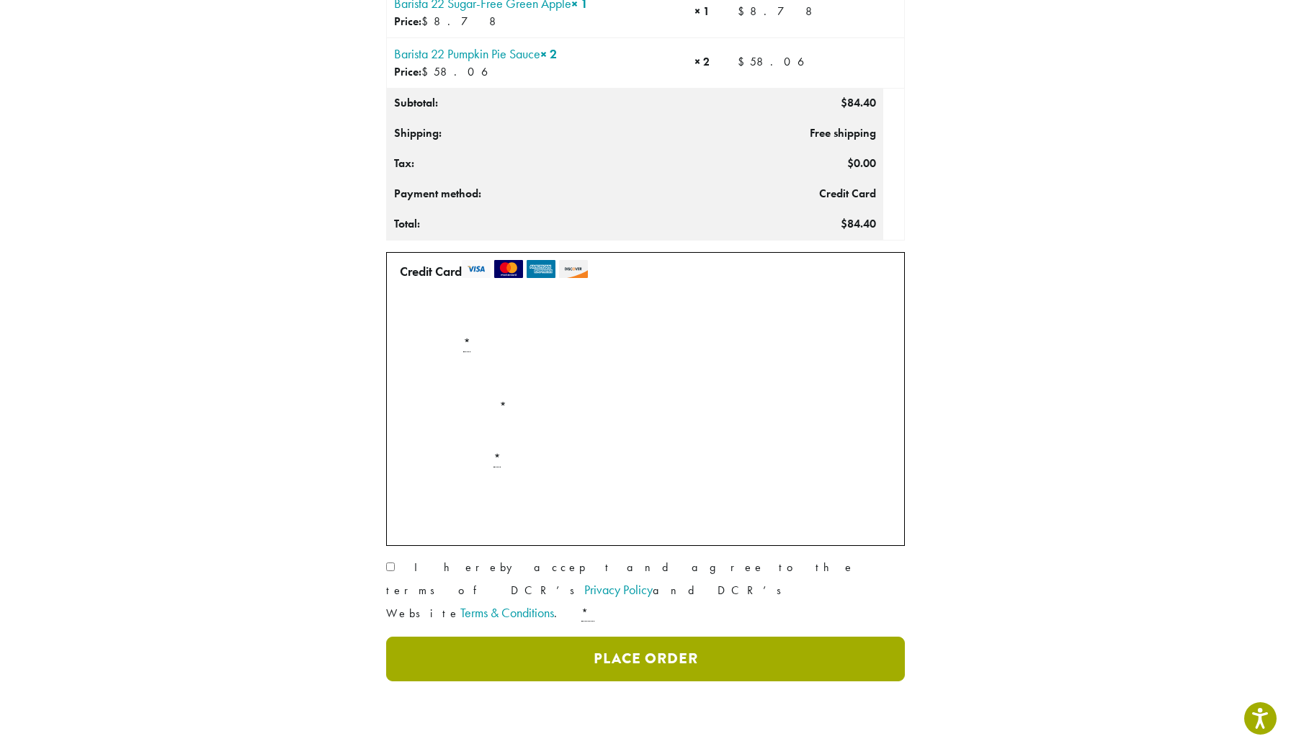
click at [473, 637] on button "Place Order" at bounding box center [645, 659] width 519 height 45
